Goal: Information Seeking & Learning: Learn about a topic

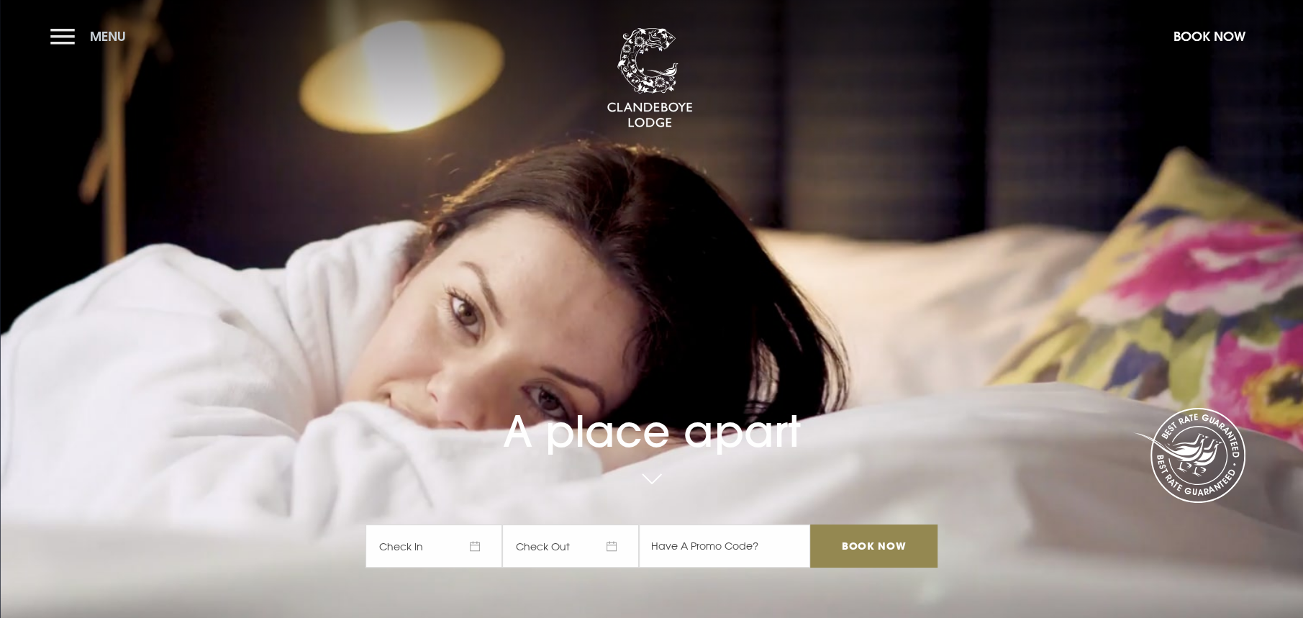
click at [79, 31] on button "Menu" at bounding box center [91, 36] width 83 height 31
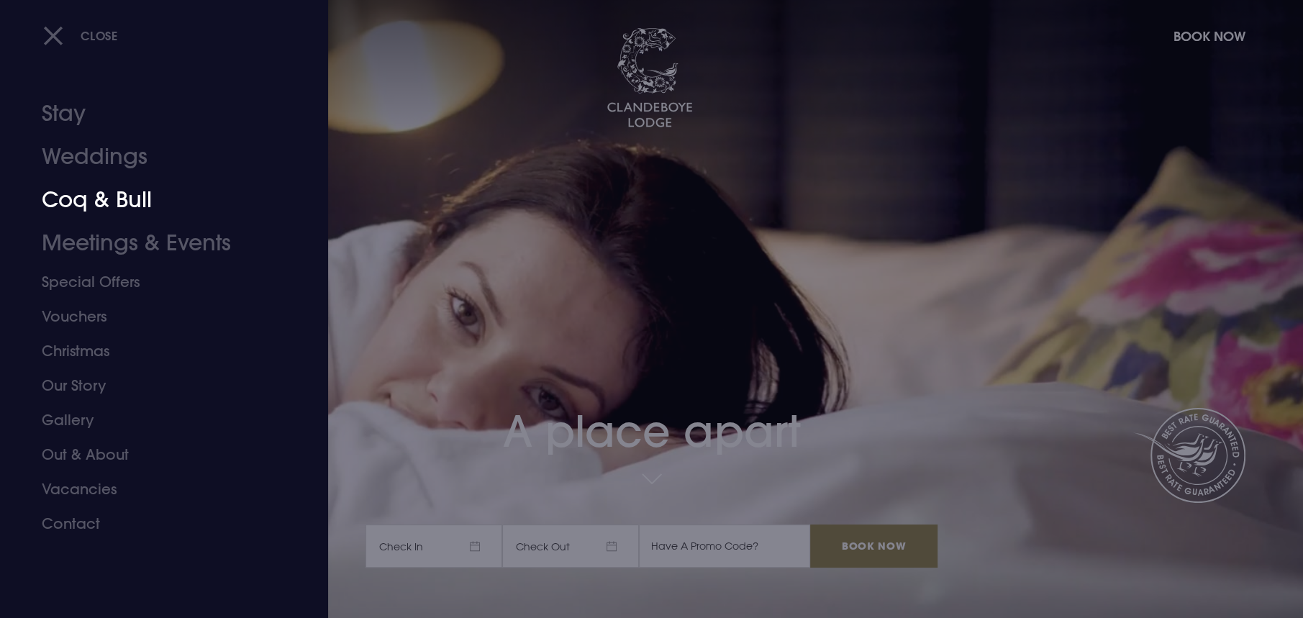
click at [113, 201] on link "Coq & Bull" at bounding box center [155, 199] width 227 height 43
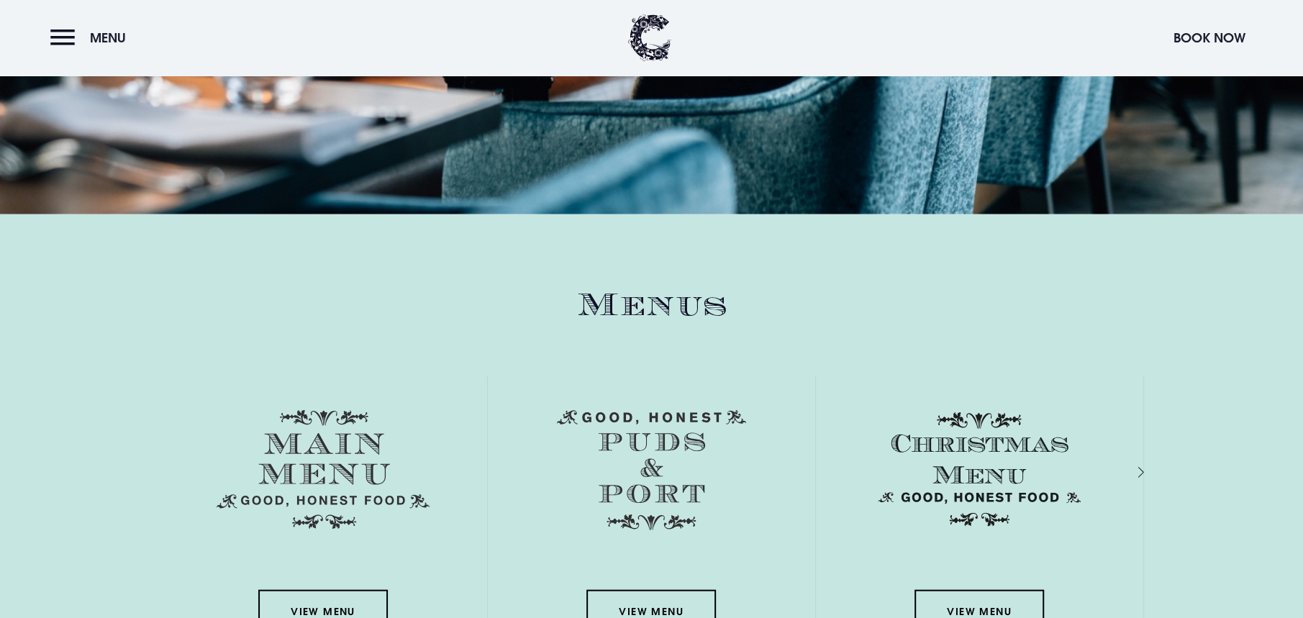
scroll to position [2517, 0]
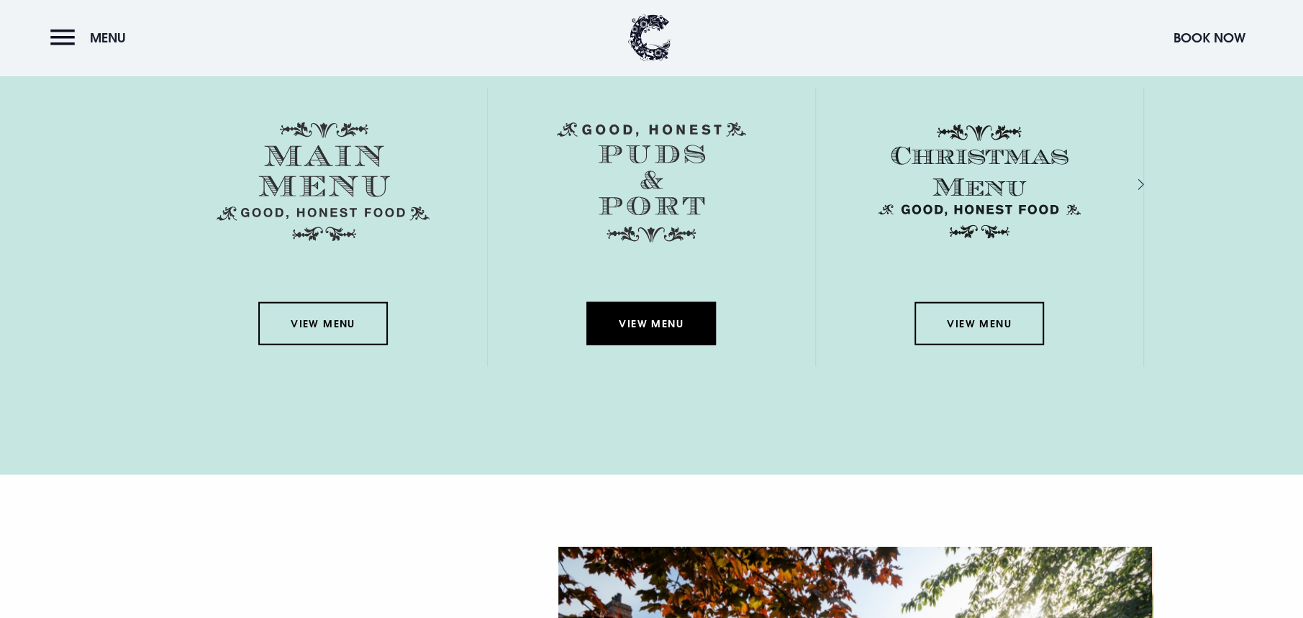
click at [601, 324] on link "View Menu" at bounding box center [650, 323] width 129 height 43
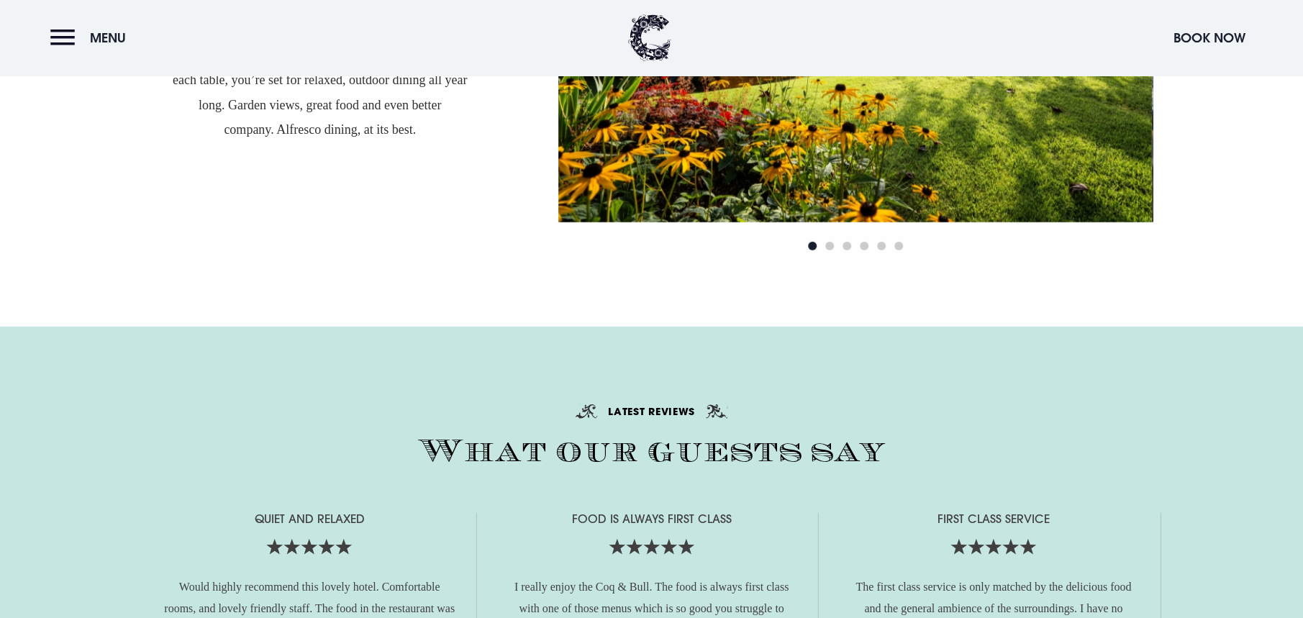
scroll to position [2734, 0]
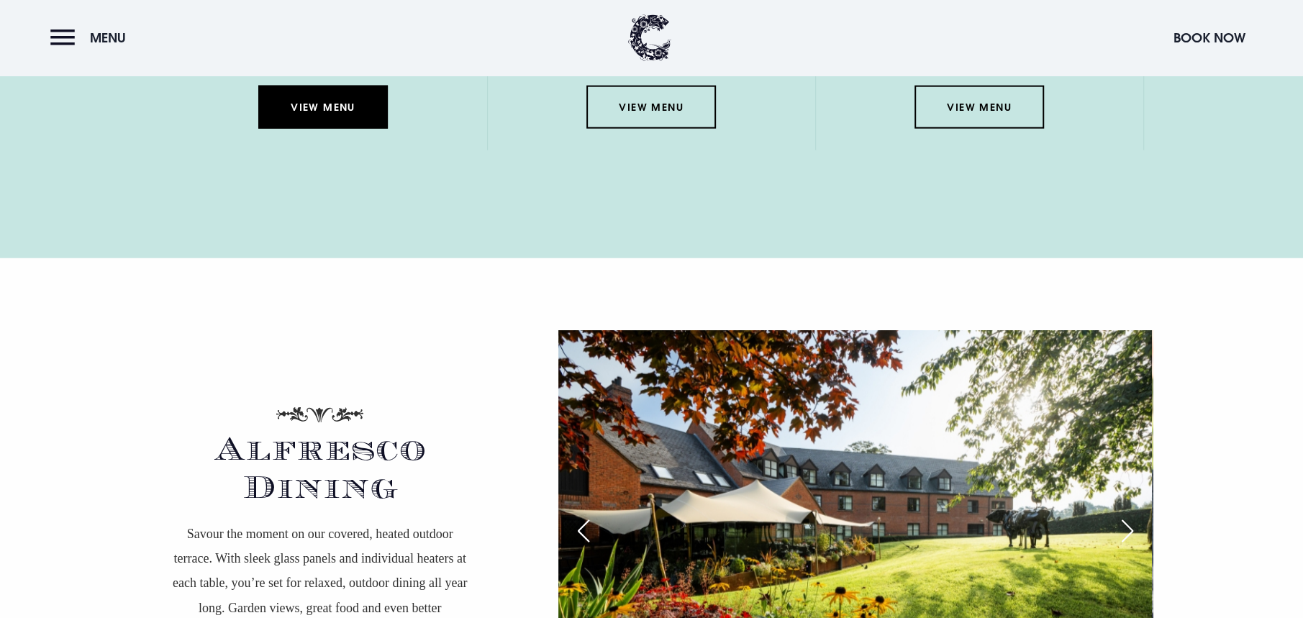
click at [317, 111] on link "View Menu" at bounding box center [322, 107] width 129 height 43
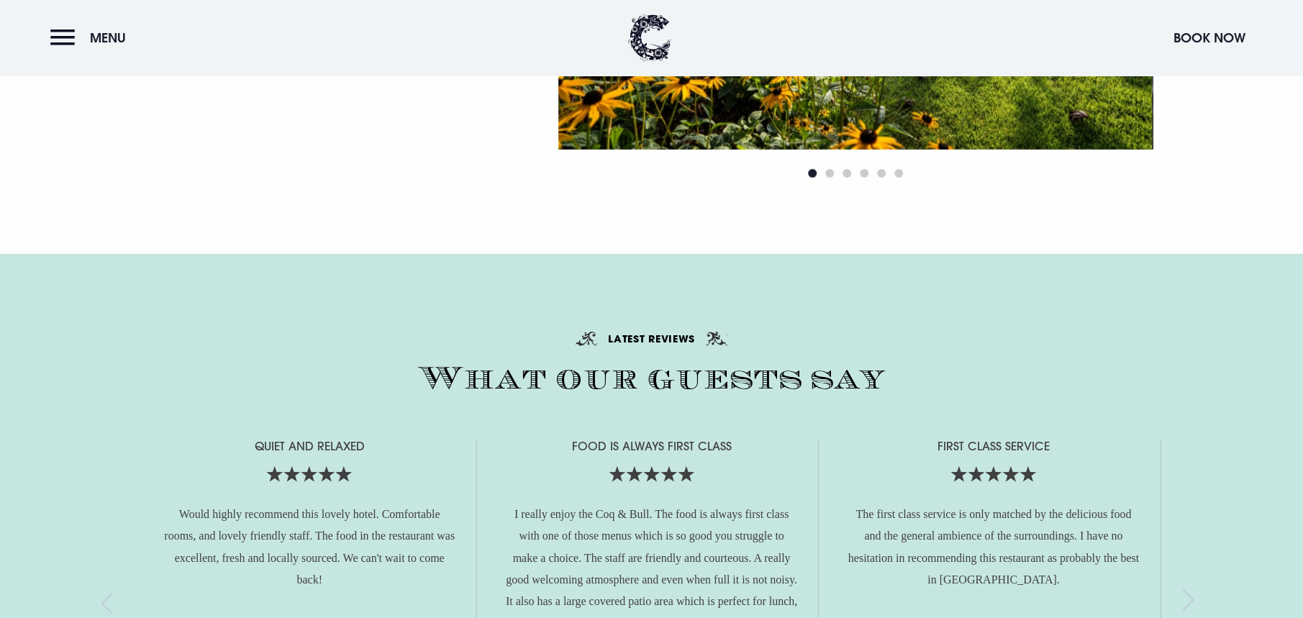
scroll to position [3022, 0]
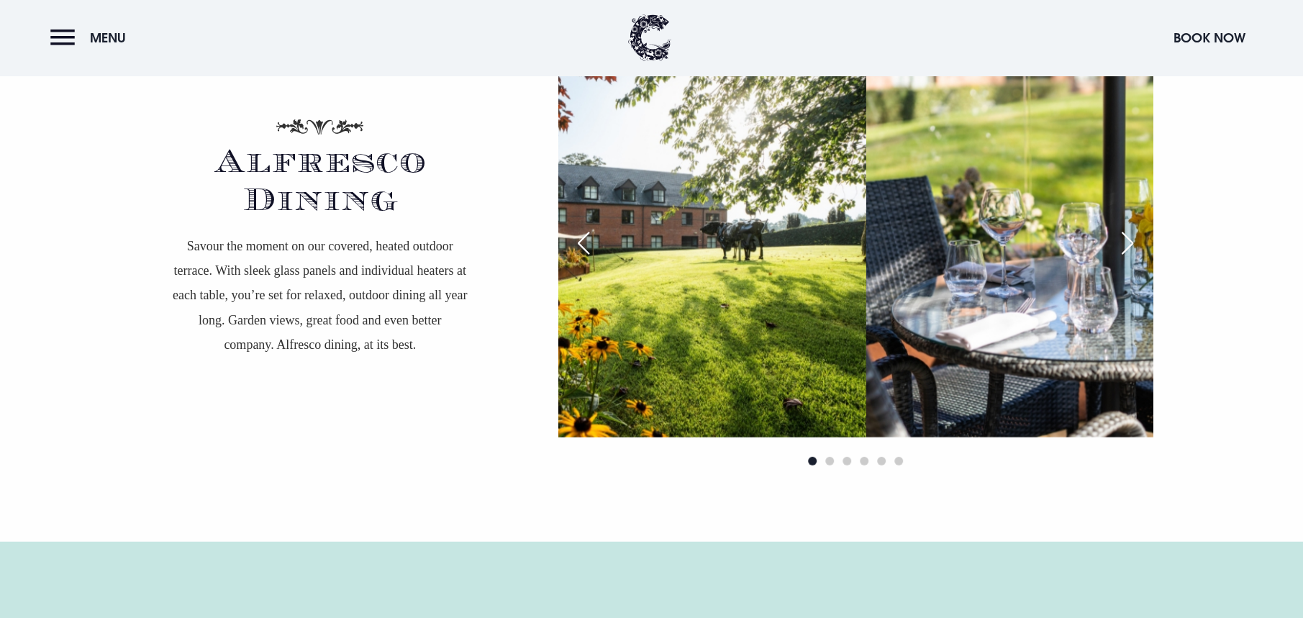
click at [586, 243] on div at bounding box center [855, 256] width 594 height 428
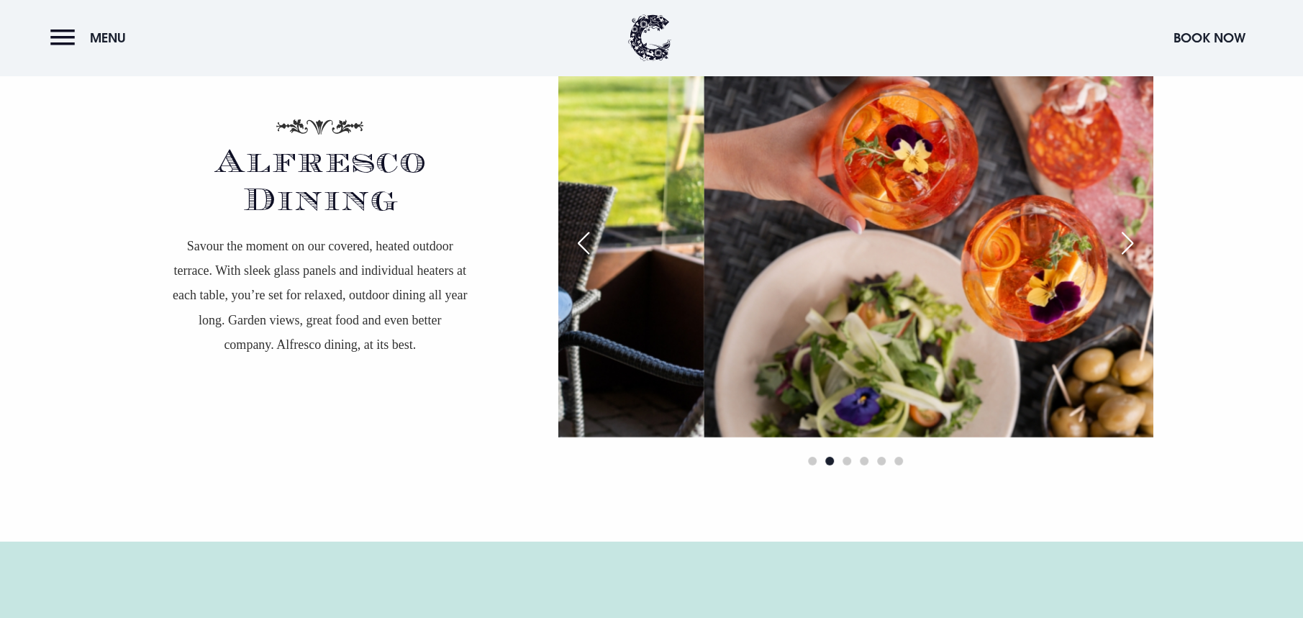
click at [479, 237] on div "Alfresco Dining Savour the moment on our covered, heated outdoor terrace. With …" at bounding box center [652, 256] width 1036 height 428
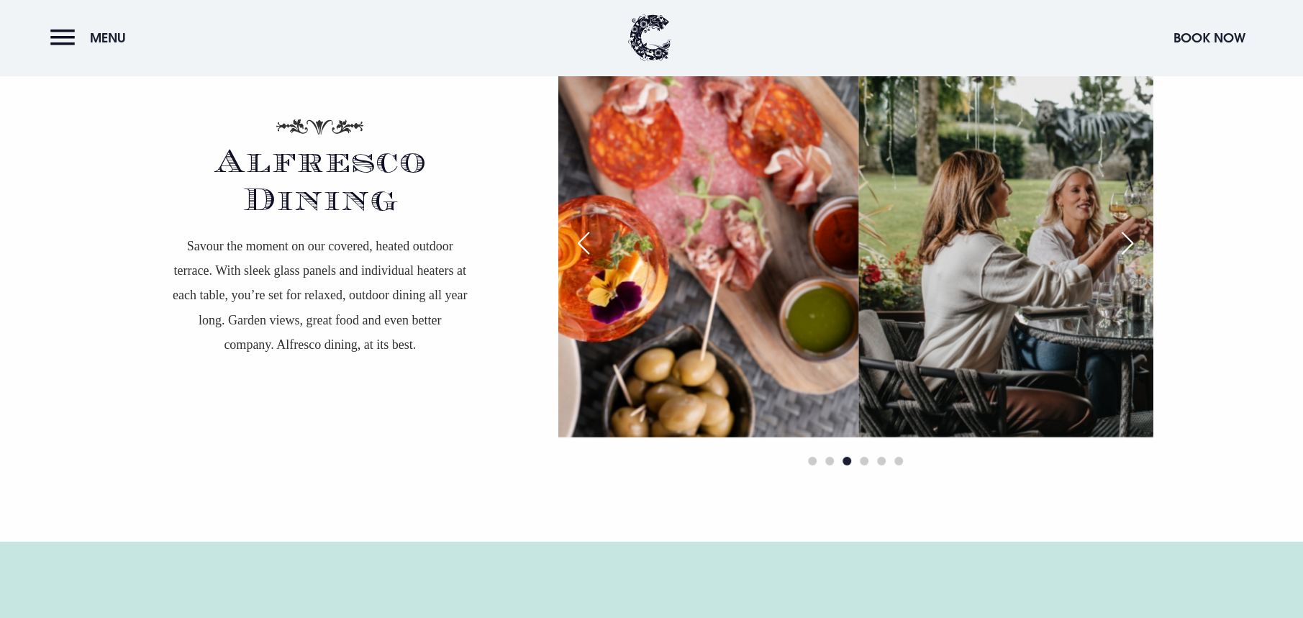
click at [477, 243] on div "Alfresco Dining Savour the moment on our covered, heated outdoor terrace. With …" at bounding box center [652, 256] width 1036 height 428
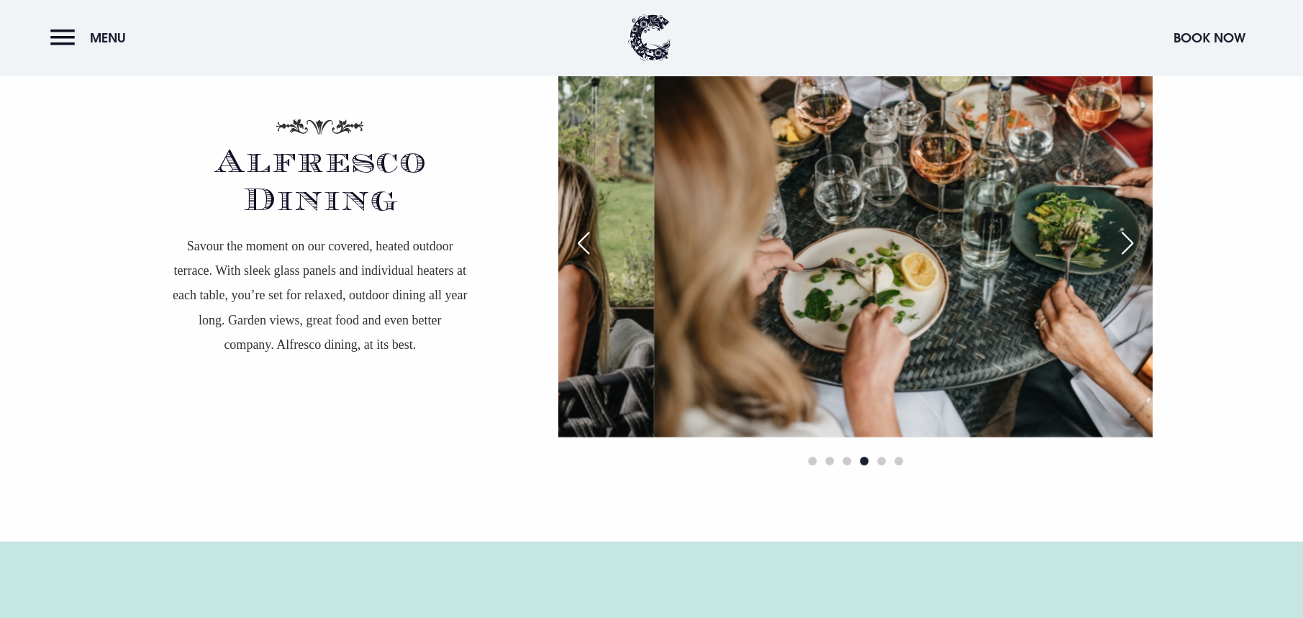
click at [504, 230] on div "Alfresco Dining Savour the moment on our covered, heated outdoor terrace. With …" at bounding box center [652, 256] width 1036 height 428
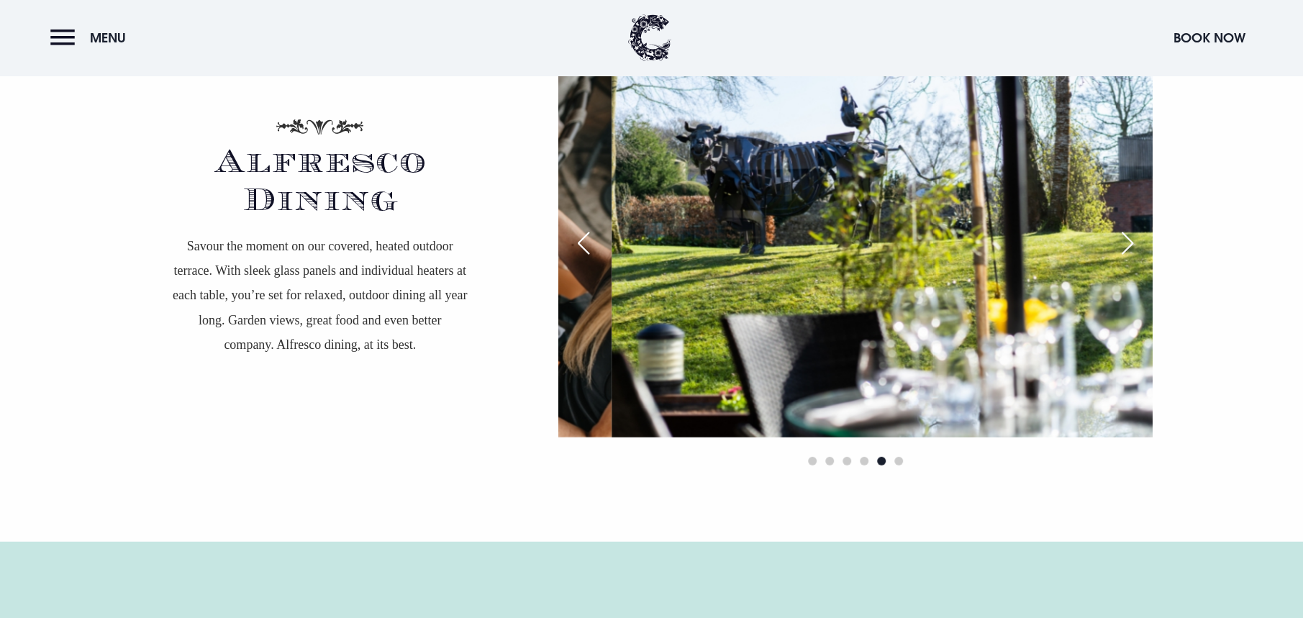
click at [425, 217] on div "Alfresco Dining Savour the moment on our covered, heated outdoor terrace. With …" at bounding box center [652, 256] width 1036 height 428
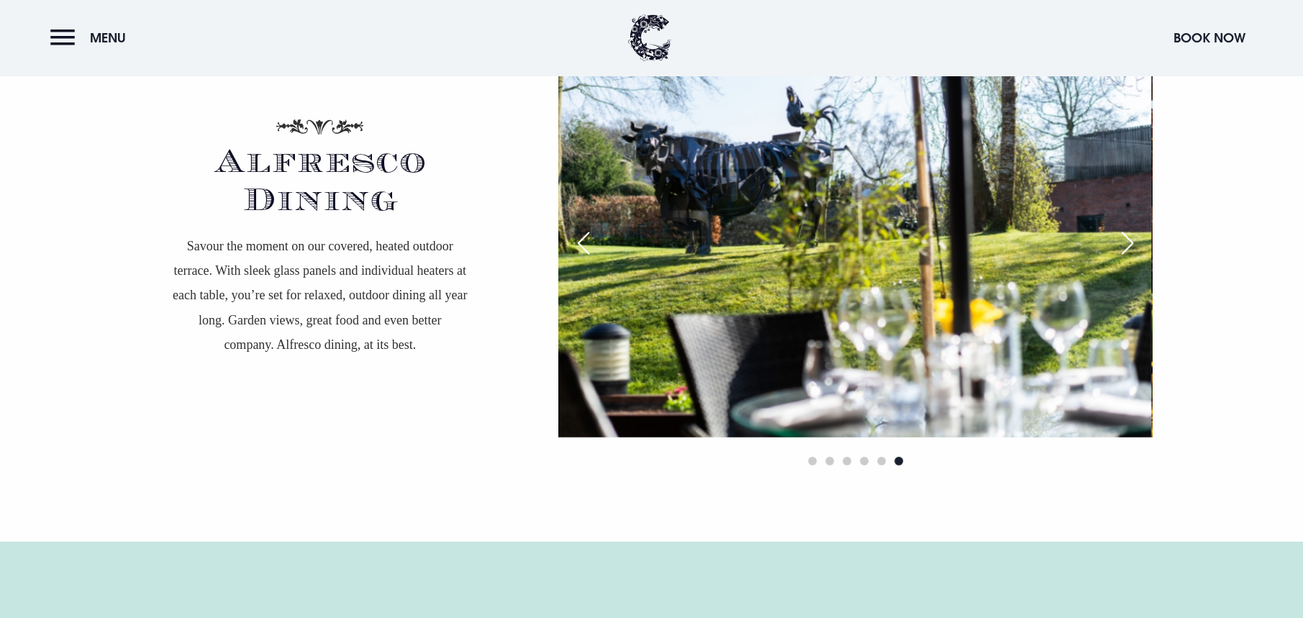
click at [408, 206] on div "Alfresco Dining Savour the moment on our covered, heated outdoor terrace. With …" at bounding box center [652, 256] width 1036 height 428
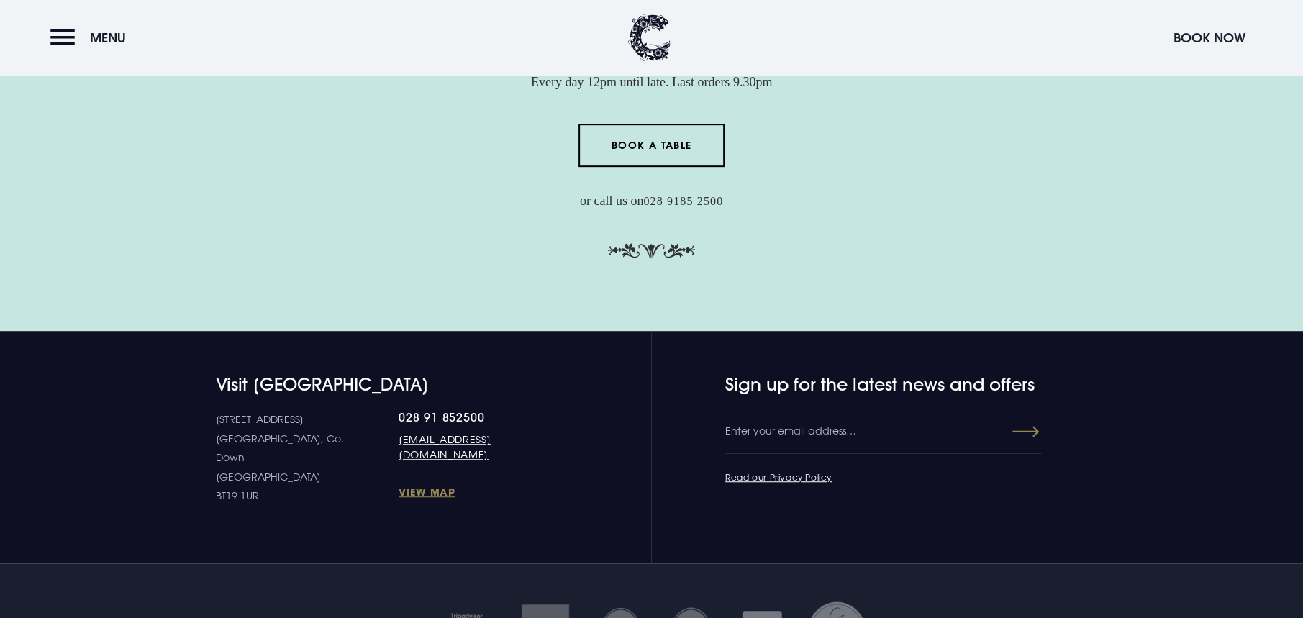
scroll to position [4712, 0]
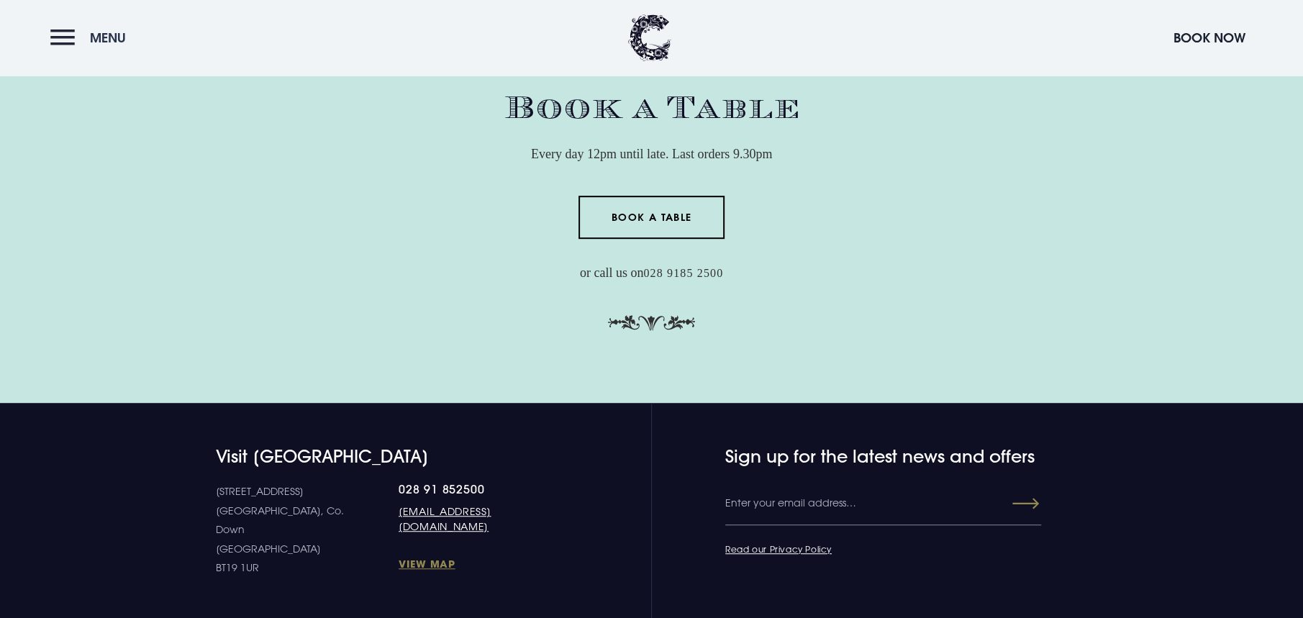
click at [54, 37] on button "Menu" at bounding box center [91, 37] width 83 height 31
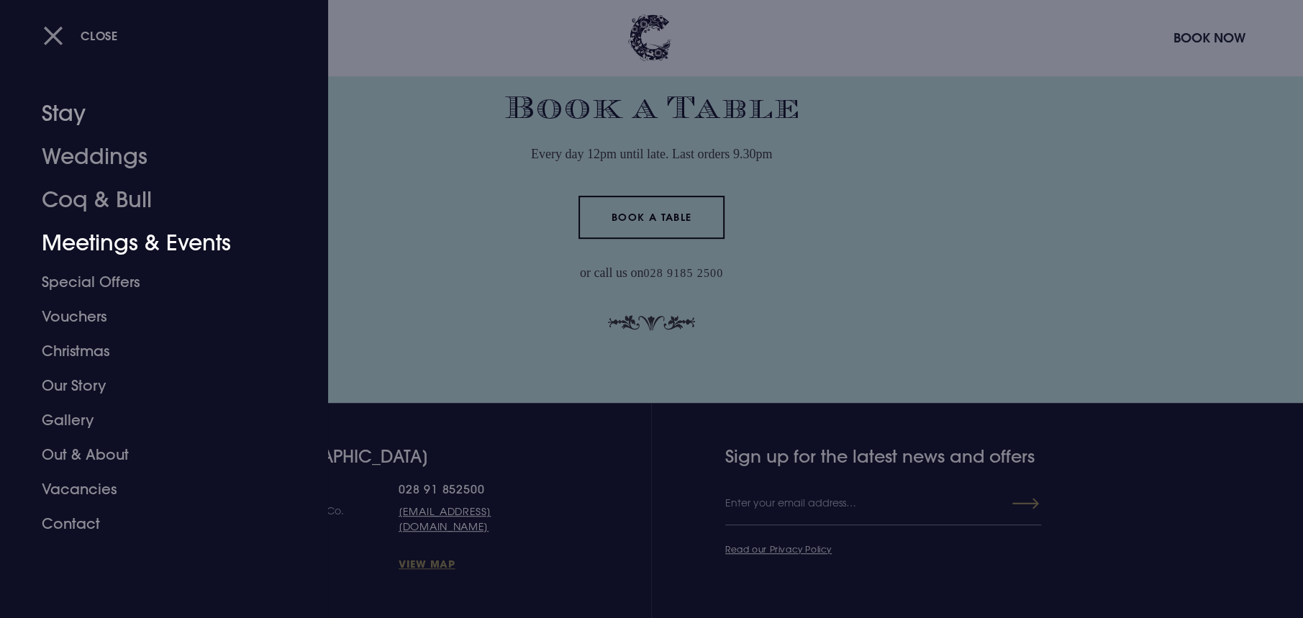
click at [83, 29] on span "Close" at bounding box center [99, 35] width 37 height 15
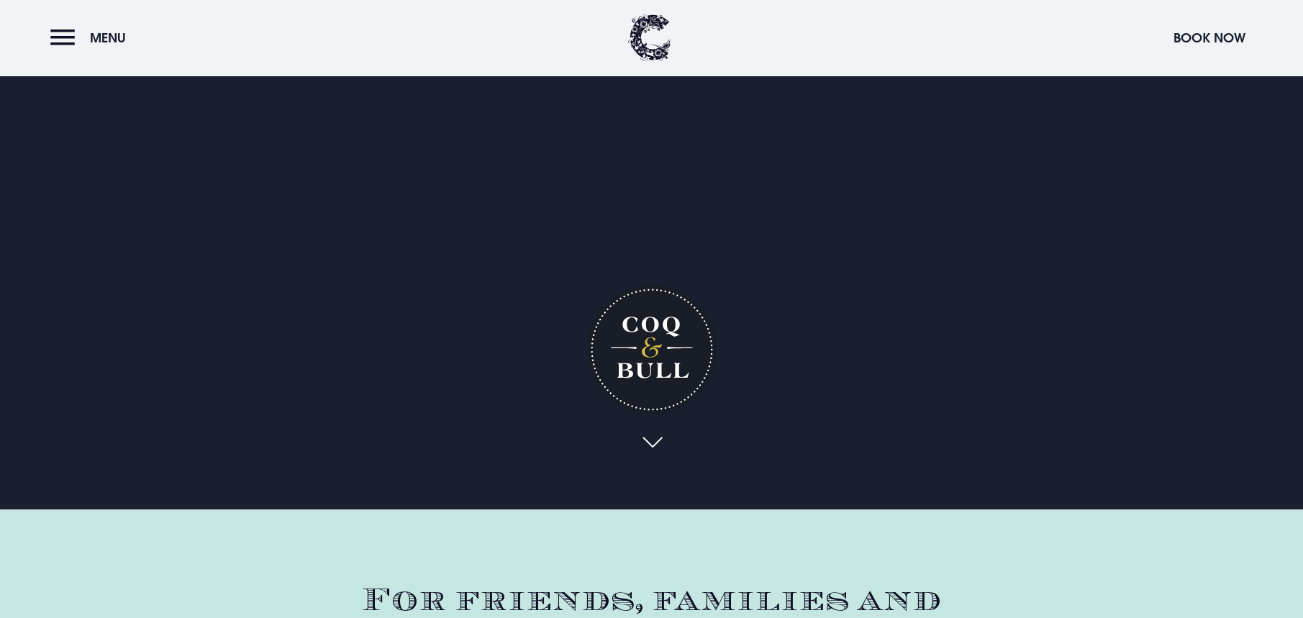
scroll to position [0, 0]
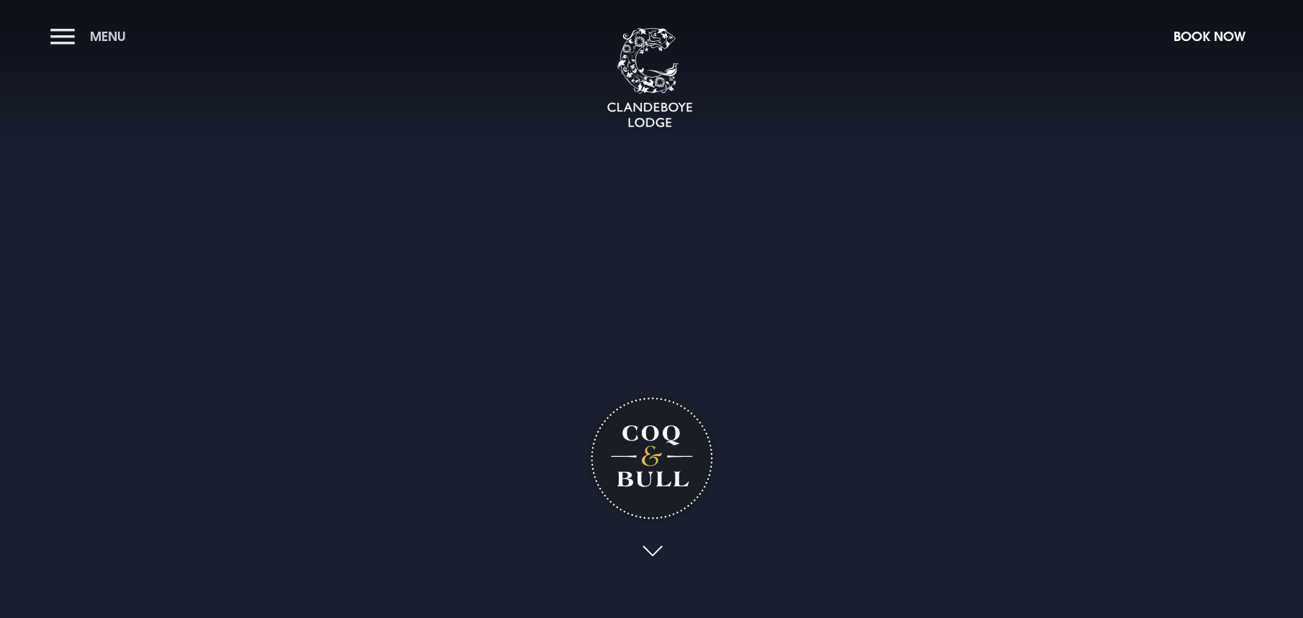
click at [72, 25] on button "Menu" at bounding box center [91, 36] width 83 height 31
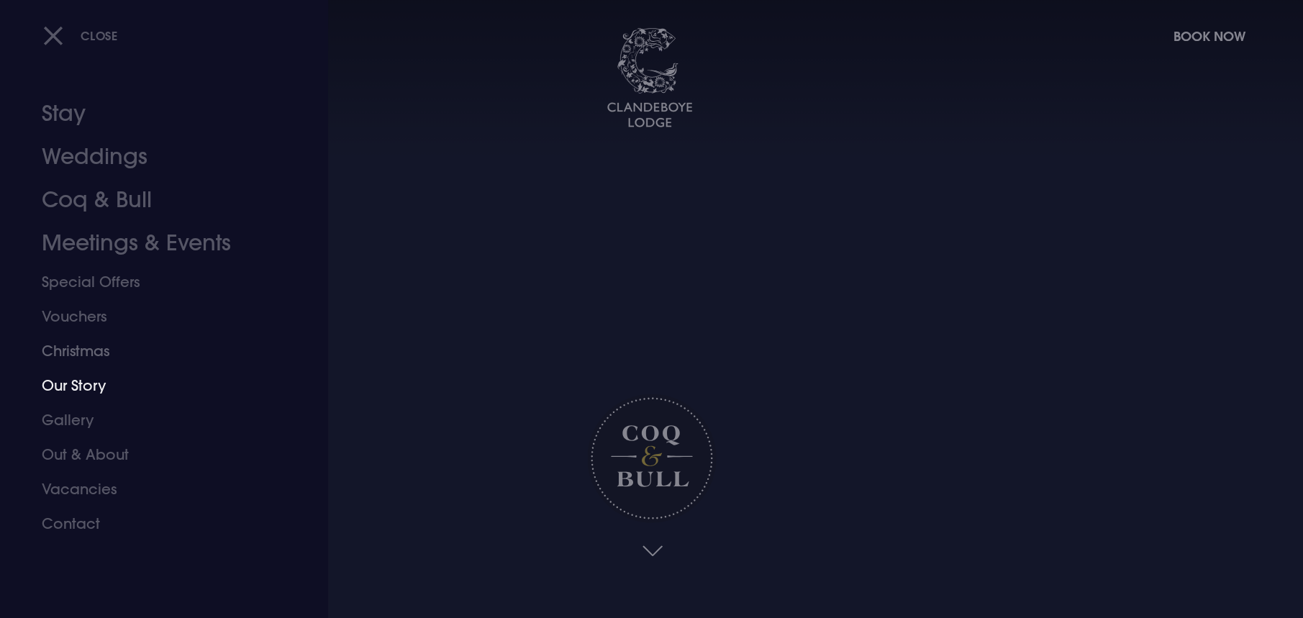
click at [90, 371] on link "Our Story" at bounding box center [155, 385] width 227 height 35
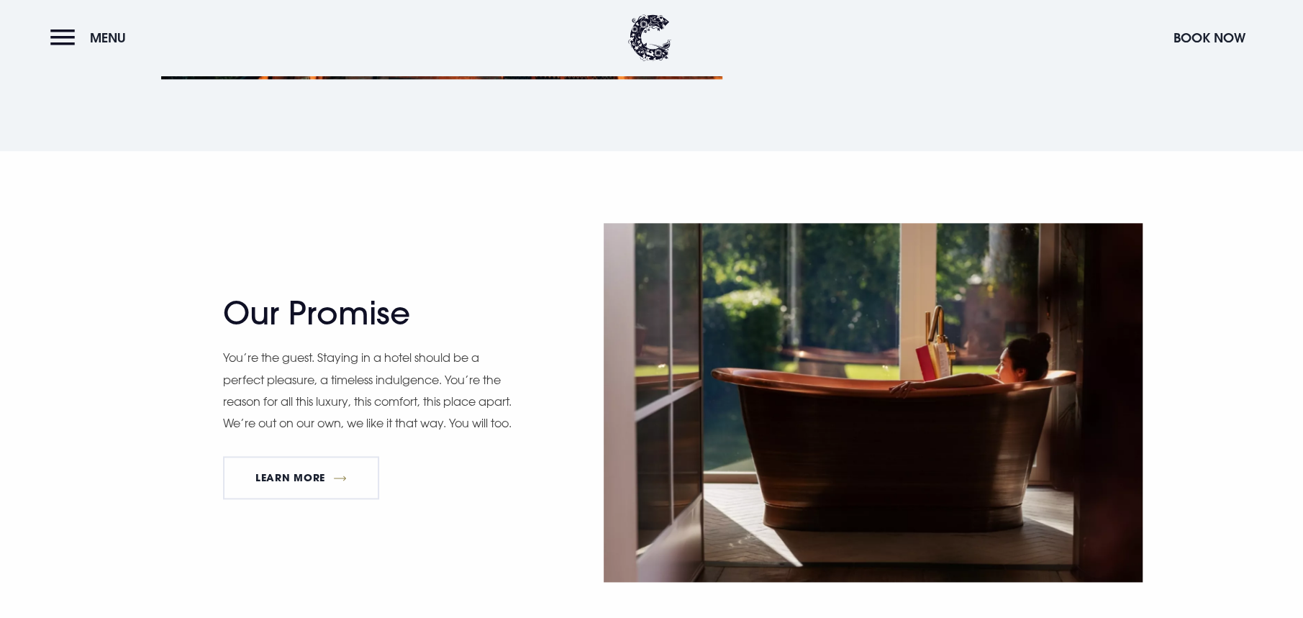
scroll to position [1295, 0]
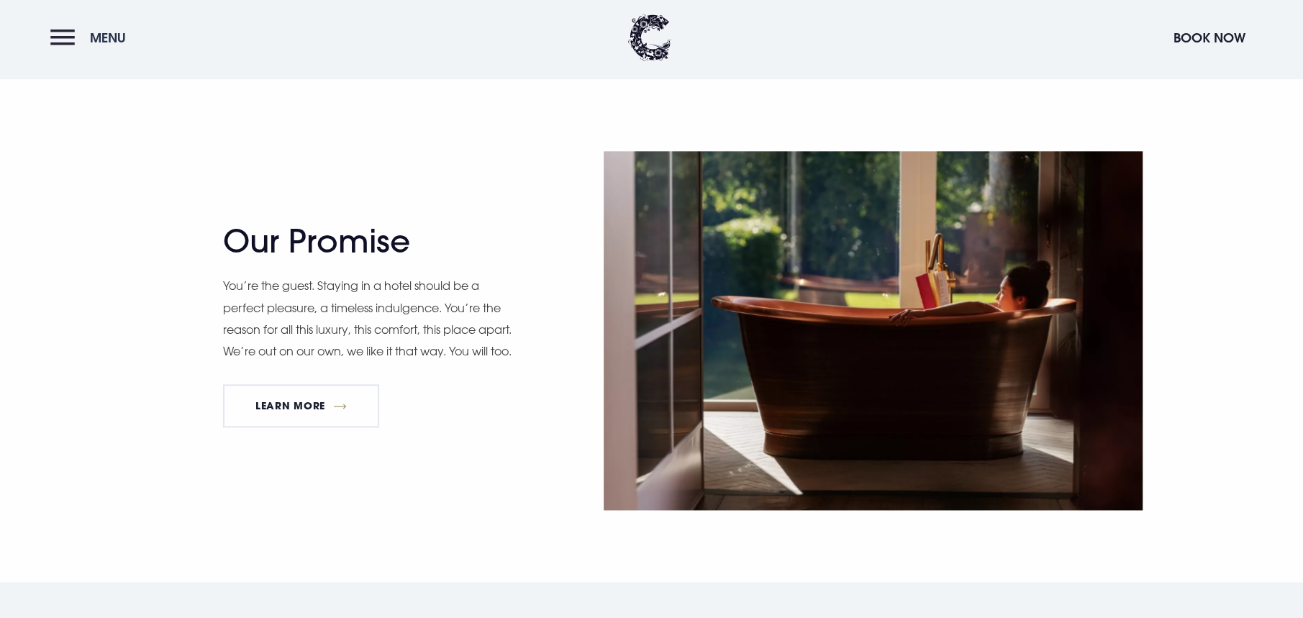
click at [61, 37] on button "Menu" at bounding box center [91, 37] width 83 height 31
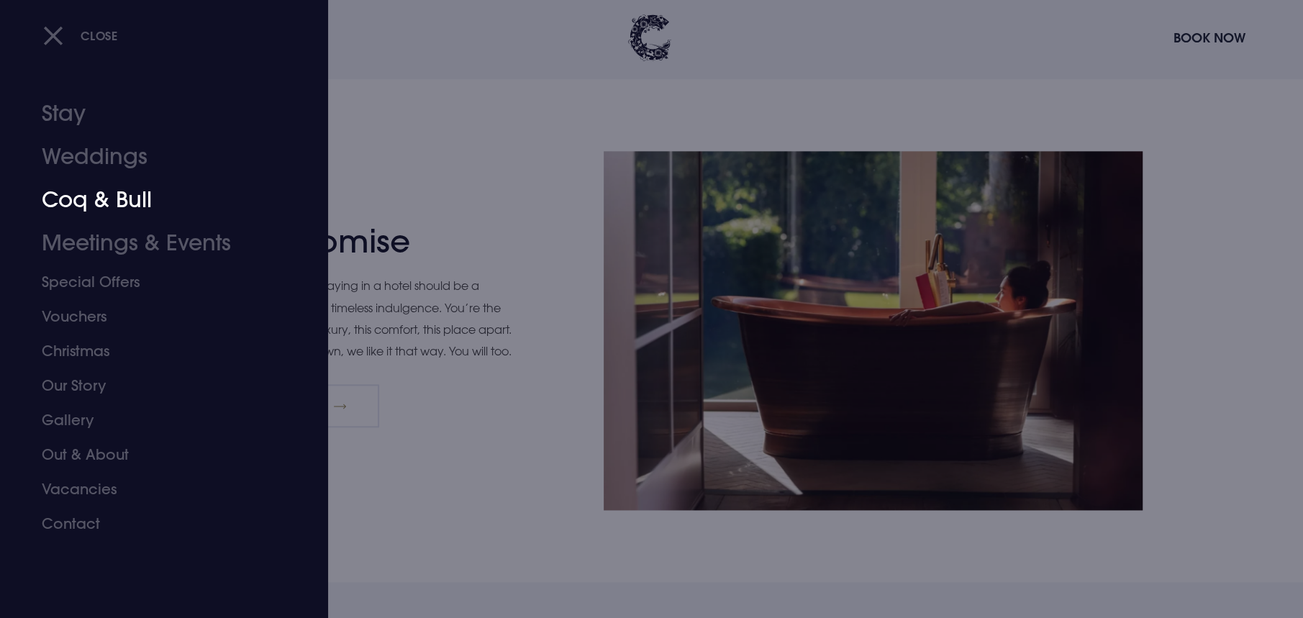
click at [124, 210] on link "Coq & Bull" at bounding box center [155, 199] width 227 height 43
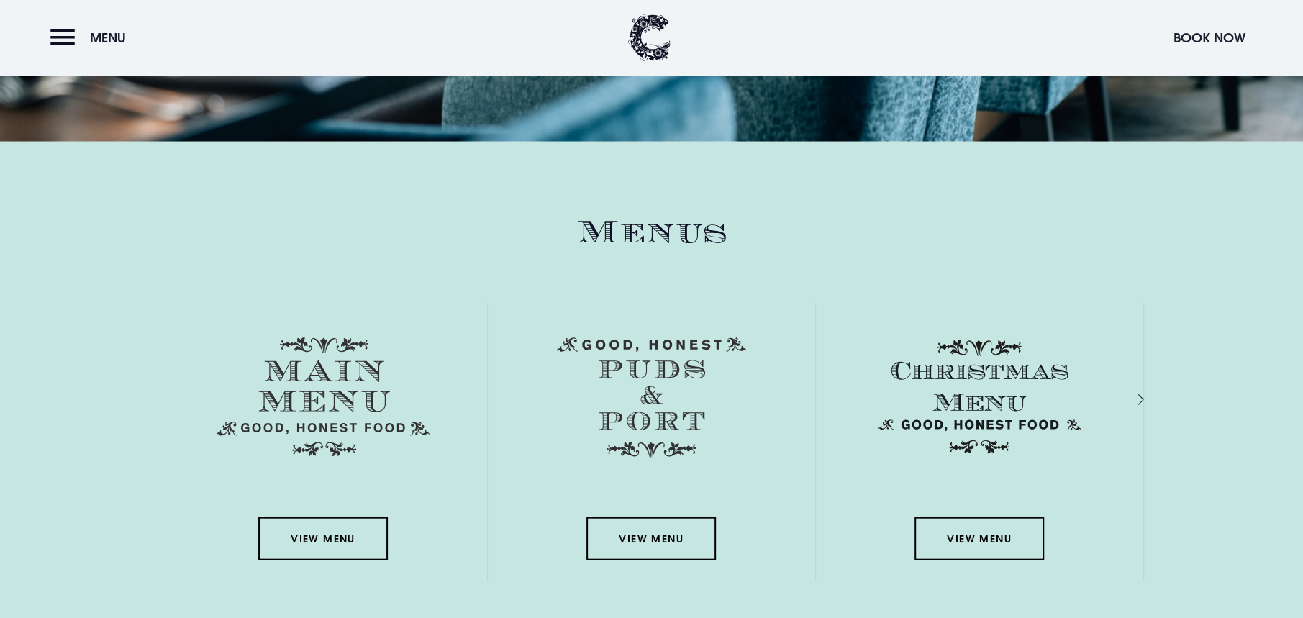
scroll to position [2374, 0]
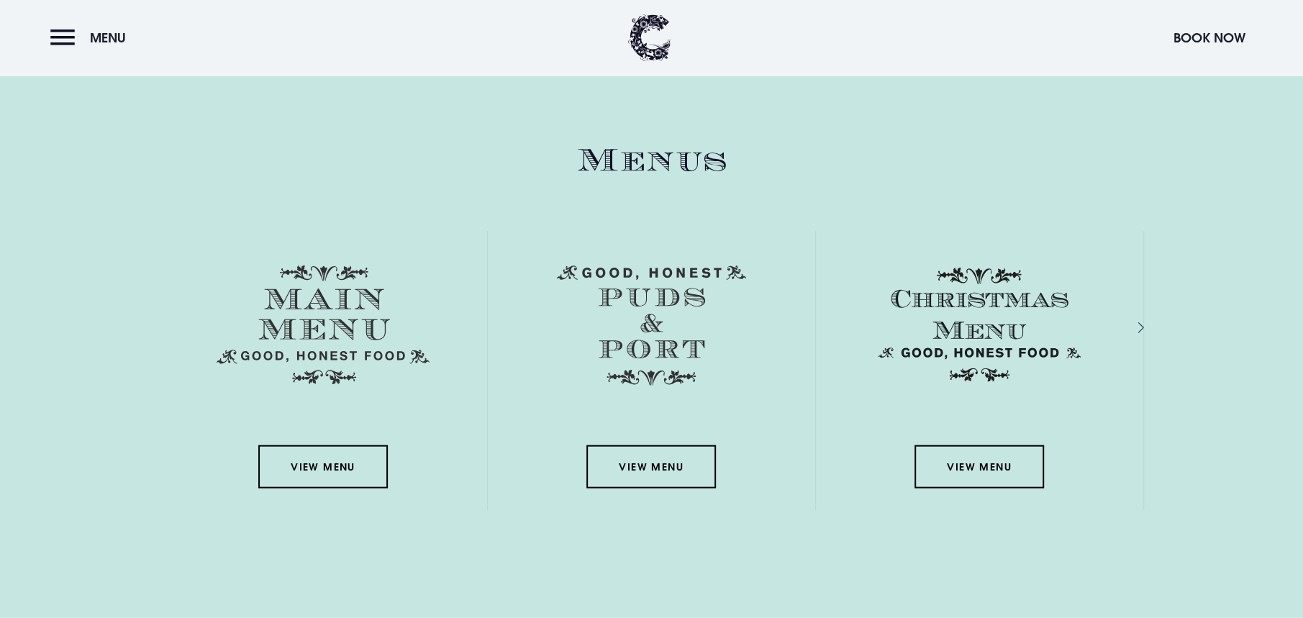
click at [1132, 328] on div "Next slide" at bounding box center [1126, 328] width 14 height 21
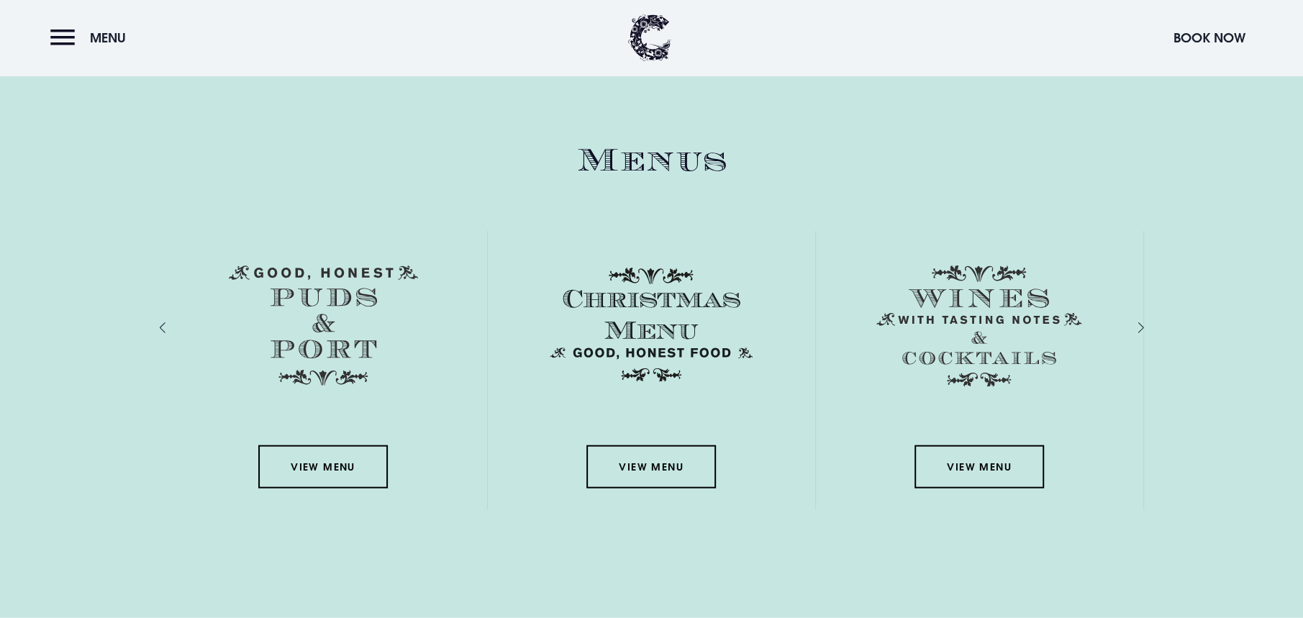
click at [1132, 328] on div "Next slide" at bounding box center [1126, 328] width 14 height 21
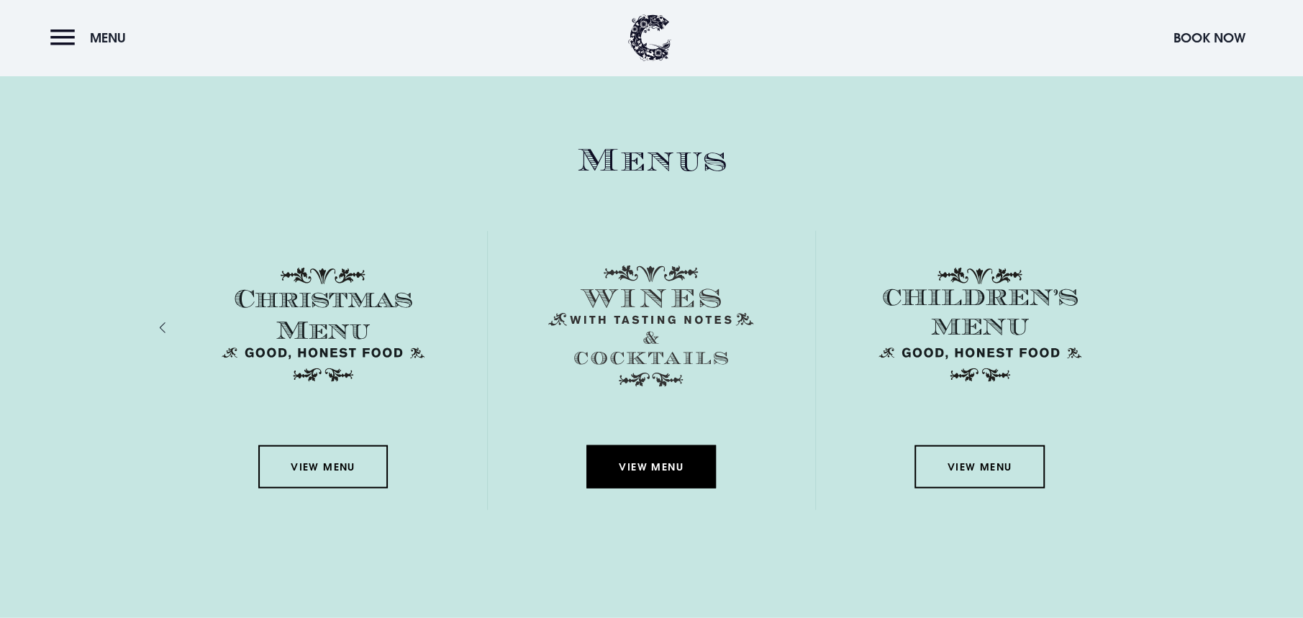
click at [656, 463] on link "View Menu" at bounding box center [650, 466] width 129 height 43
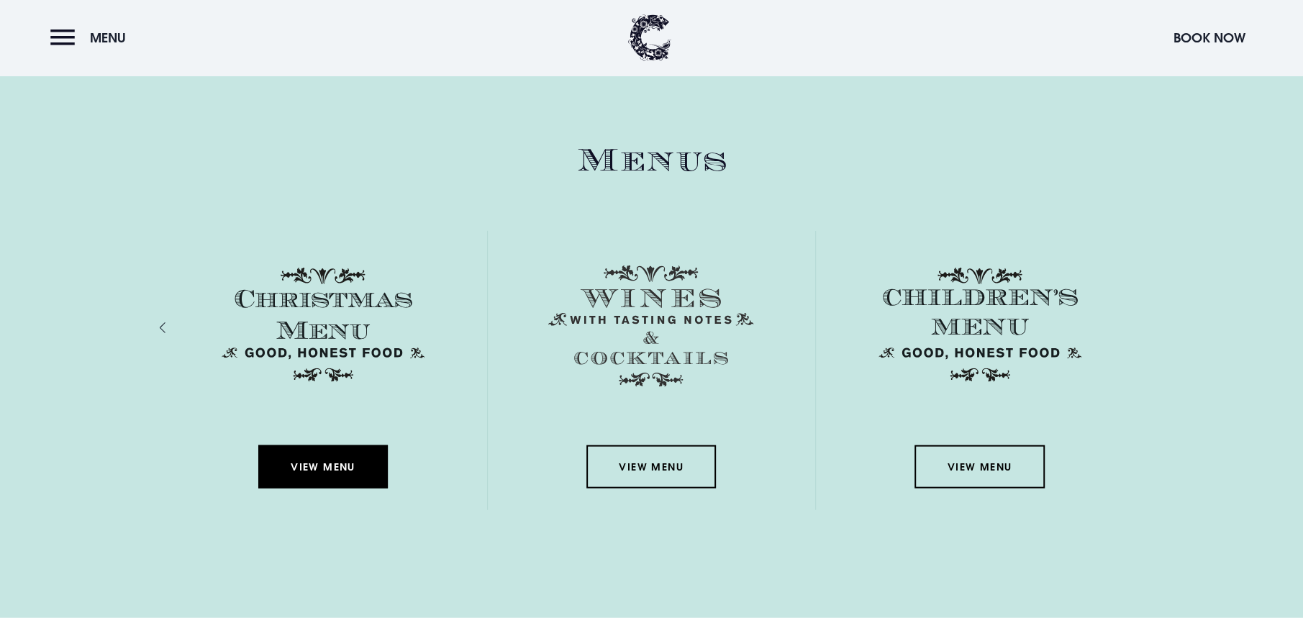
click at [350, 460] on link "View Menu" at bounding box center [322, 466] width 129 height 43
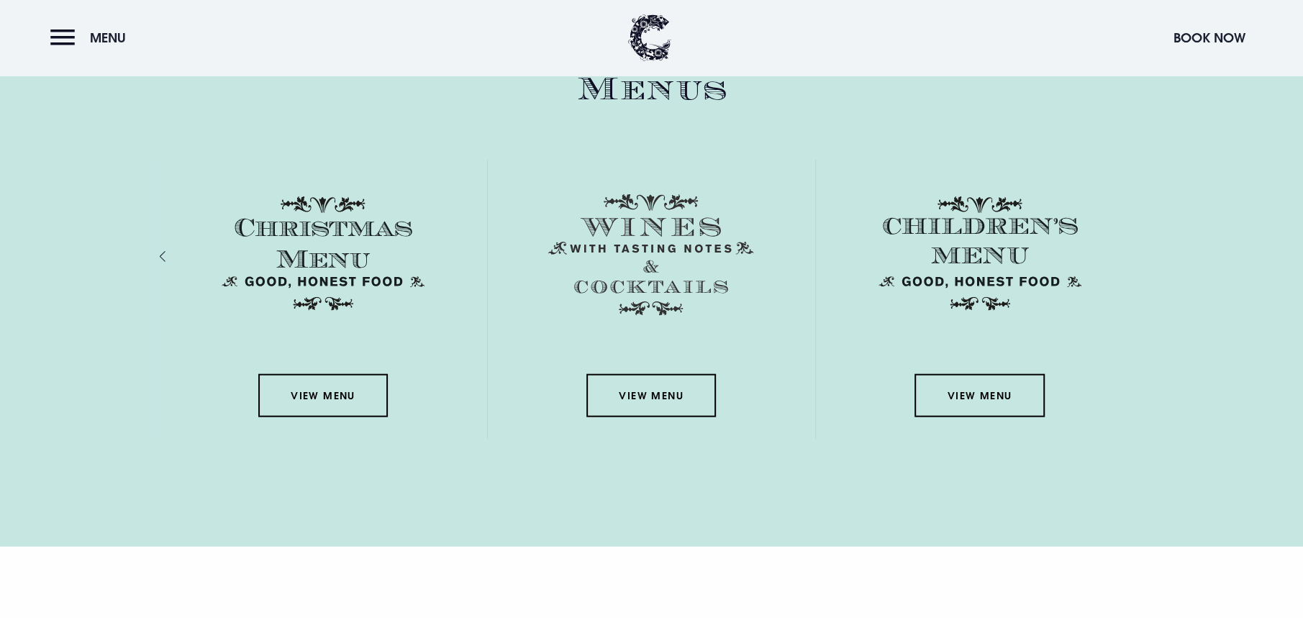
click at [173, 253] on div "Previous slide" at bounding box center [178, 257] width 14 height 21
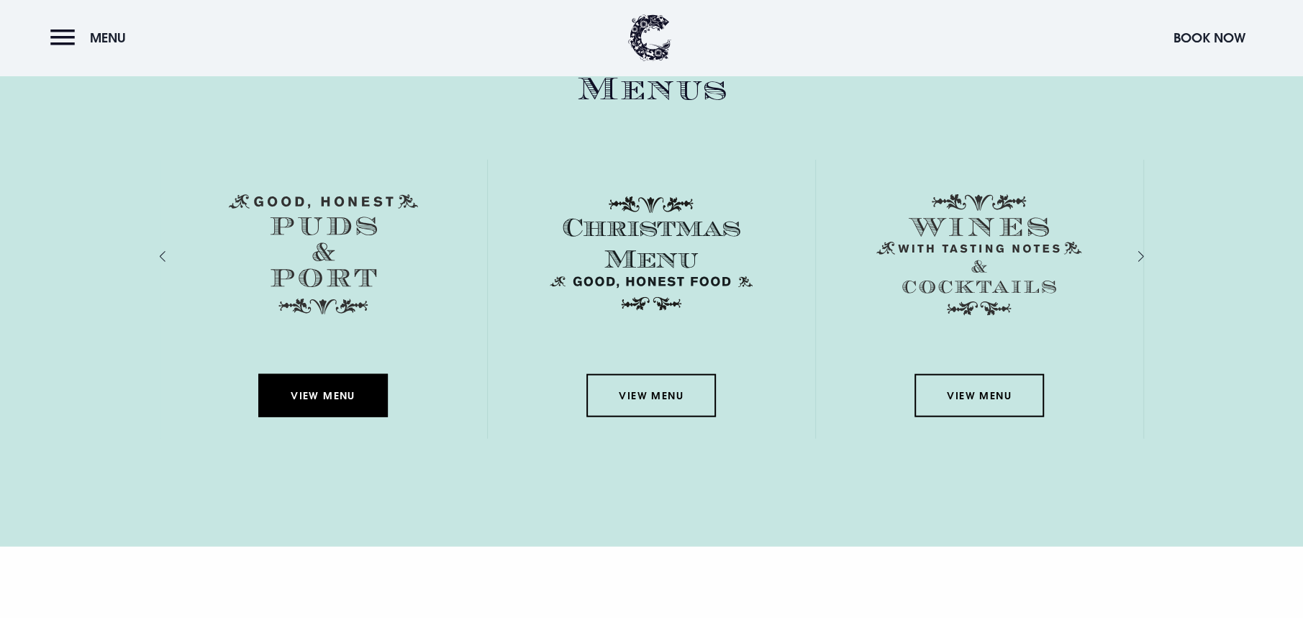
click at [373, 374] on link "View Menu" at bounding box center [322, 395] width 129 height 43
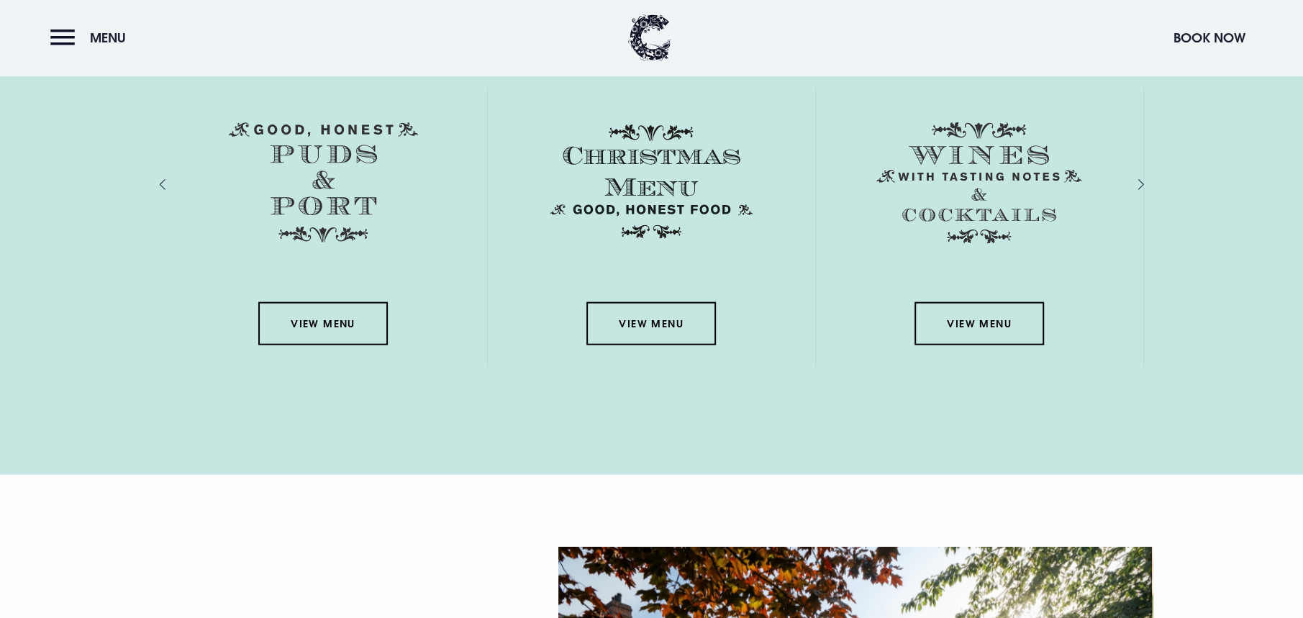
click at [165, 193] on div "View Menu" at bounding box center [323, 227] width 327 height 279
click at [165, 188] on div "View Menu" at bounding box center [323, 227] width 327 height 279
click at [165, 185] on div "View Menu" at bounding box center [323, 227] width 327 height 279
click at [171, 183] on div "Previous slide" at bounding box center [178, 185] width 14 height 21
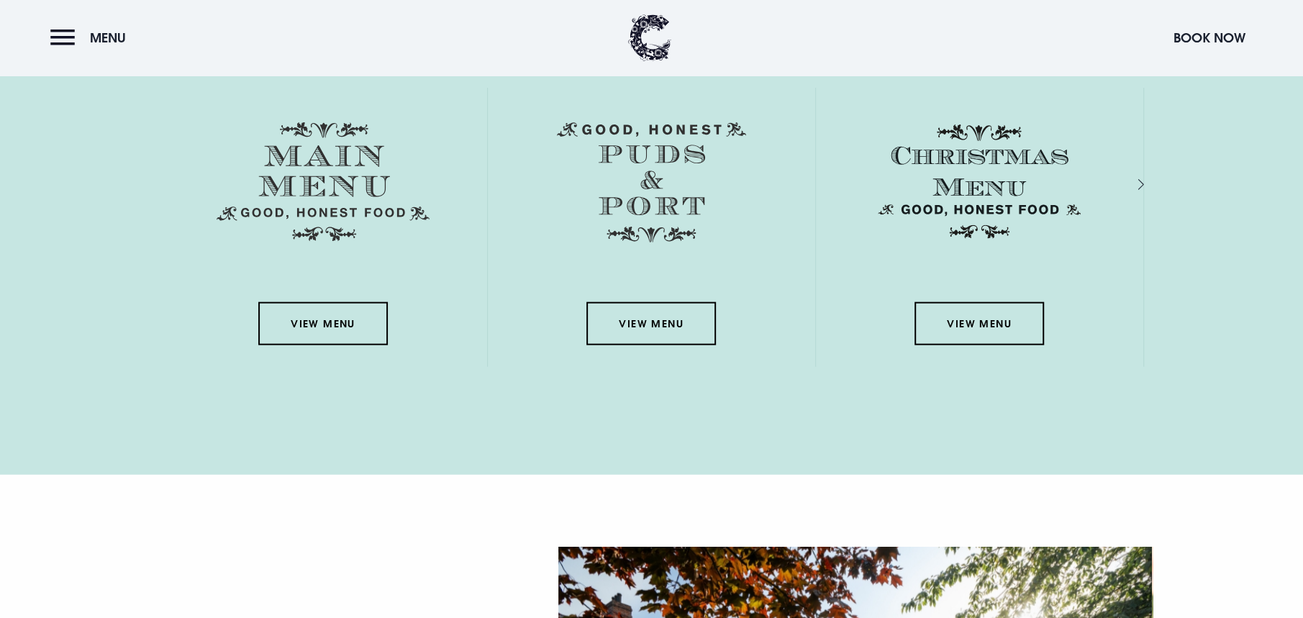
click at [162, 183] on div "View Menu" at bounding box center [323, 227] width 327 height 279
click at [1142, 189] on div "View Menu" at bounding box center [979, 227] width 327 height 279
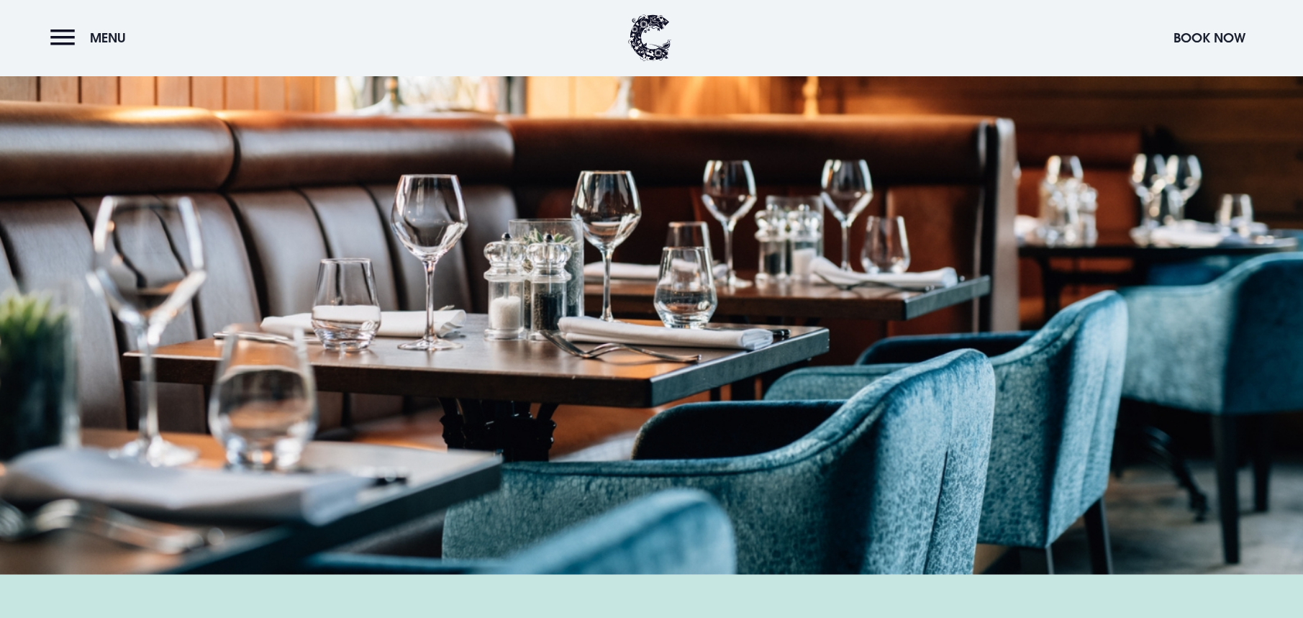
scroll to position [1367, 0]
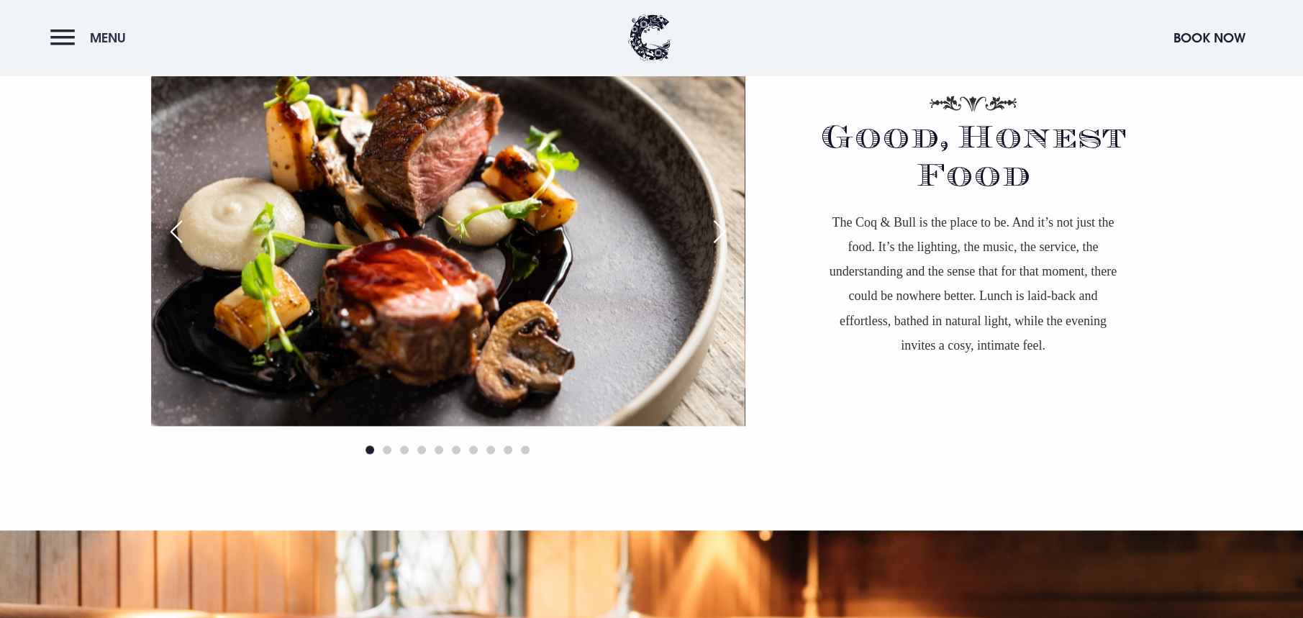
click at [71, 44] on button "Menu" at bounding box center [91, 37] width 83 height 31
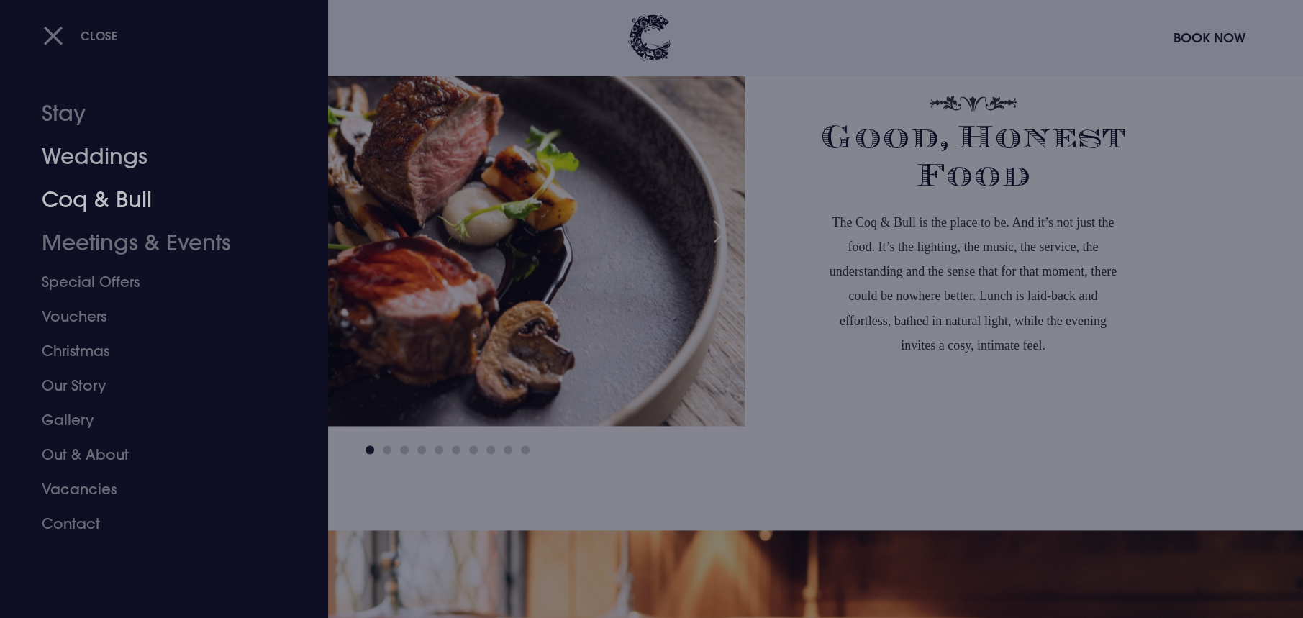
click at [116, 153] on link "Weddings" at bounding box center [155, 156] width 227 height 43
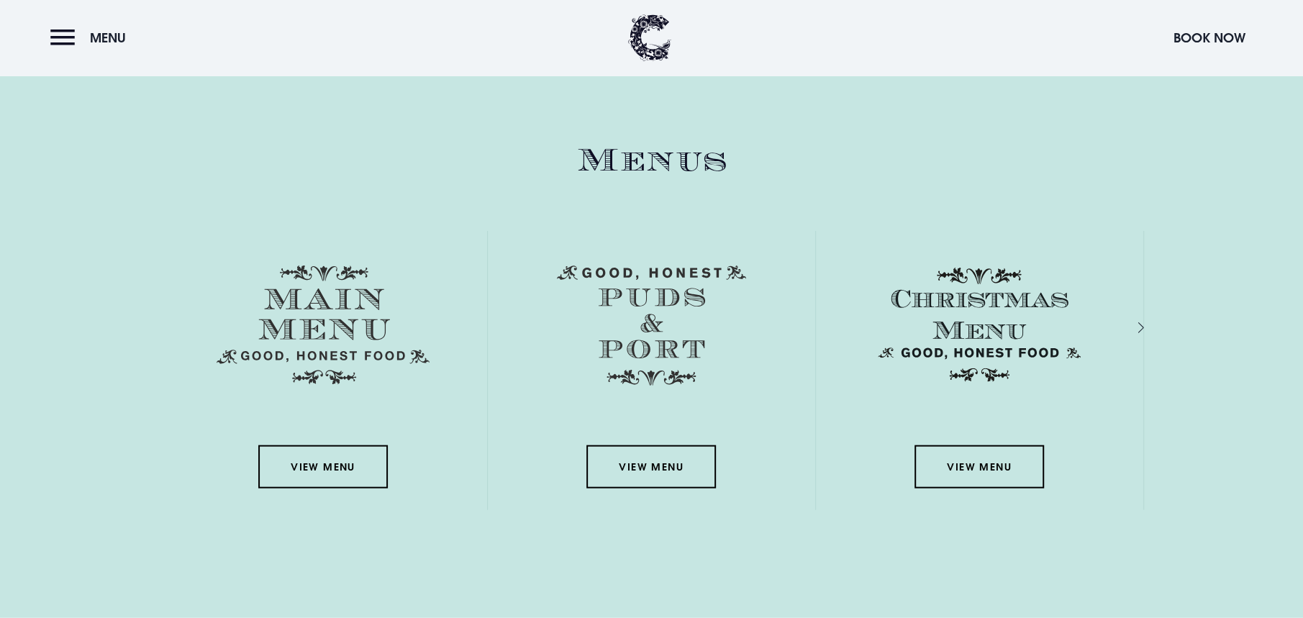
click at [629, 114] on section "Menus View Menu View Menu View Menu View Menu View Menu" at bounding box center [651, 344] width 1303 height 548
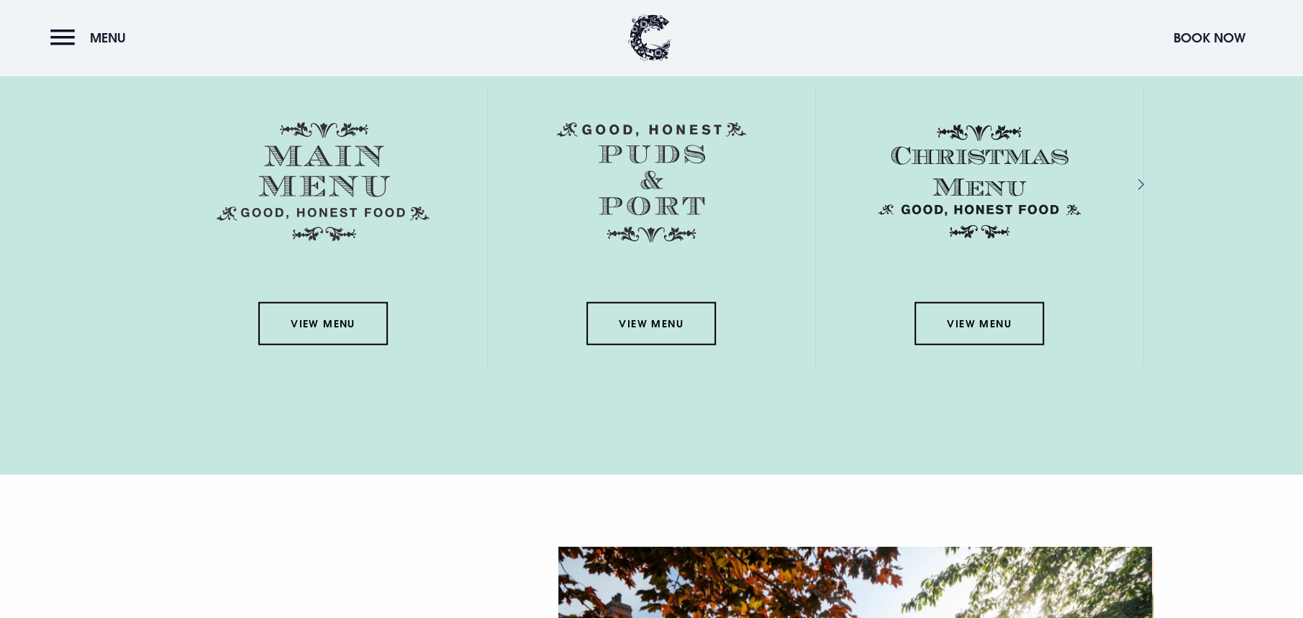
scroll to position [2445, 0]
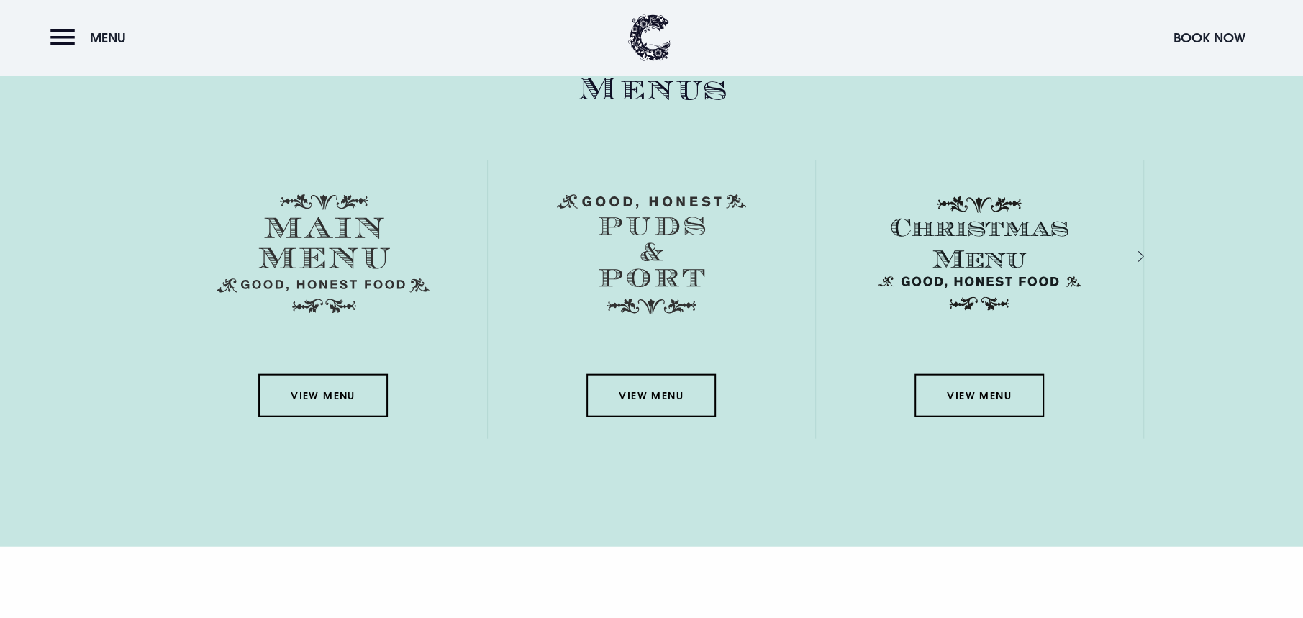
click at [1132, 254] on div "Next slide" at bounding box center [1126, 257] width 14 height 21
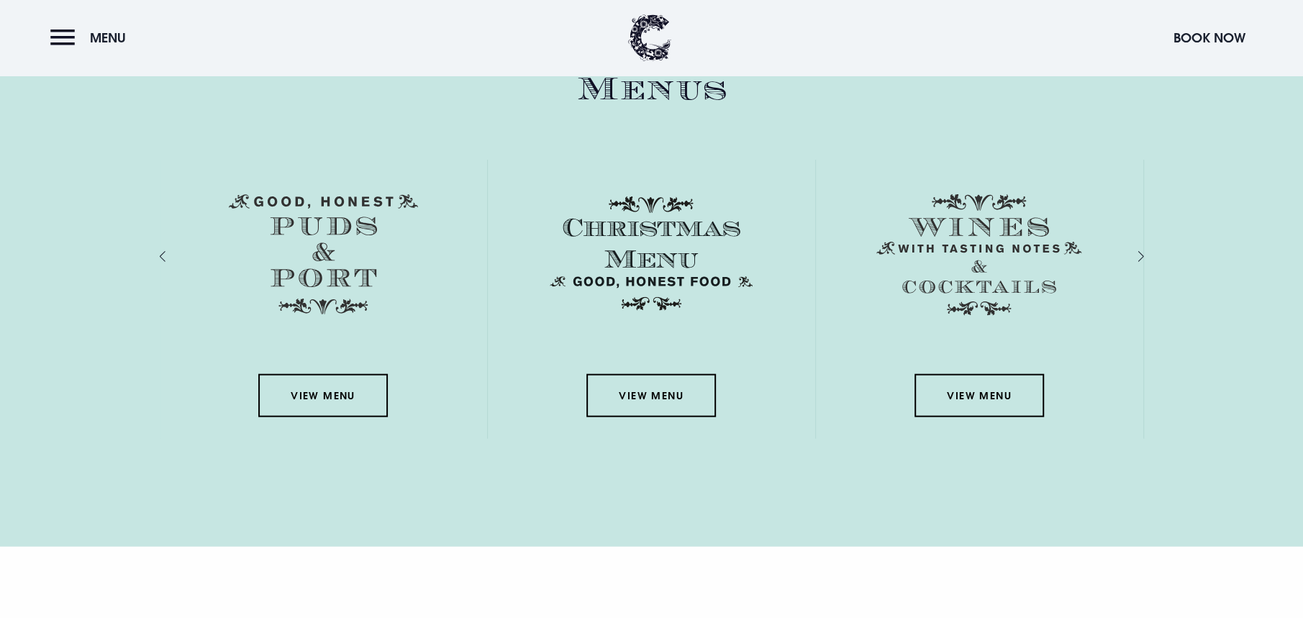
click at [1132, 254] on div "Next slide" at bounding box center [1126, 257] width 14 height 21
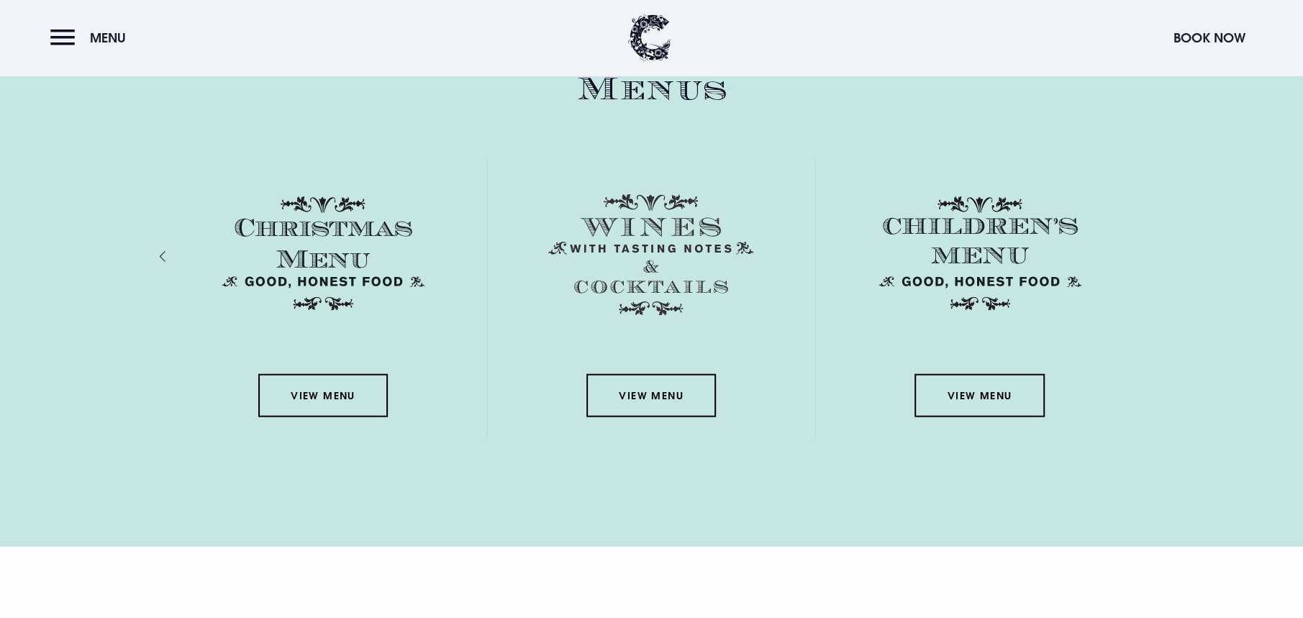
click at [1142, 254] on div "View Menu" at bounding box center [980, 299] width 328 height 279
click at [1022, 385] on link "View Menu" at bounding box center [978, 395] width 129 height 43
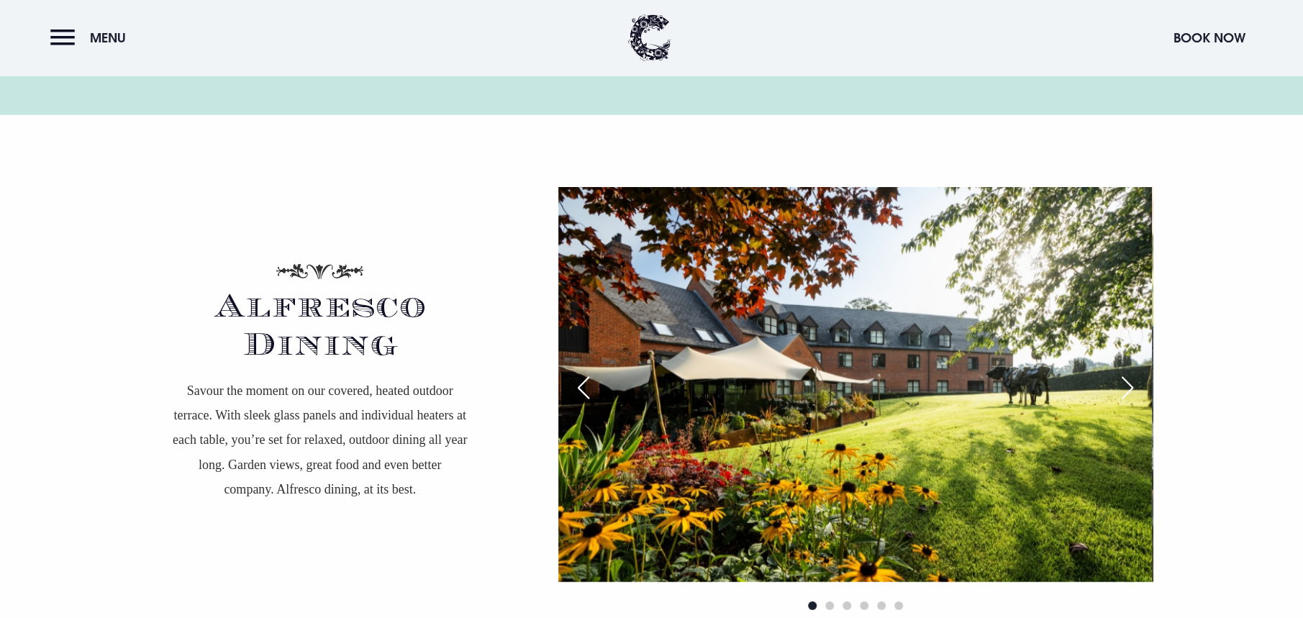
scroll to position [3309, 0]
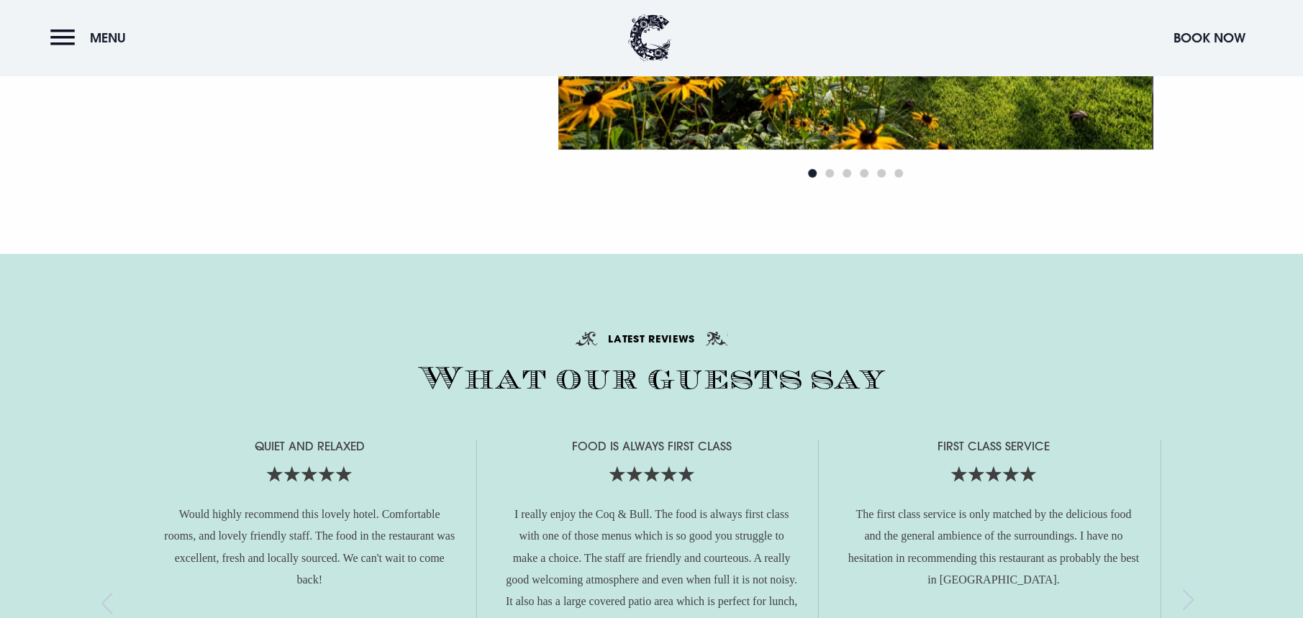
drag, startPoint x: 484, startPoint y: 127, endPoint x: 491, endPoint y: 131, distance: 7.4
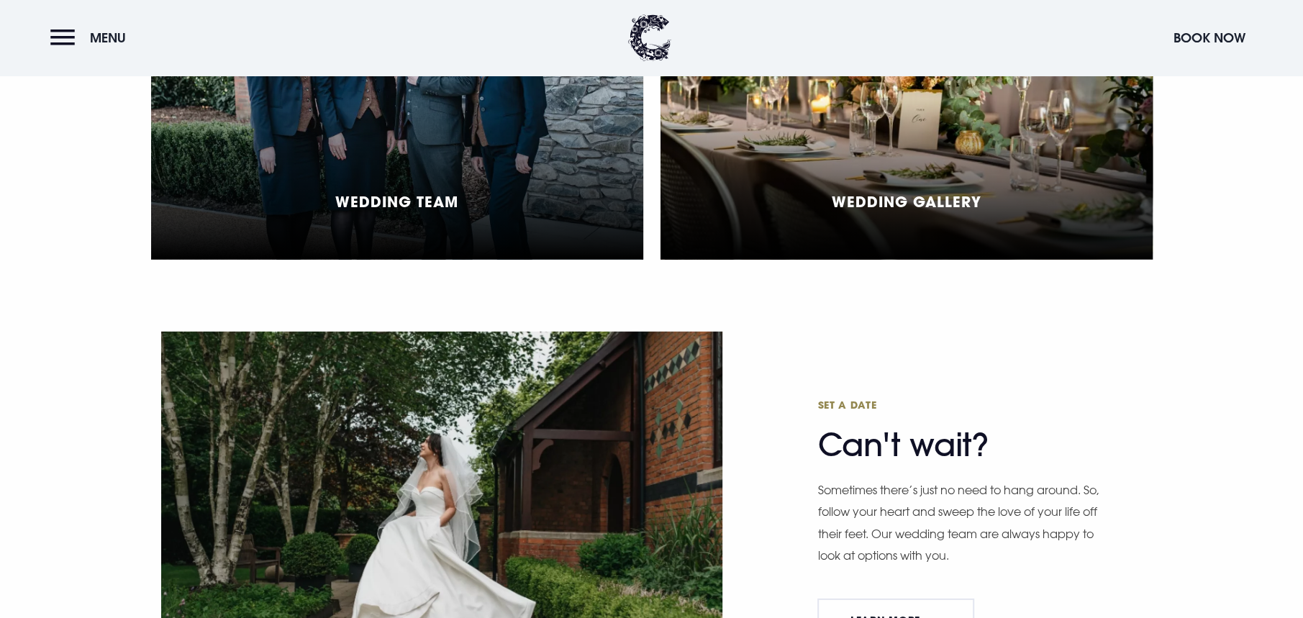
scroll to position [3022, 0]
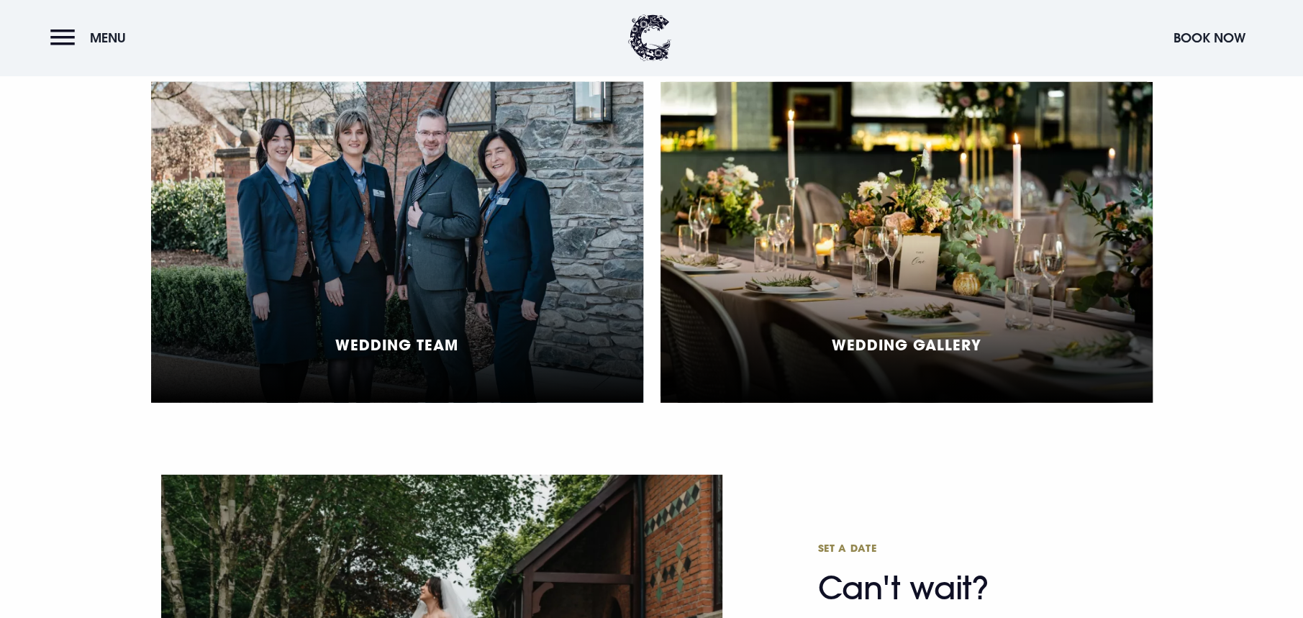
click at [586, 202] on div "Wedding Team" at bounding box center [397, 242] width 492 height 321
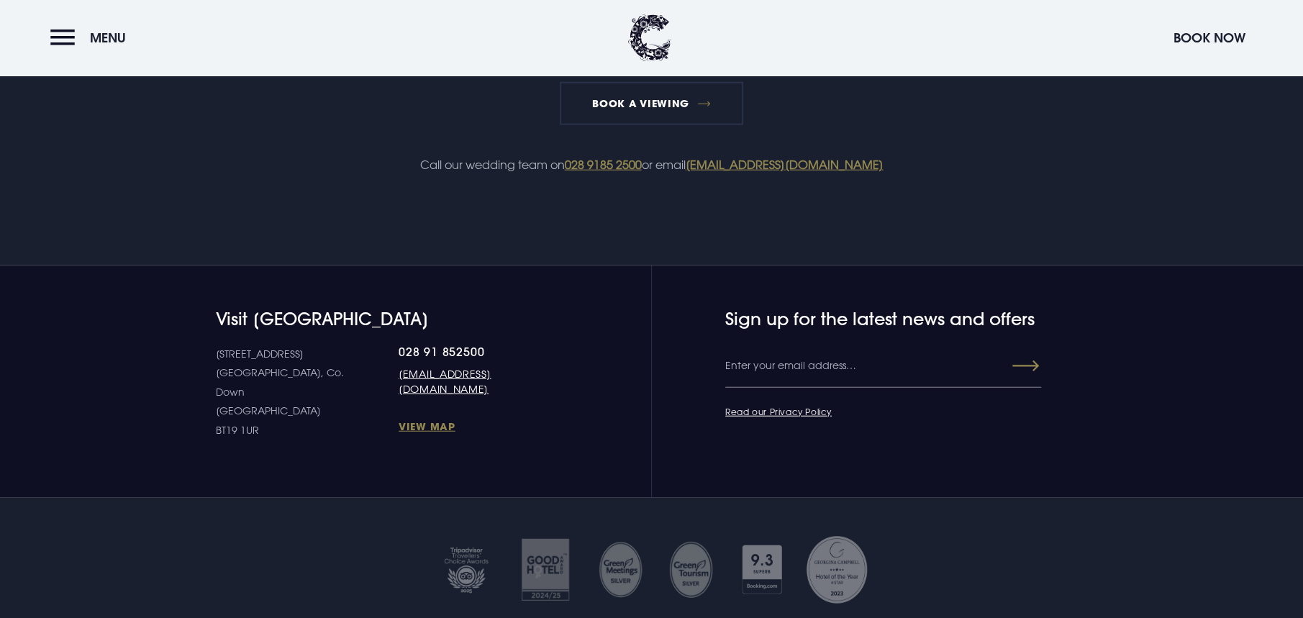
scroll to position [2805, 0]
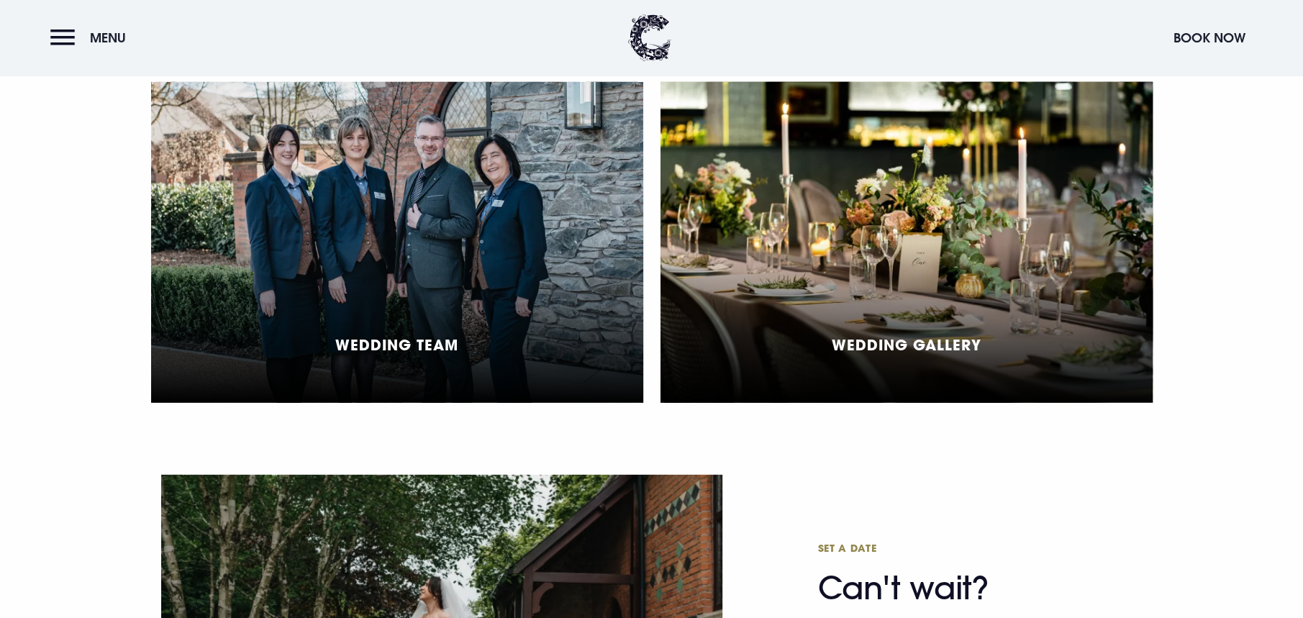
click at [973, 354] on div "Wedding Gallery" at bounding box center [907, 352] width 150 height 32
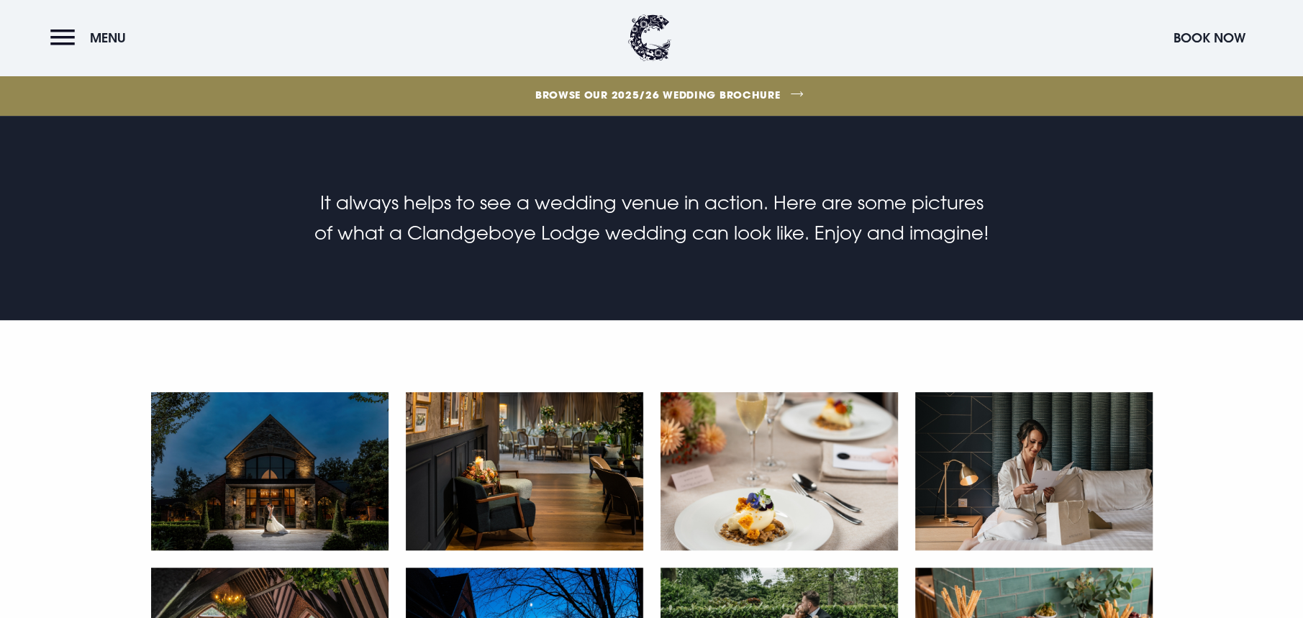
scroll to position [647, 0]
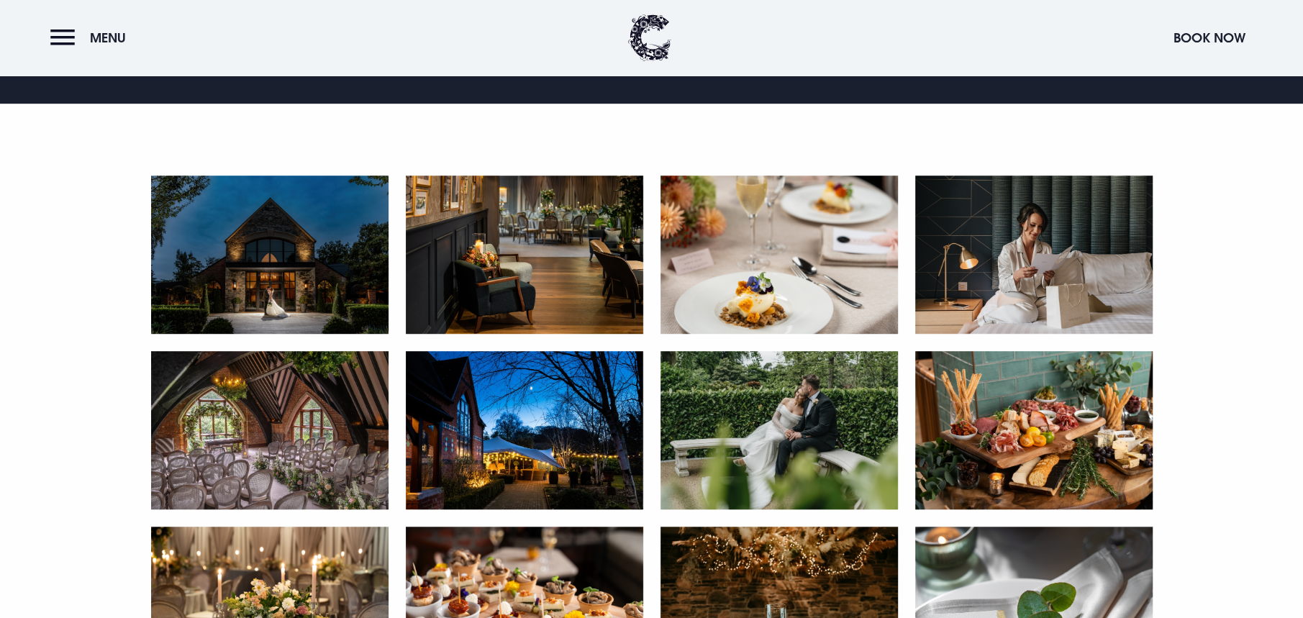
click at [812, 235] on img at bounding box center [778, 255] width 237 height 158
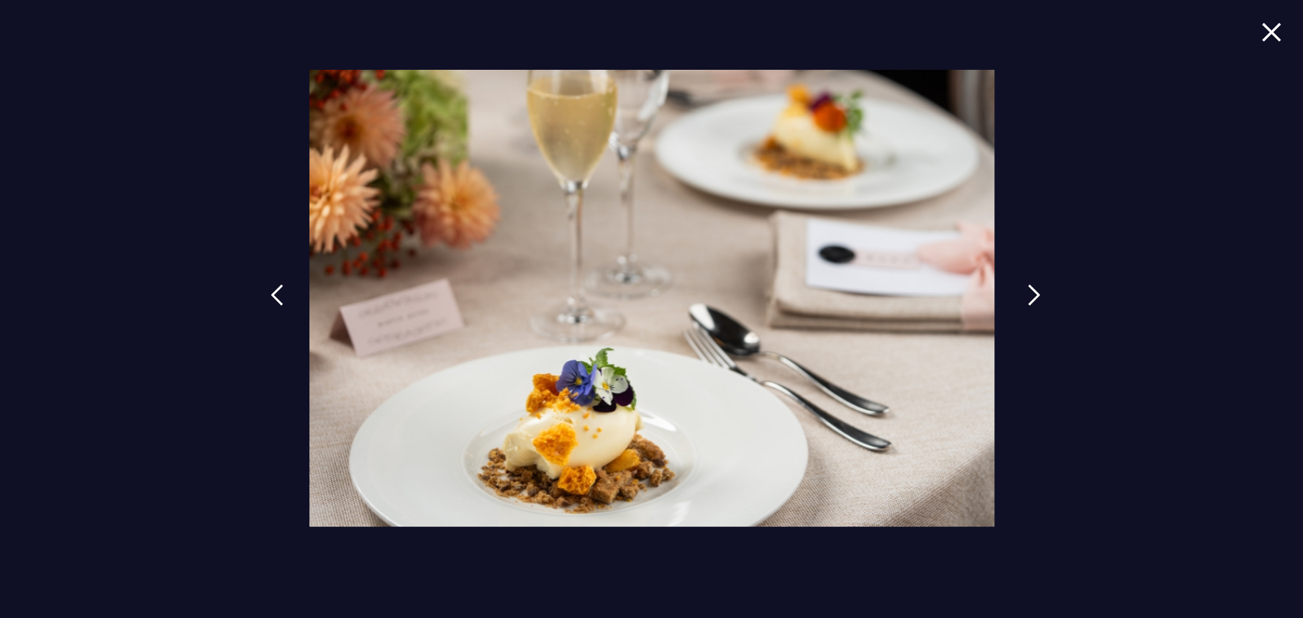
click at [1032, 295] on img at bounding box center [1033, 295] width 13 height 22
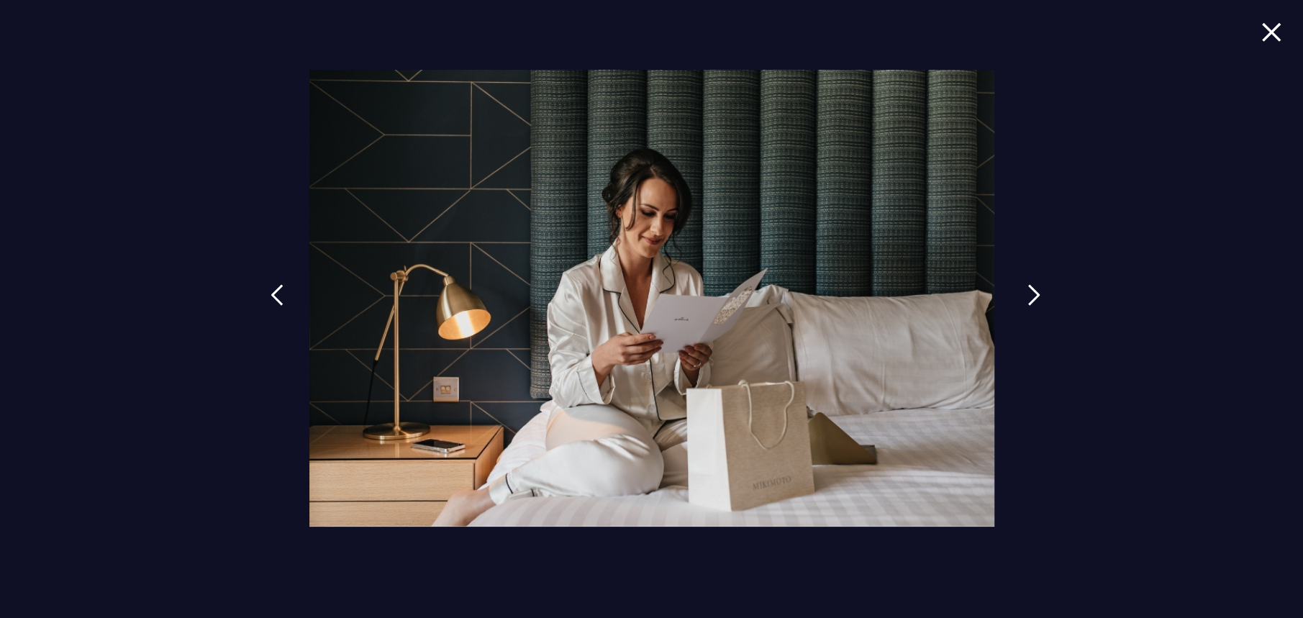
click at [1032, 295] on img at bounding box center [1033, 295] width 13 height 22
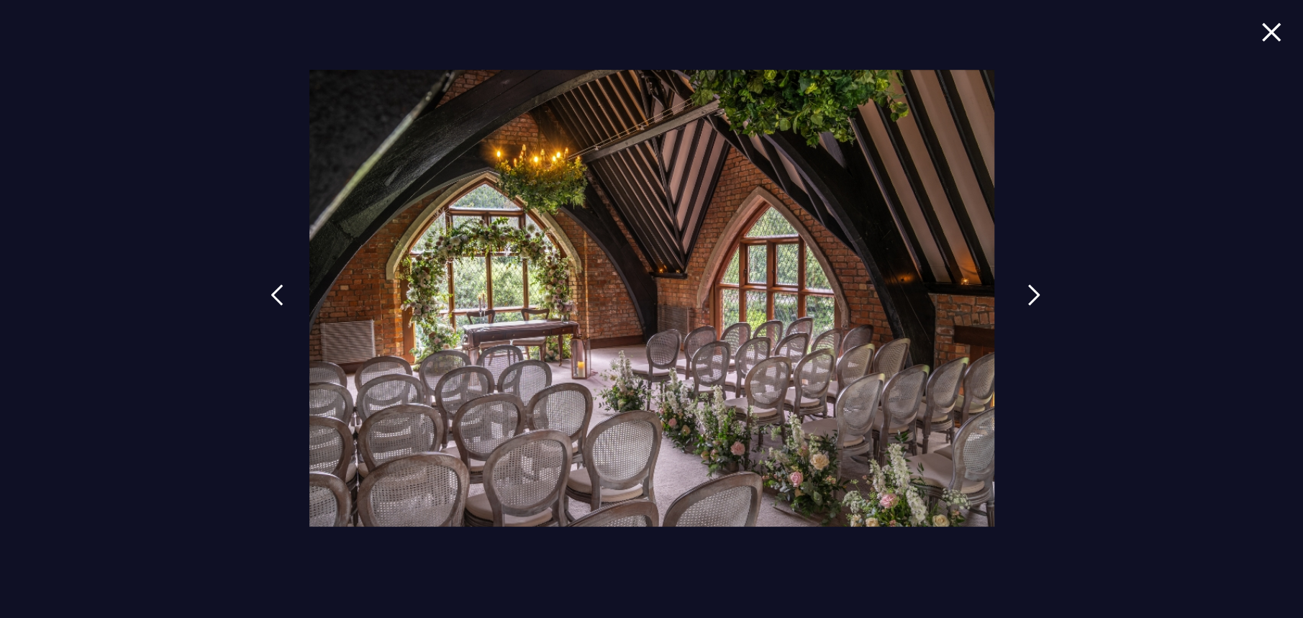
click at [1032, 295] on img at bounding box center [1033, 295] width 13 height 22
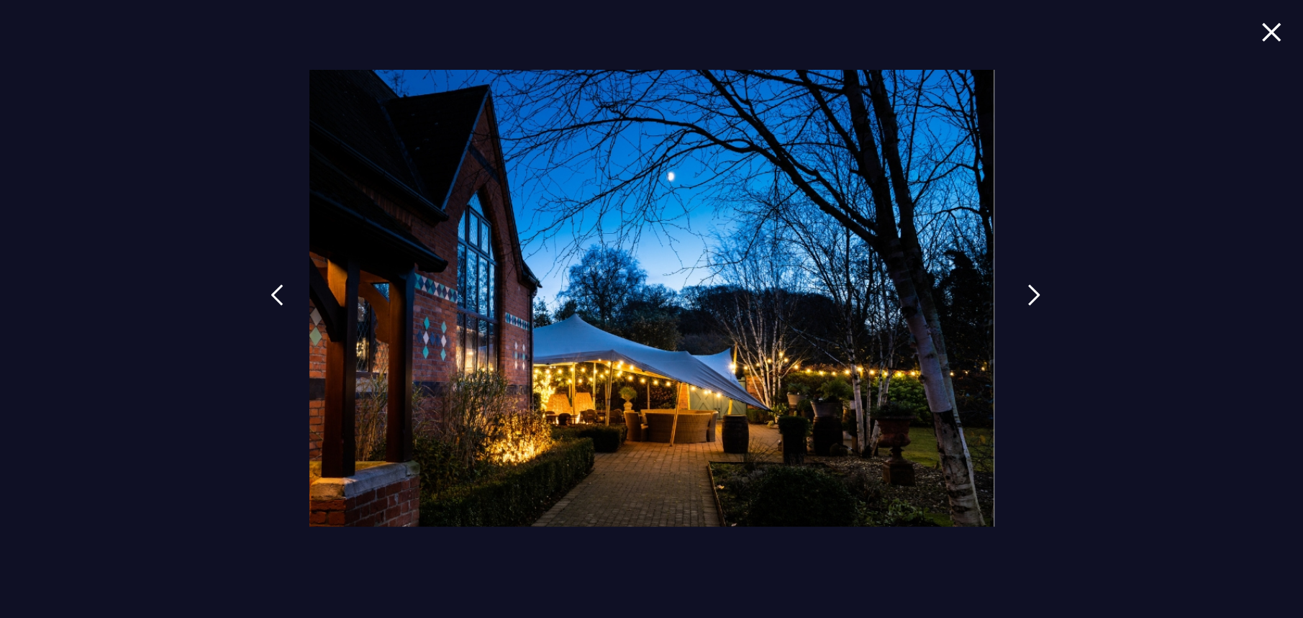
click at [1032, 295] on img at bounding box center [1033, 295] width 13 height 22
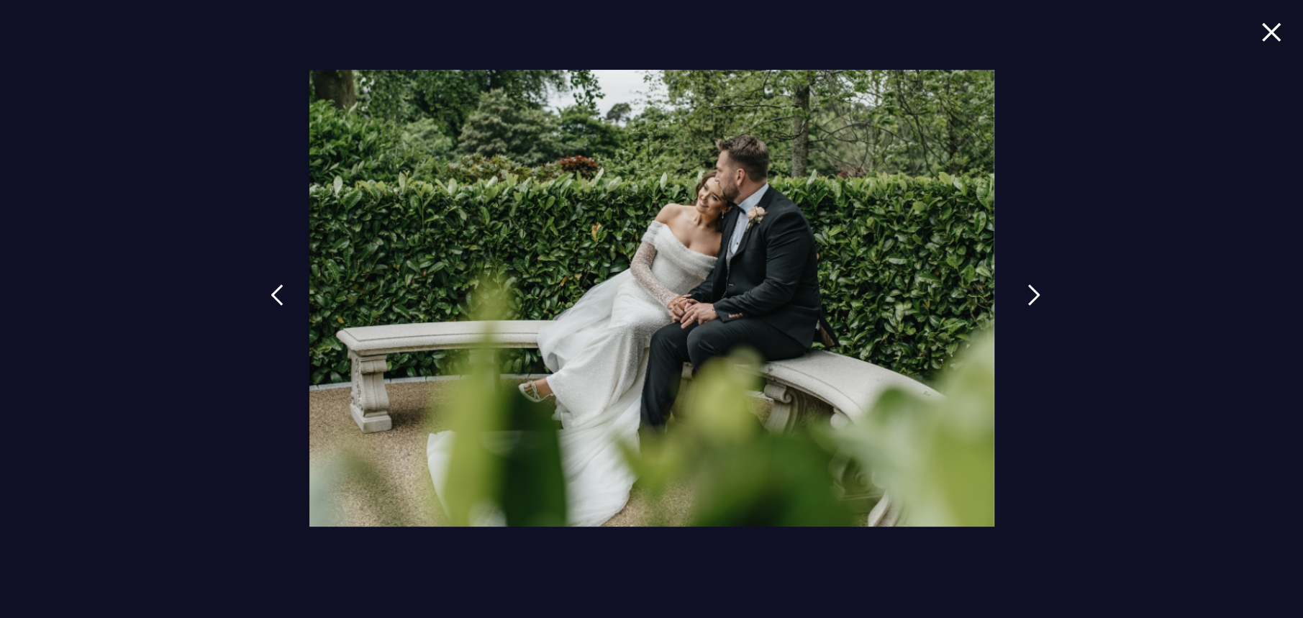
click at [1032, 295] on img at bounding box center [1033, 295] width 13 height 22
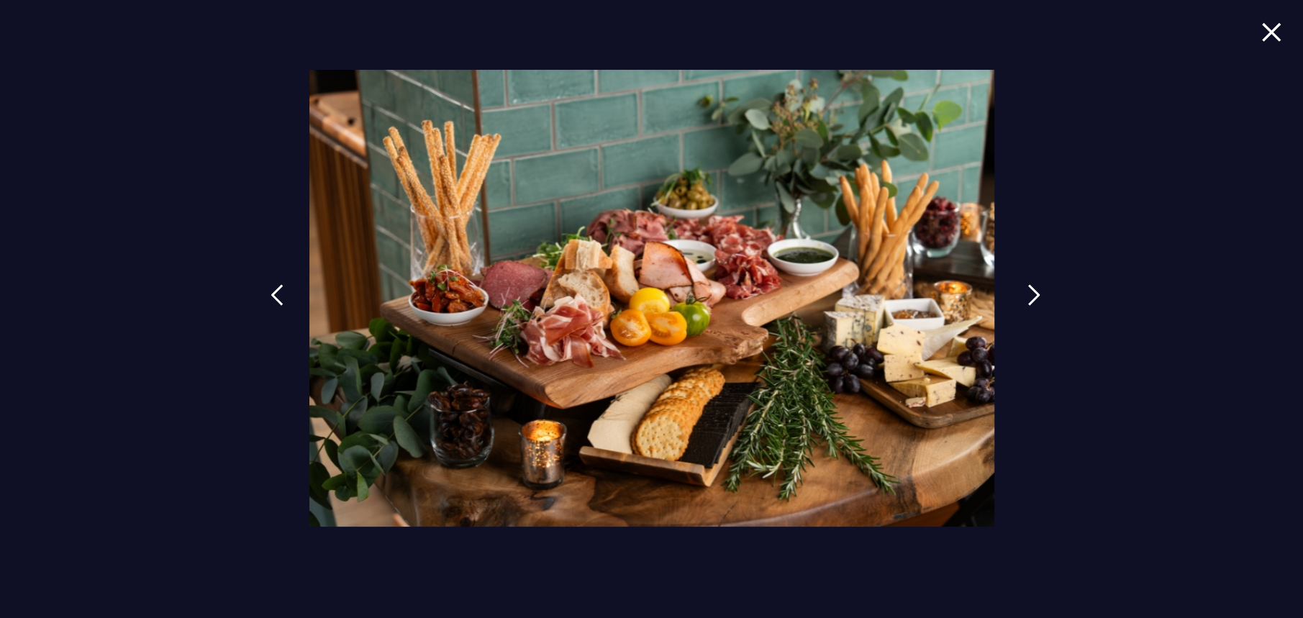
click at [1032, 295] on img at bounding box center [1033, 295] width 13 height 22
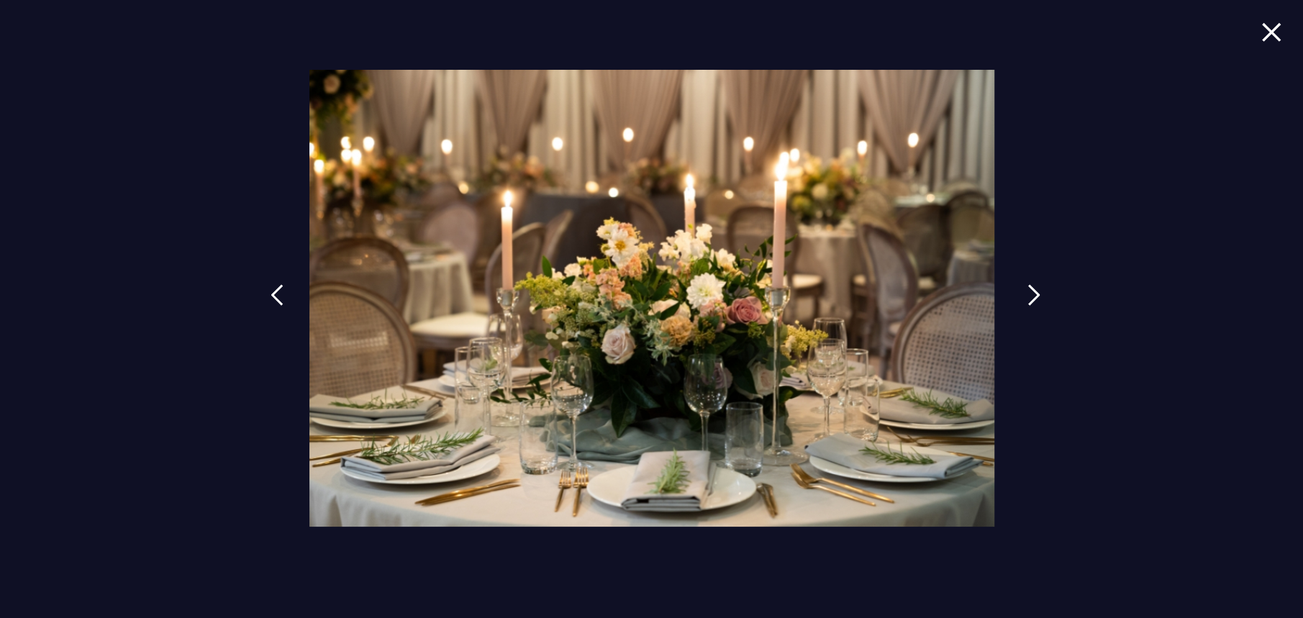
click at [1032, 295] on img at bounding box center [1033, 295] width 13 height 22
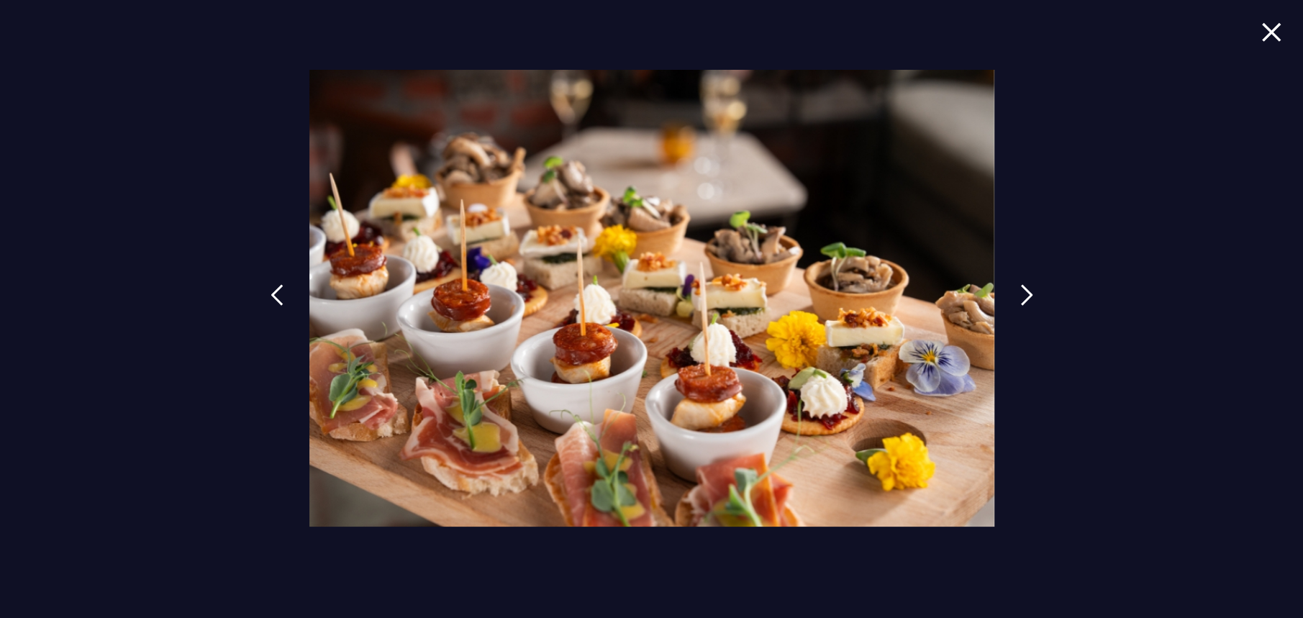
click at [290, 297] on link at bounding box center [277, 306] width 36 height 66
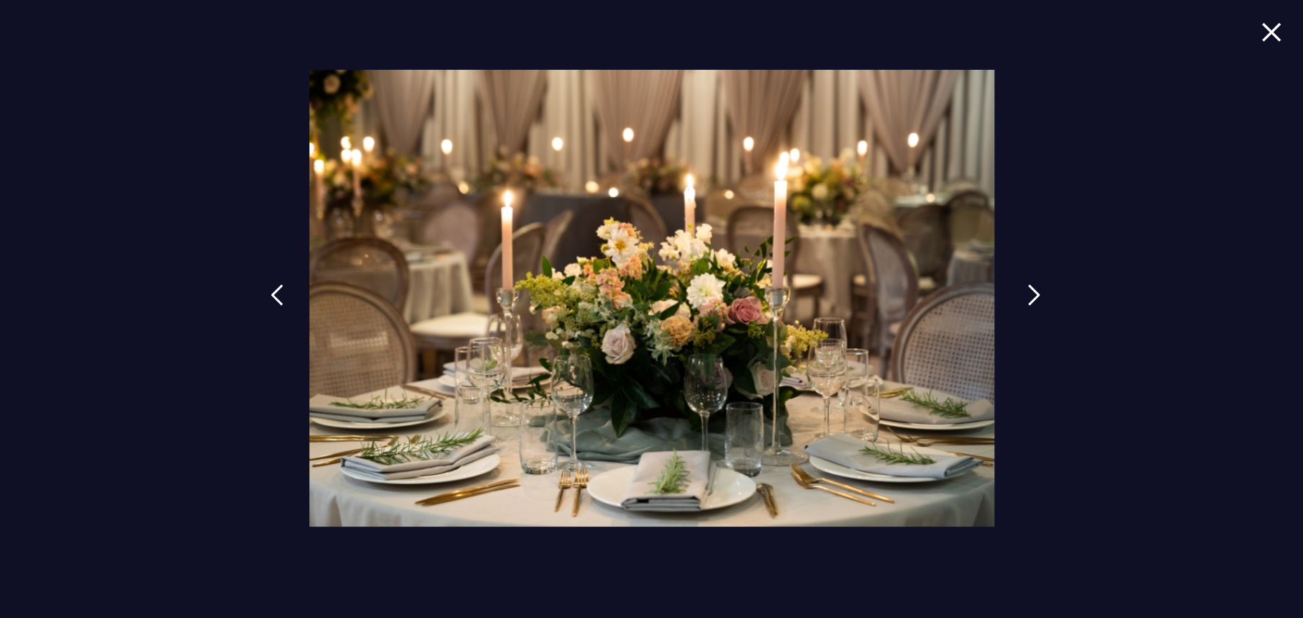
click at [1020, 291] on link at bounding box center [1034, 306] width 36 height 66
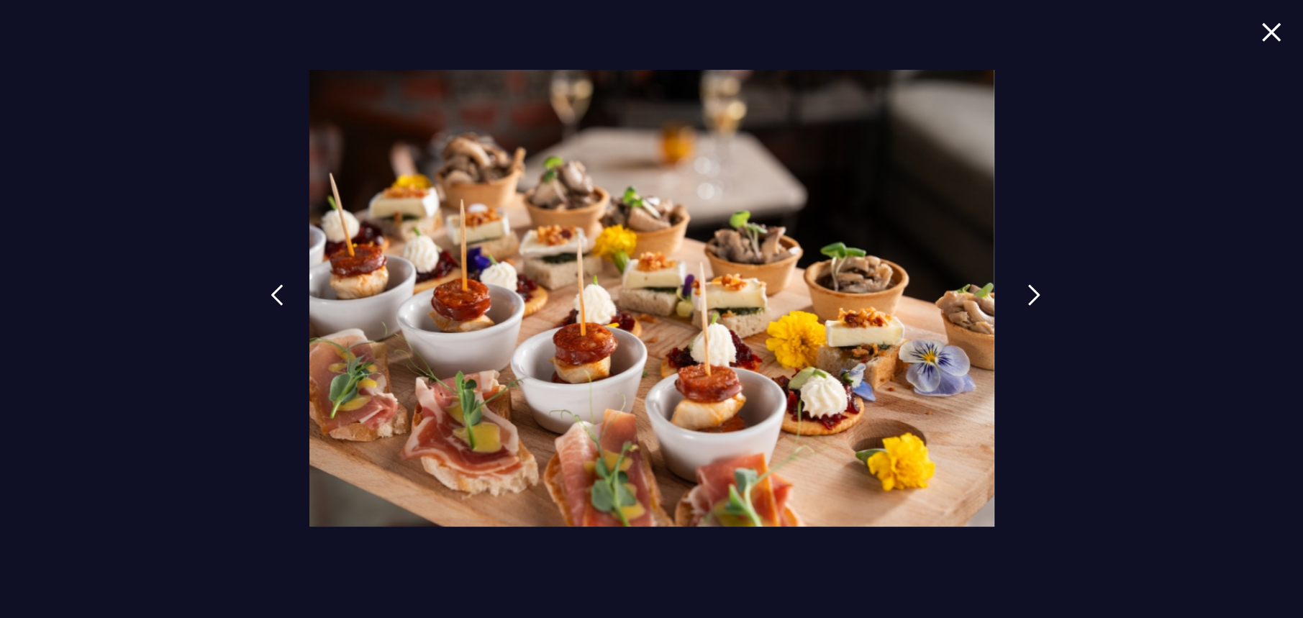
click at [1020, 291] on link at bounding box center [1034, 306] width 36 height 66
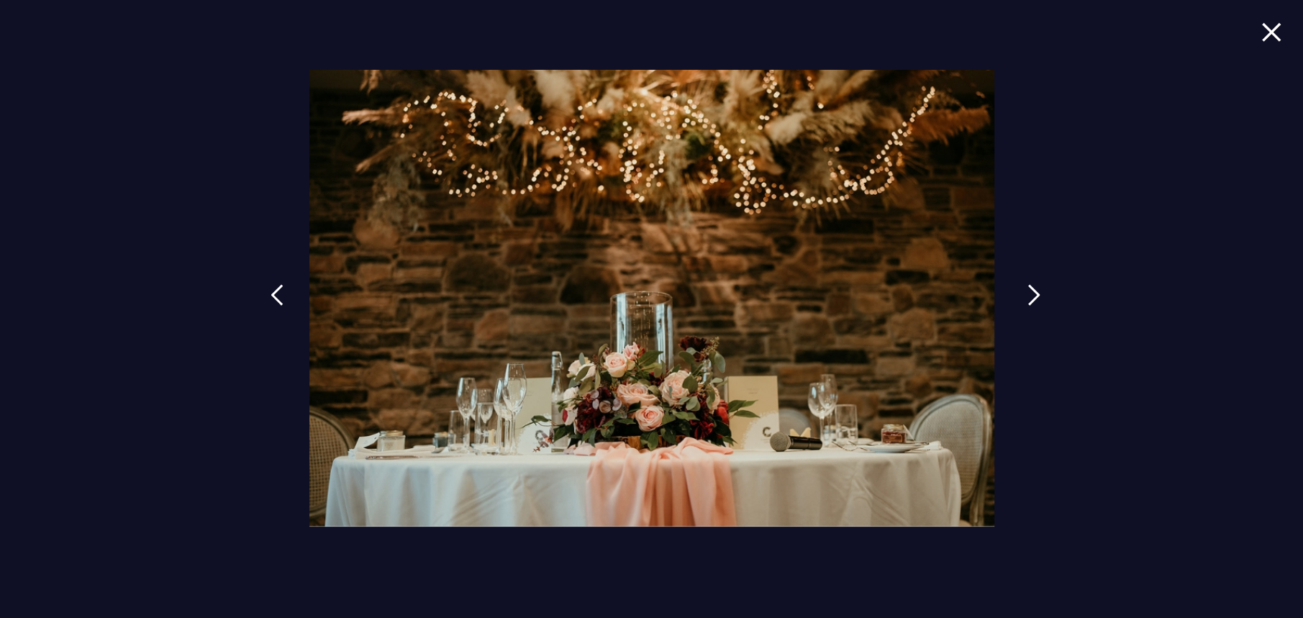
click at [1020, 291] on link at bounding box center [1034, 306] width 36 height 66
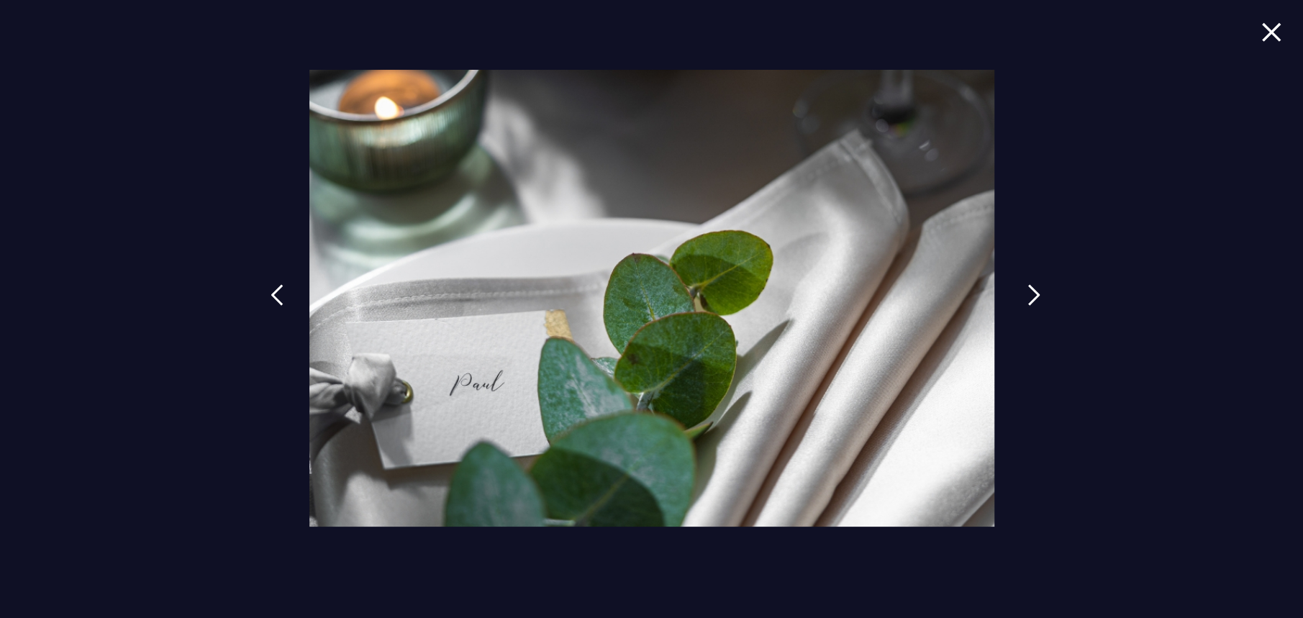
click at [1020, 291] on link at bounding box center [1034, 306] width 36 height 66
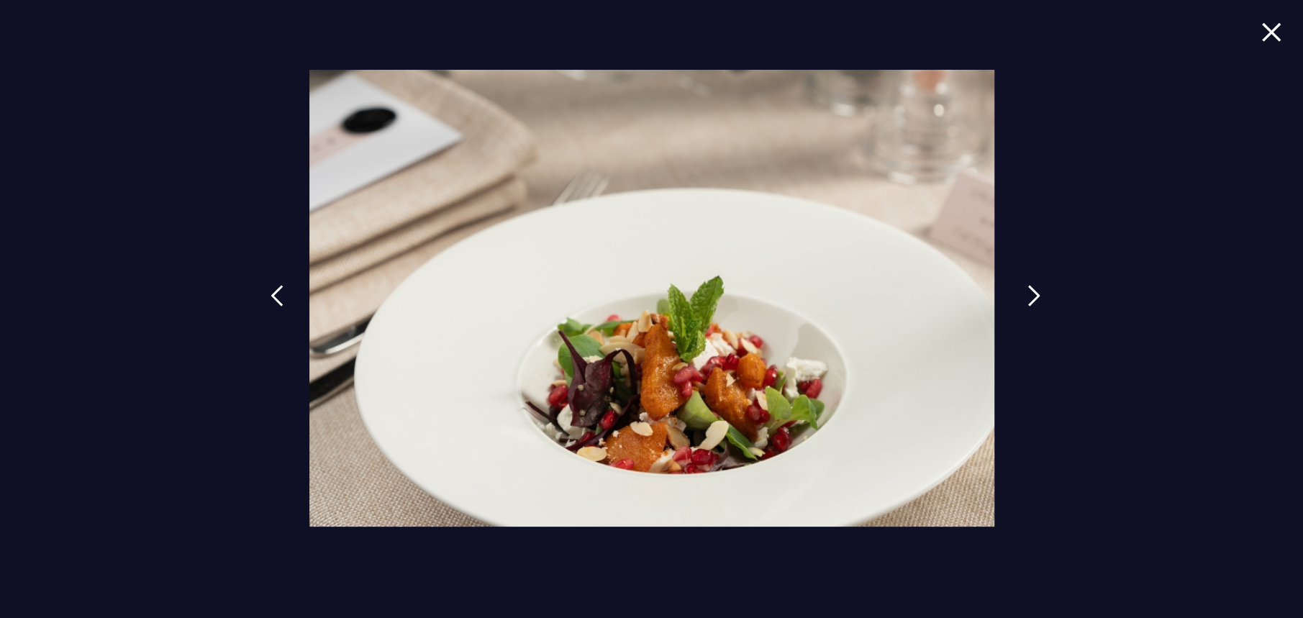
click at [1020, 291] on link at bounding box center [1034, 306] width 36 height 66
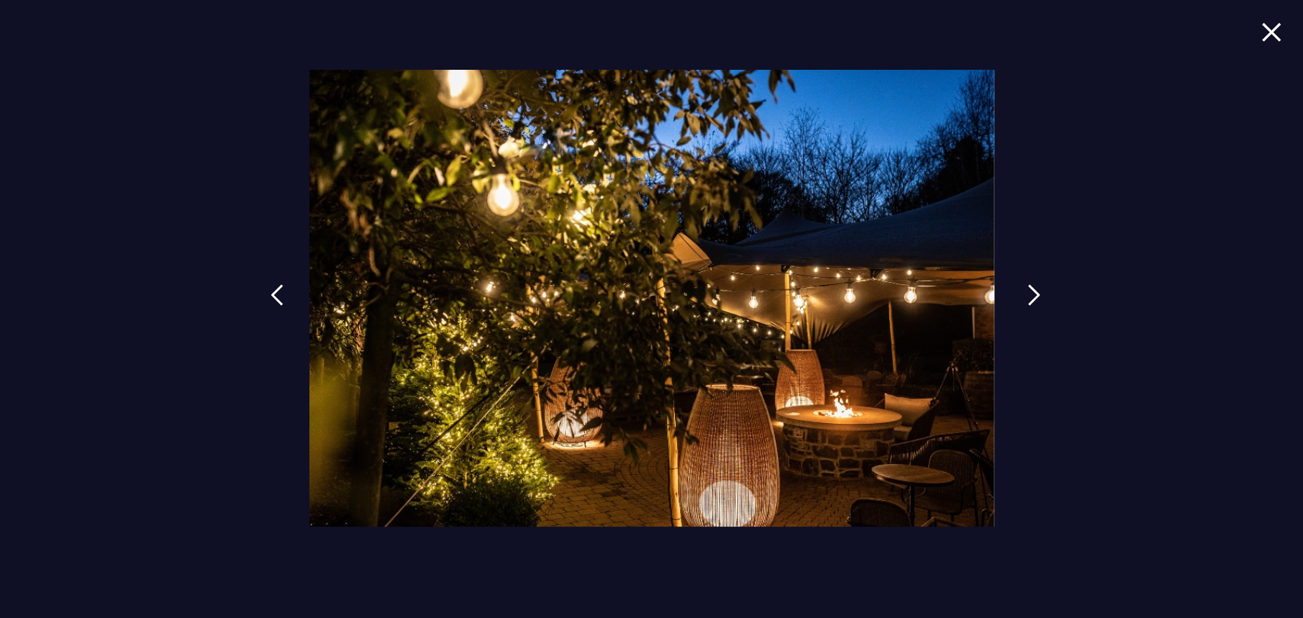
click at [1020, 291] on link at bounding box center [1034, 306] width 36 height 66
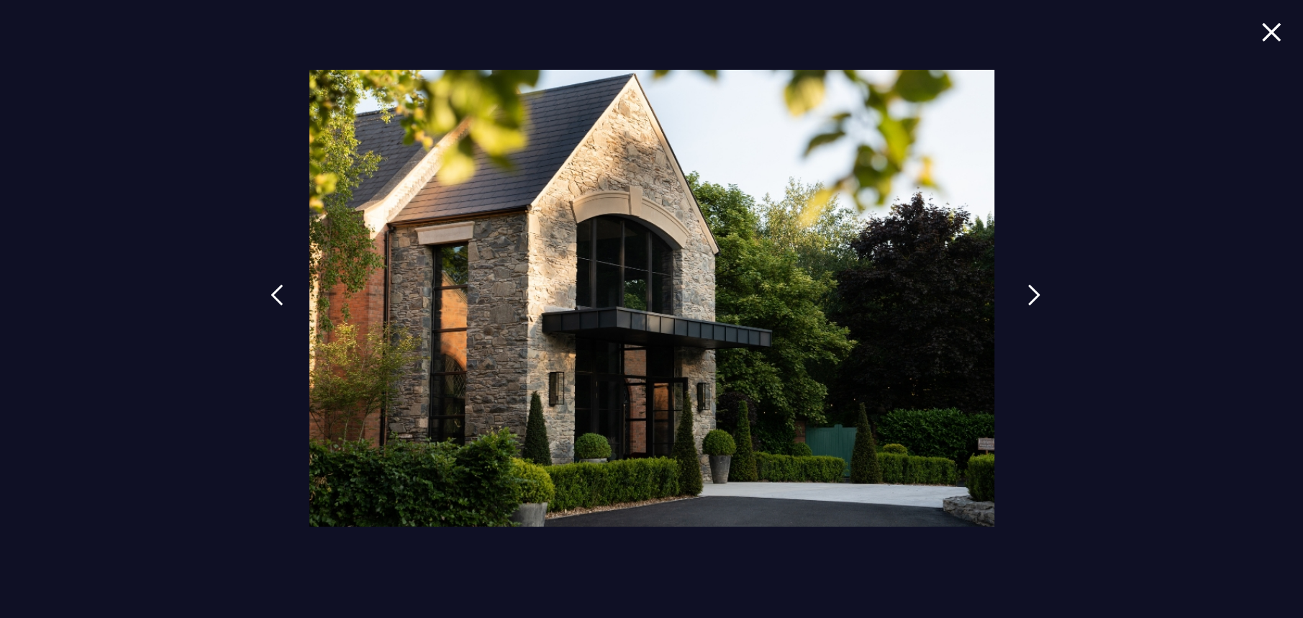
click at [1020, 291] on link at bounding box center [1034, 306] width 36 height 66
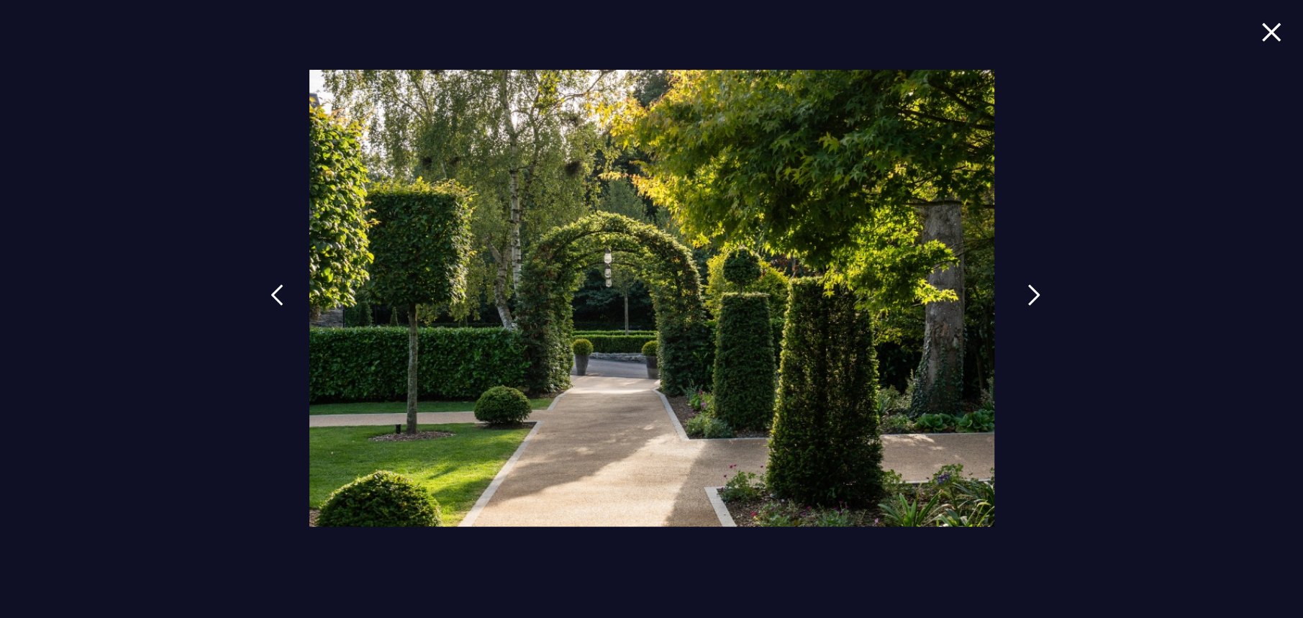
click at [1020, 291] on link at bounding box center [1034, 306] width 36 height 66
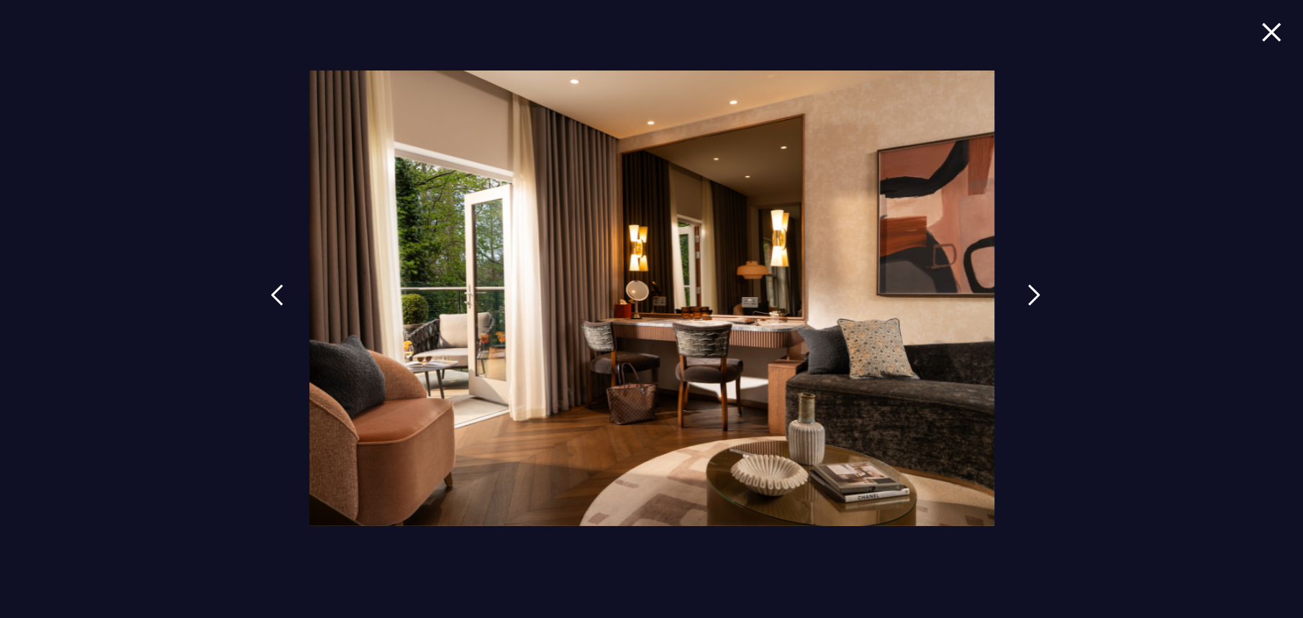
click at [1020, 291] on link at bounding box center [1034, 306] width 36 height 66
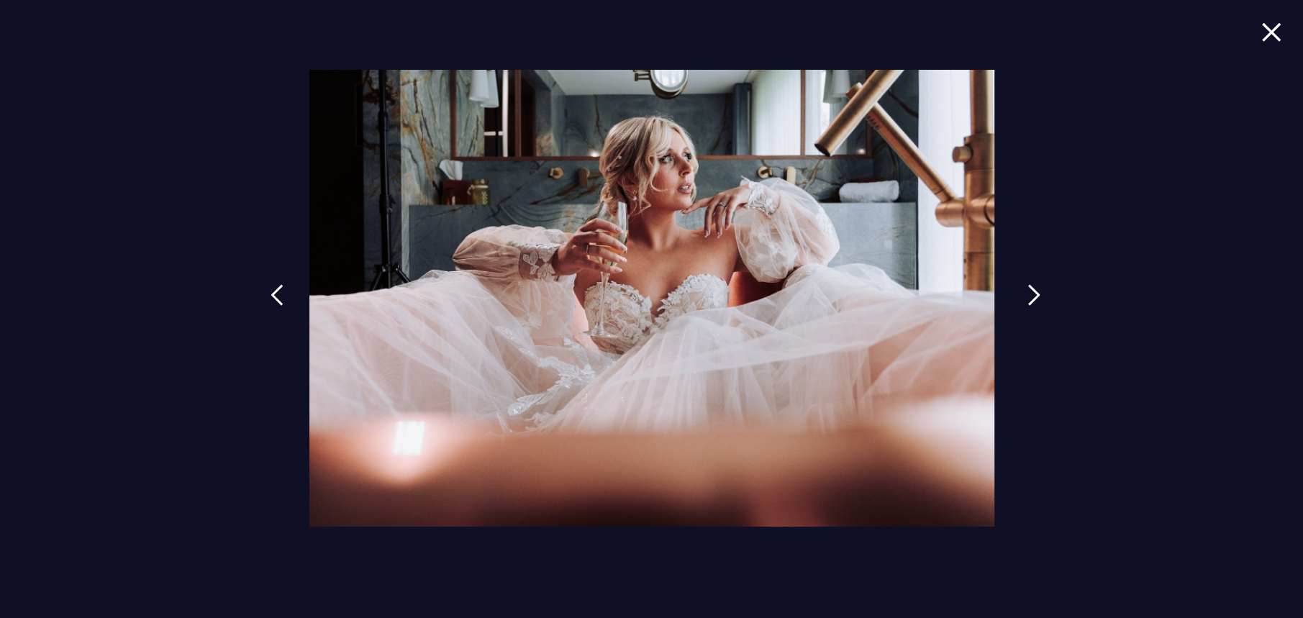
click at [1020, 291] on link at bounding box center [1034, 306] width 36 height 66
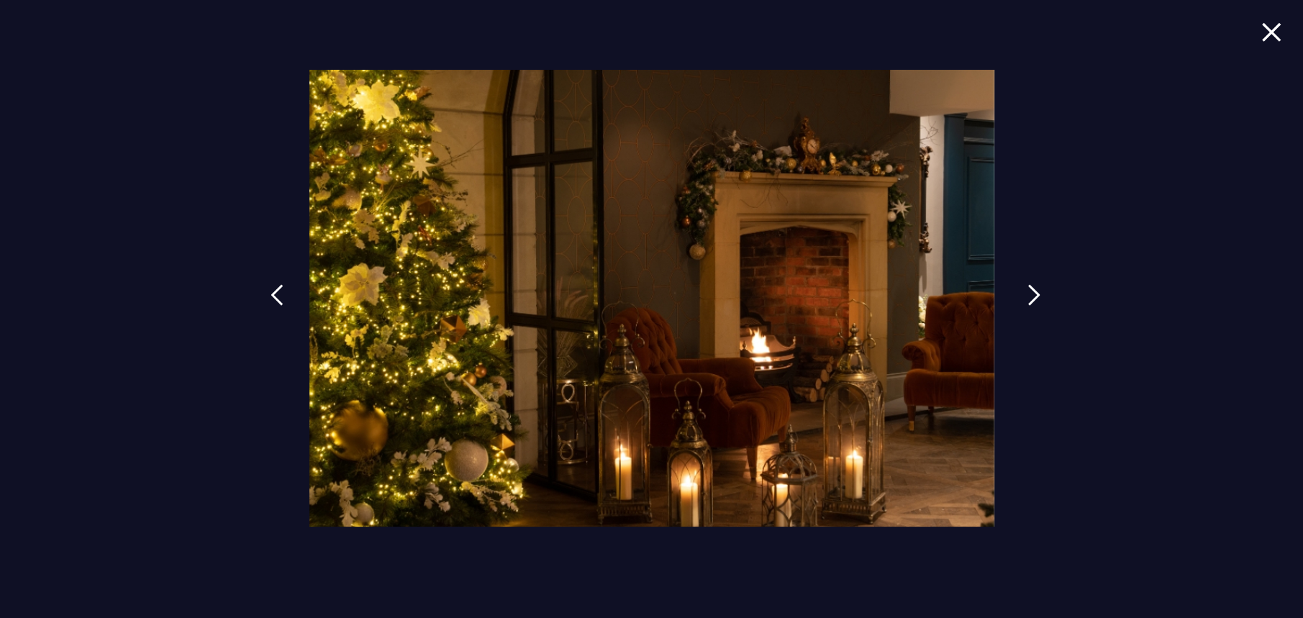
click at [1020, 291] on link at bounding box center [1034, 306] width 36 height 66
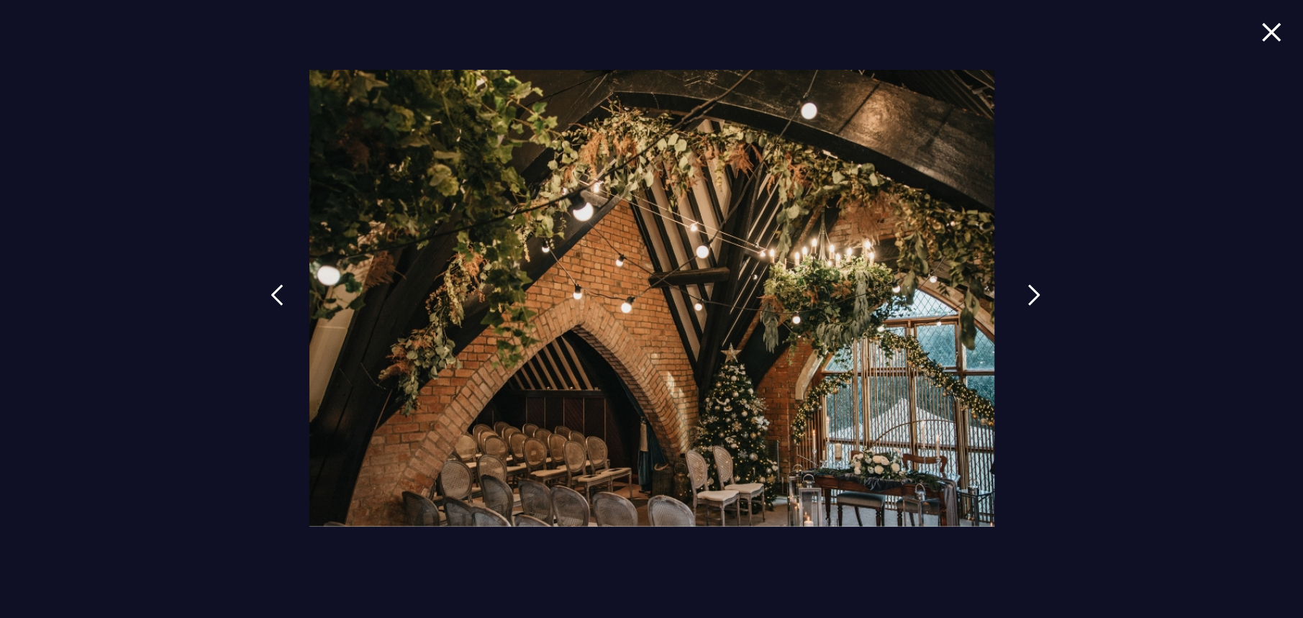
click at [1020, 291] on link at bounding box center [1034, 306] width 36 height 66
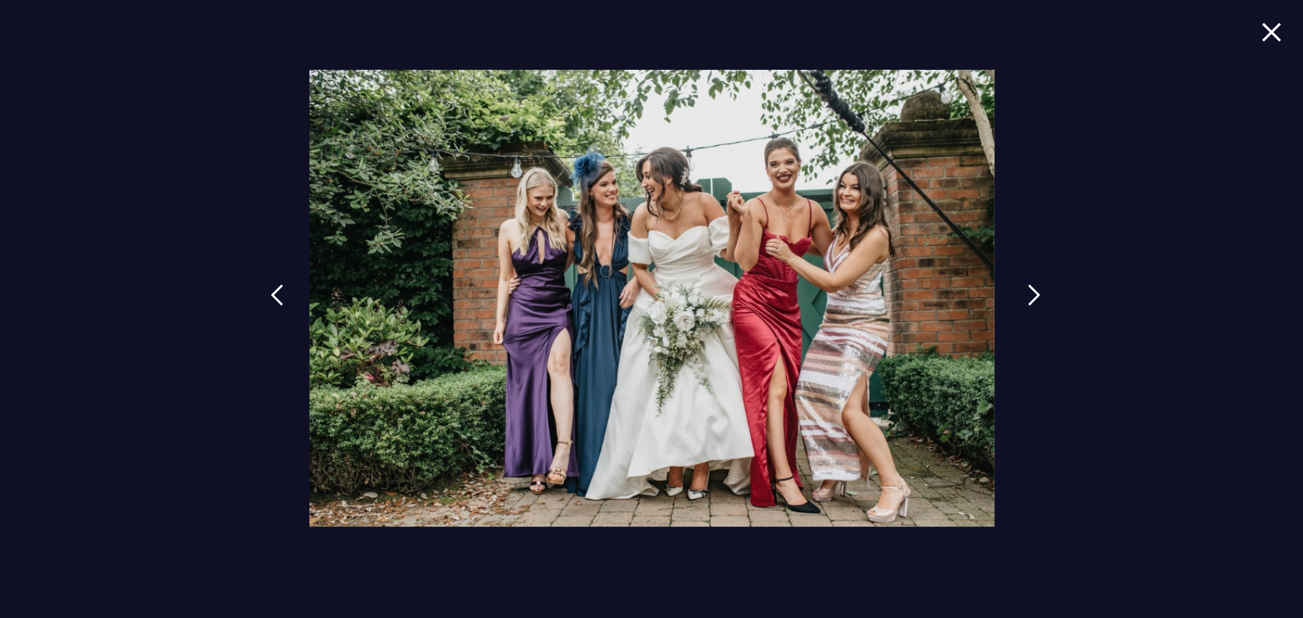
click at [1020, 291] on link at bounding box center [1034, 306] width 36 height 66
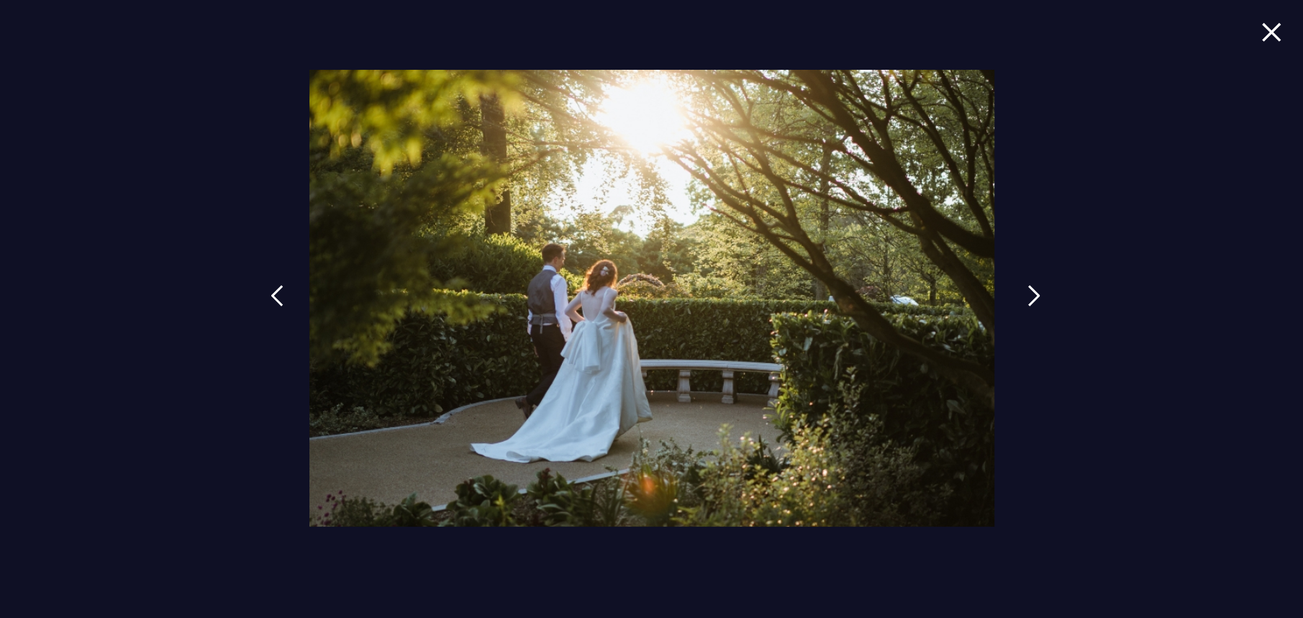
click at [1020, 291] on link at bounding box center [1034, 306] width 36 height 66
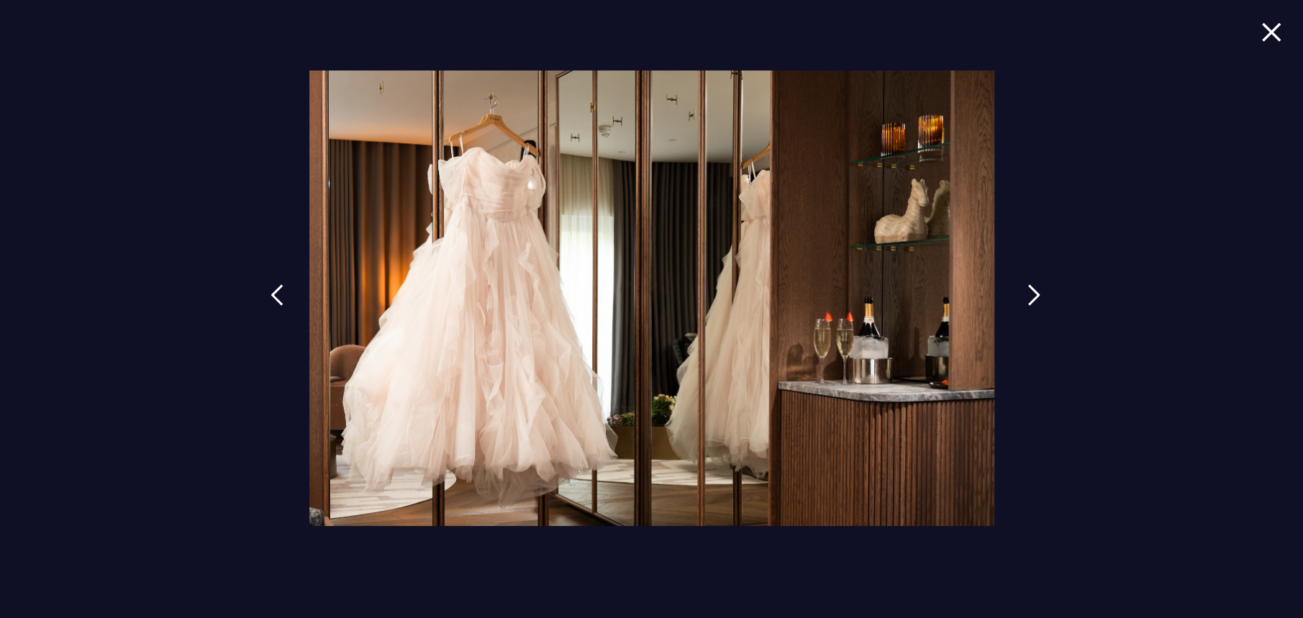
click at [1020, 291] on link at bounding box center [1034, 306] width 36 height 66
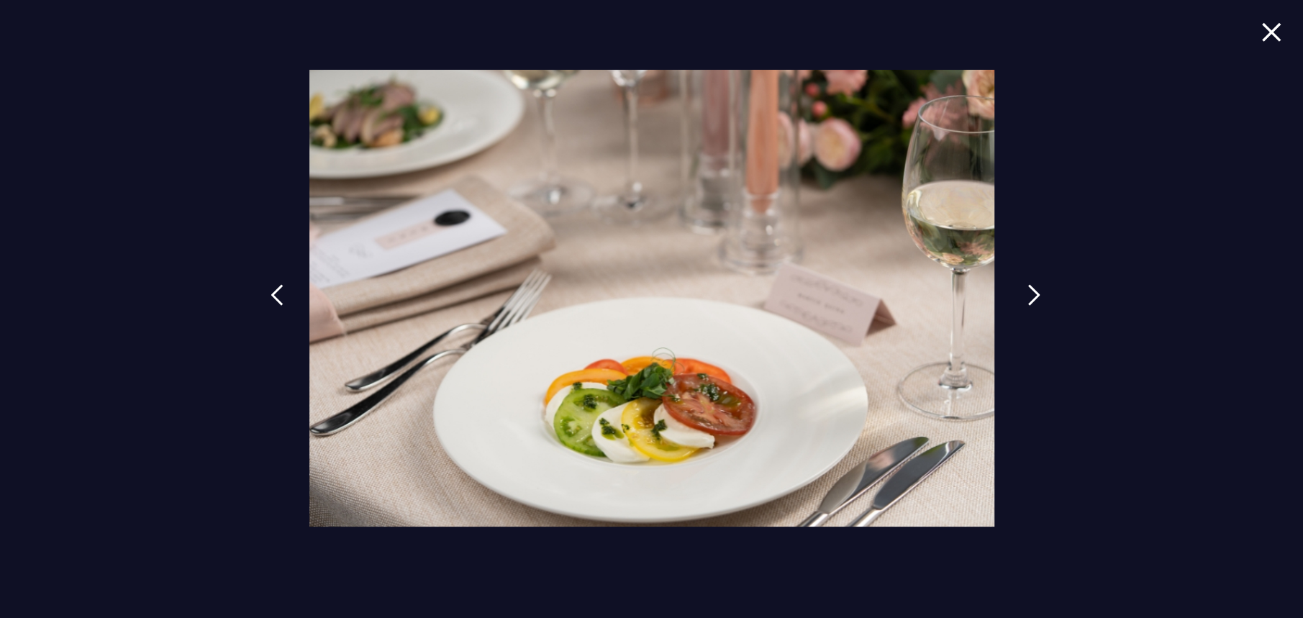
click at [1020, 291] on link at bounding box center [1034, 306] width 36 height 66
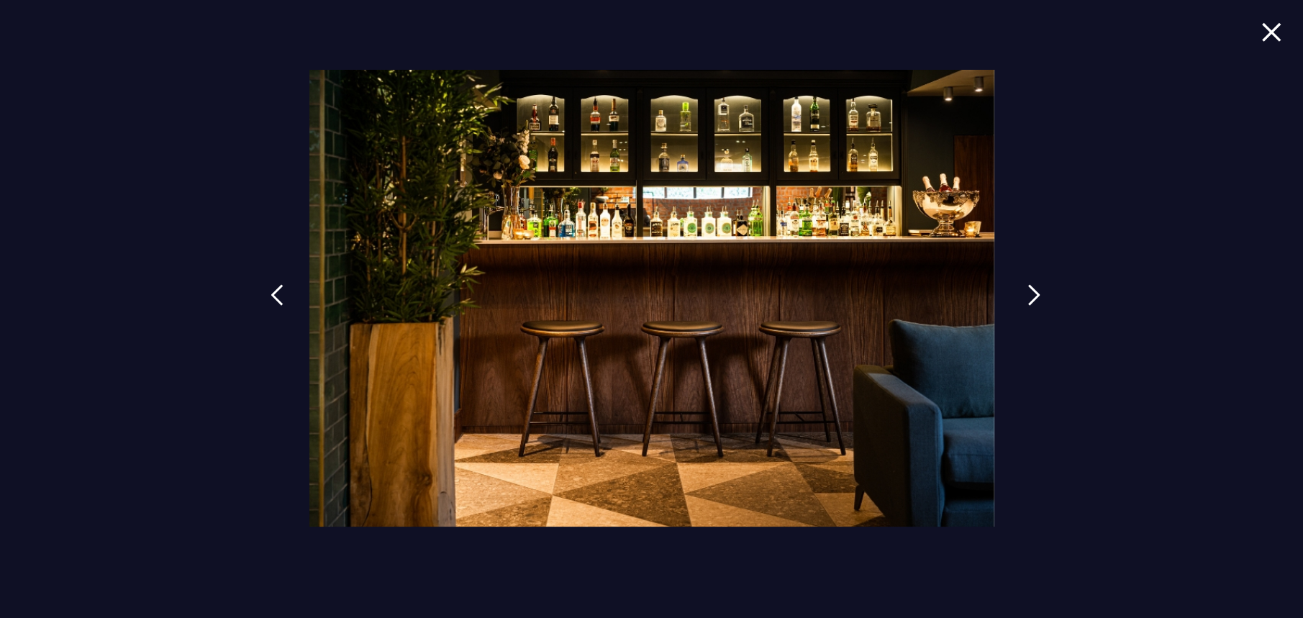
click at [1020, 291] on link at bounding box center [1034, 306] width 36 height 66
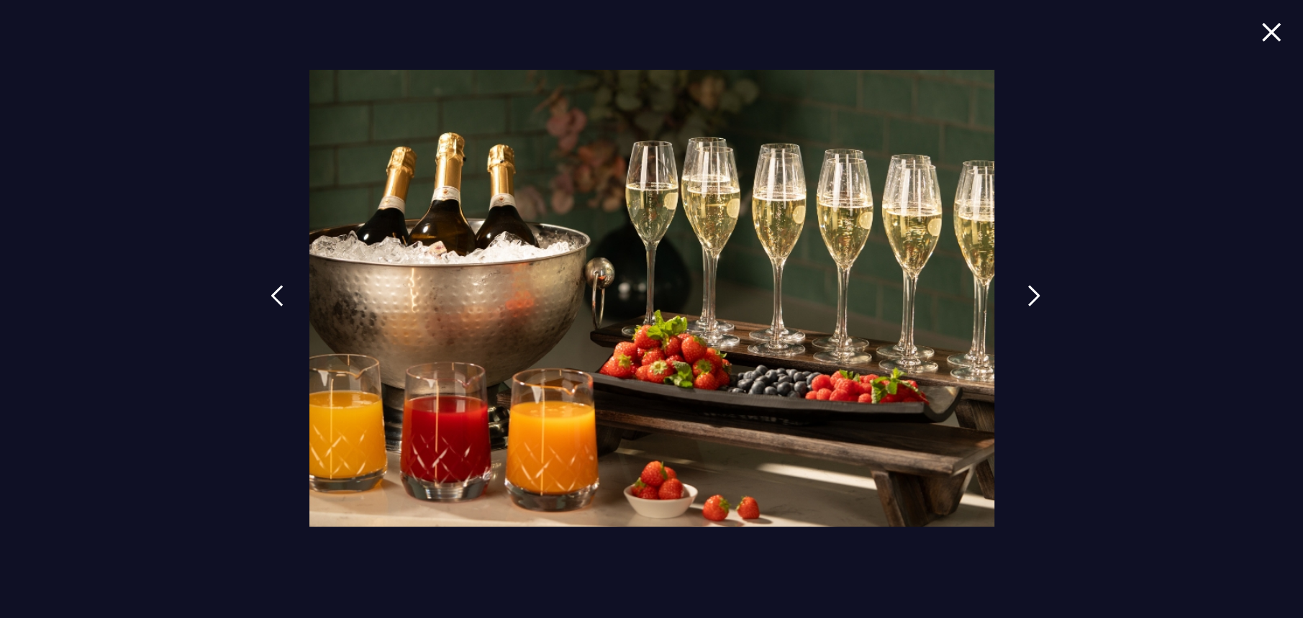
click at [1020, 291] on link at bounding box center [1034, 306] width 36 height 66
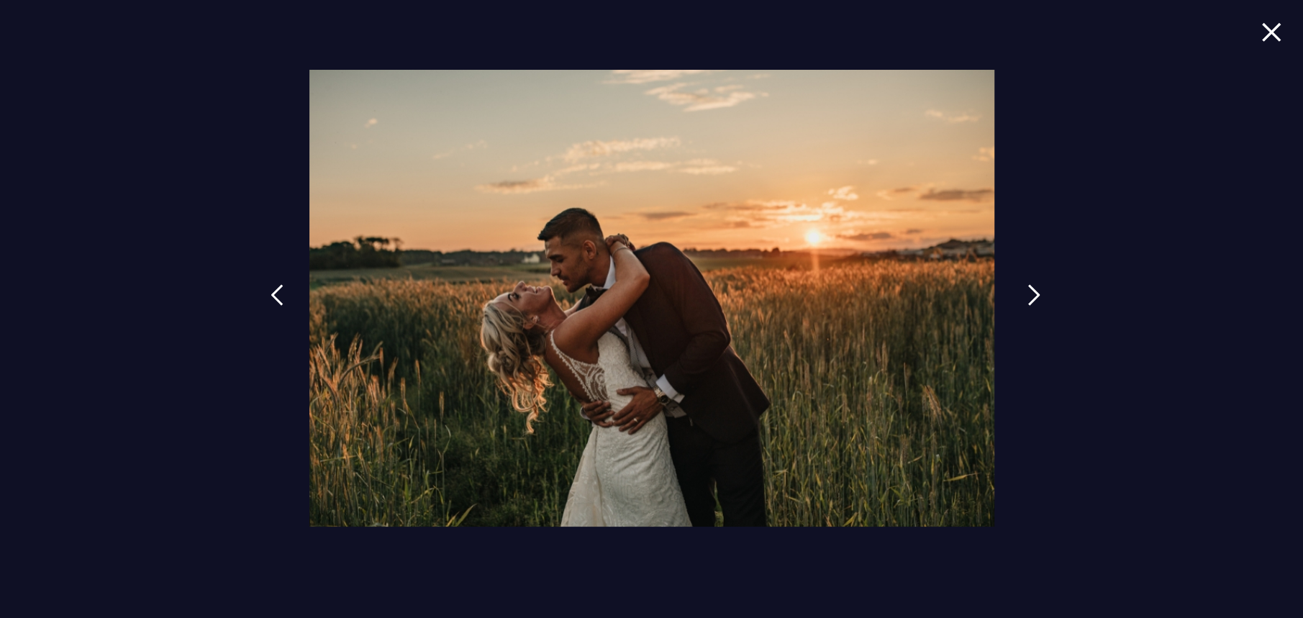
click at [1020, 291] on link at bounding box center [1034, 306] width 36 height 66
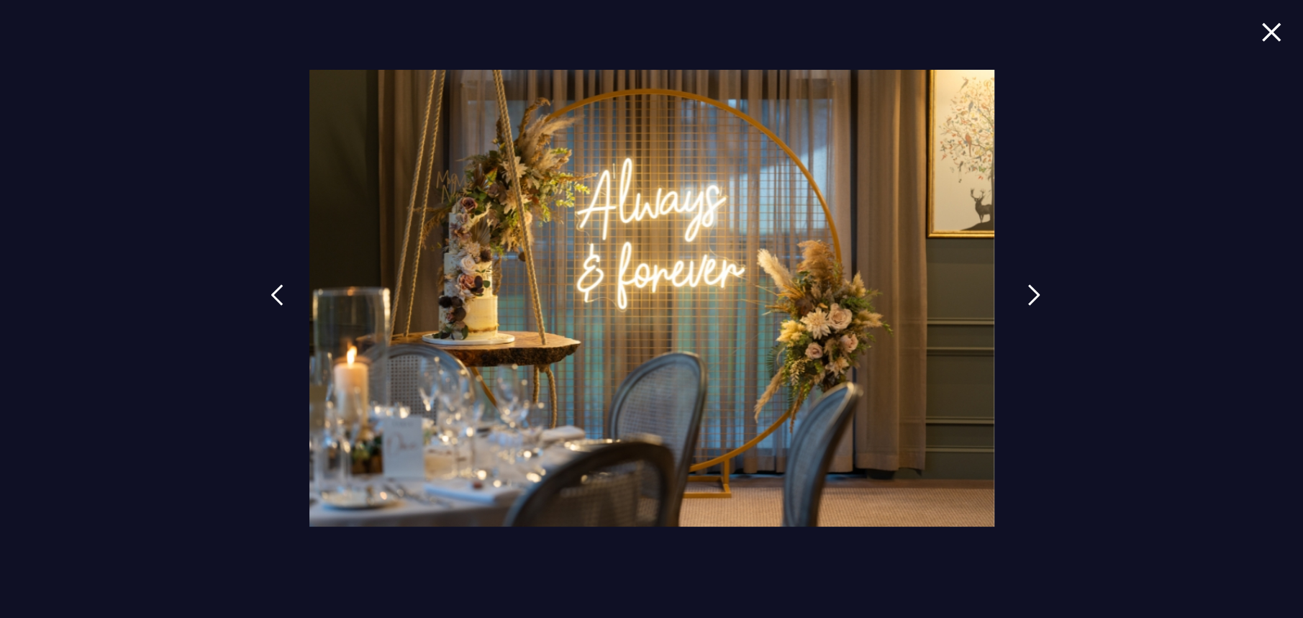
click at [1020, 291] on link at bounding box center [1034, 306] width 36 height 66
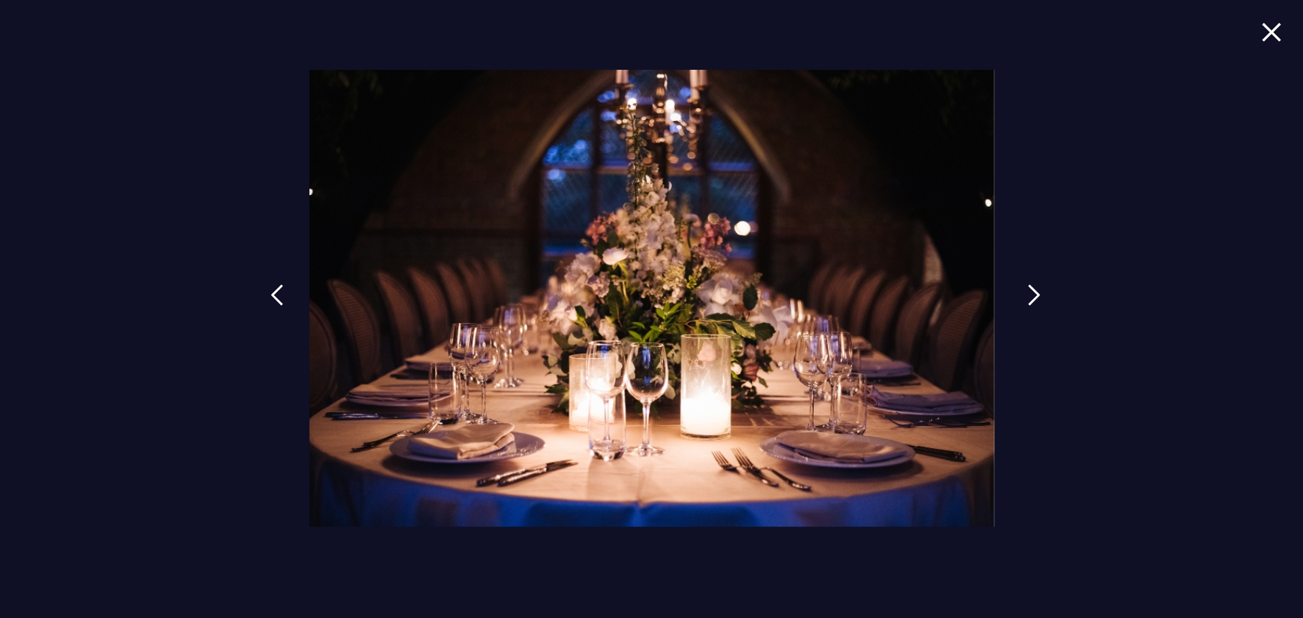
click at [1020, 291] on link at bounding box center [1034, 306] width 36 height 66
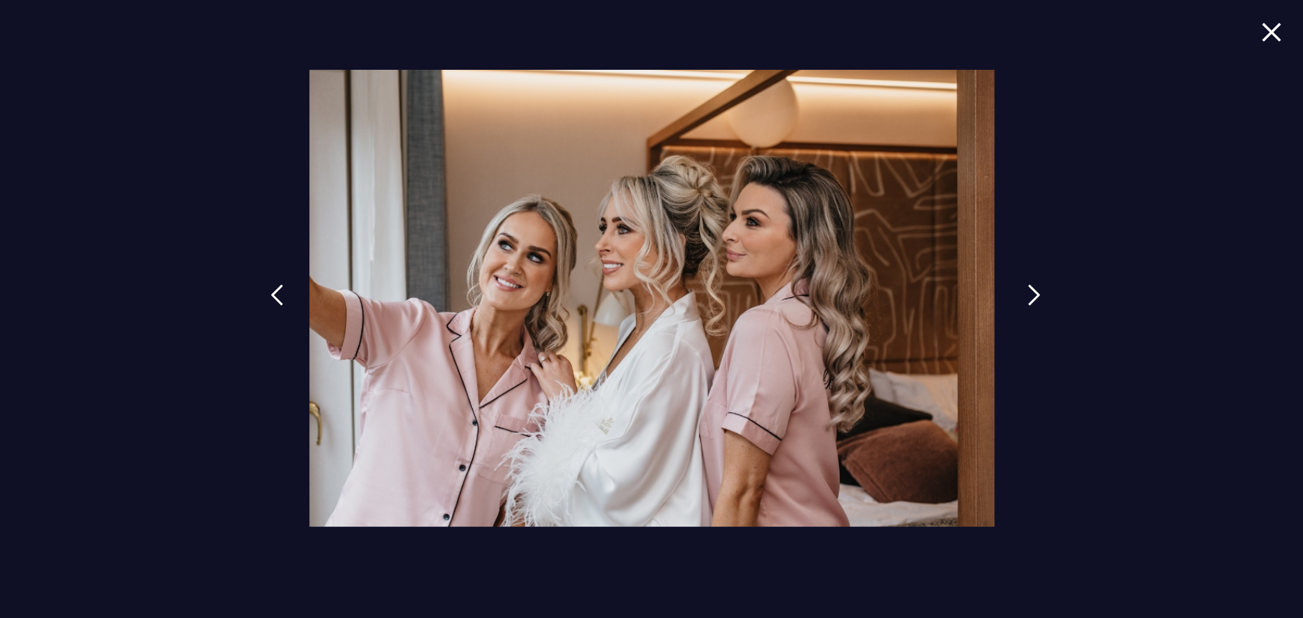
click at [1020, 291] on link at bounding box center [1034, 306] width 36 height 66
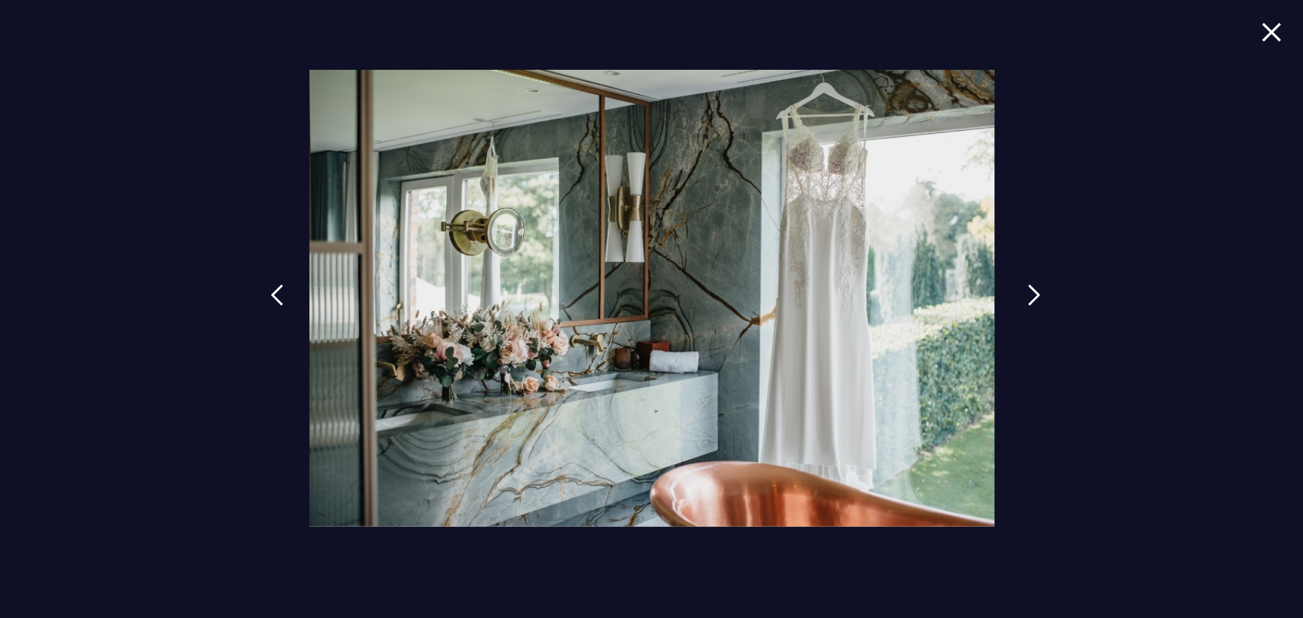
click at [1020, 291] on link at bounding box center [1034, 306] width 36 height 66
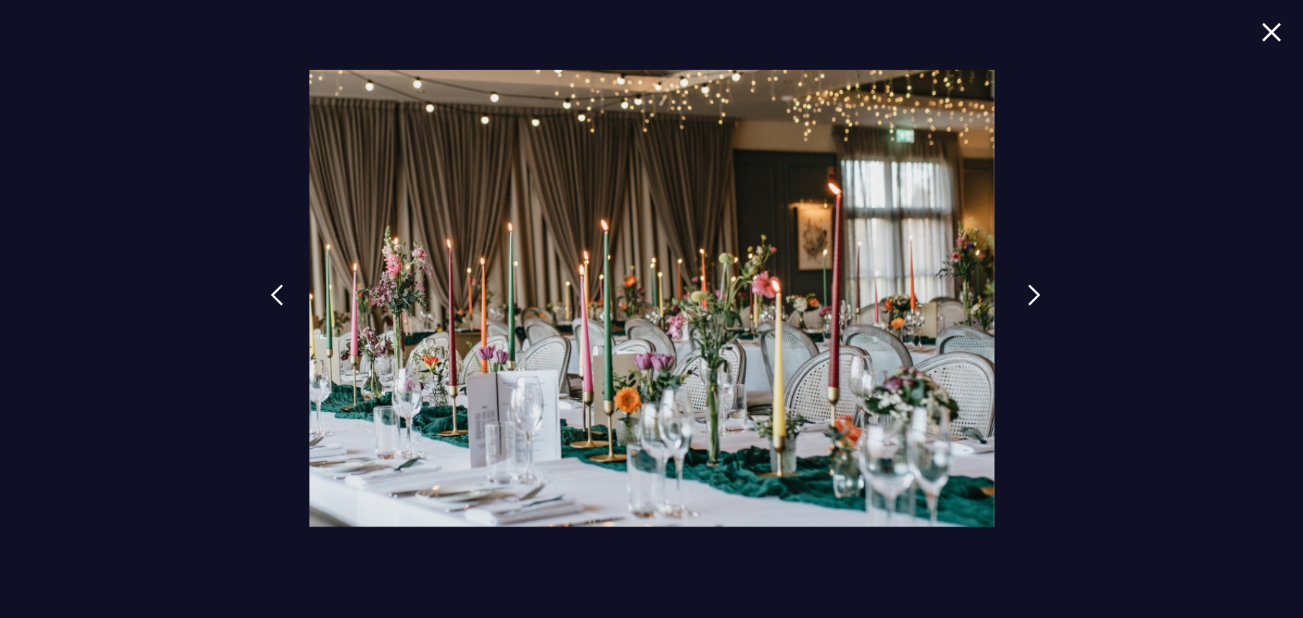
click at [1020, 291] on link at bounding box center [1034, 306] width 36 height 66
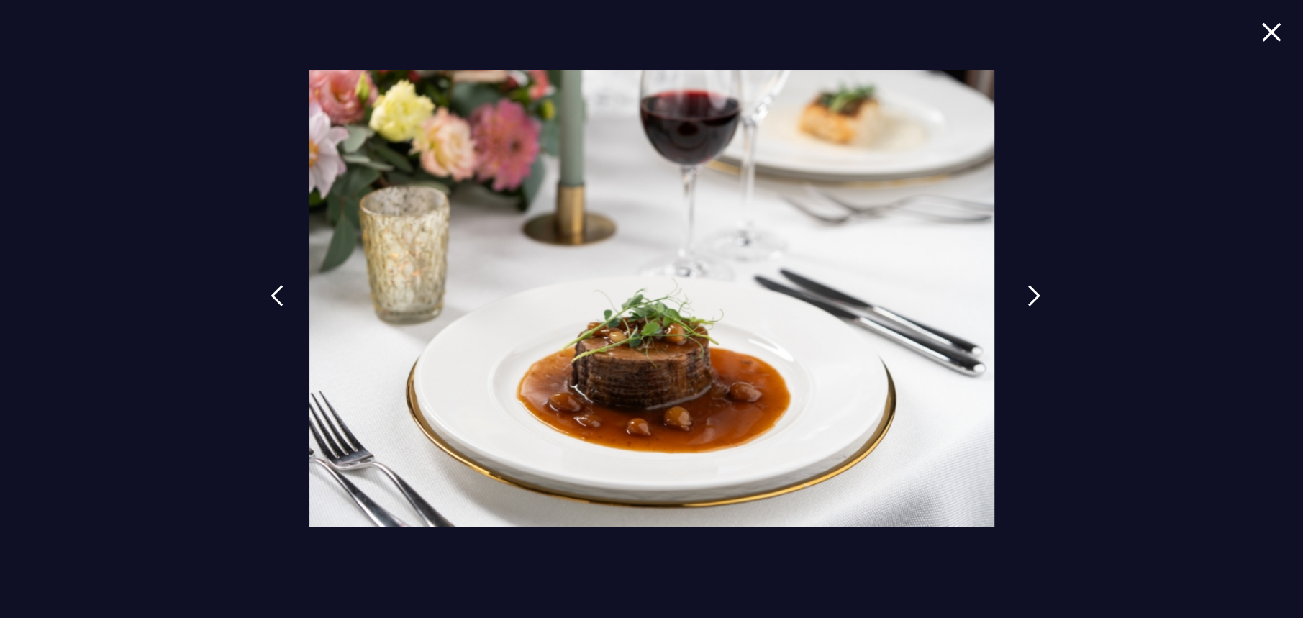
click at [1020, 291] on link at bounding box center [1034, 306] width 36 height 66
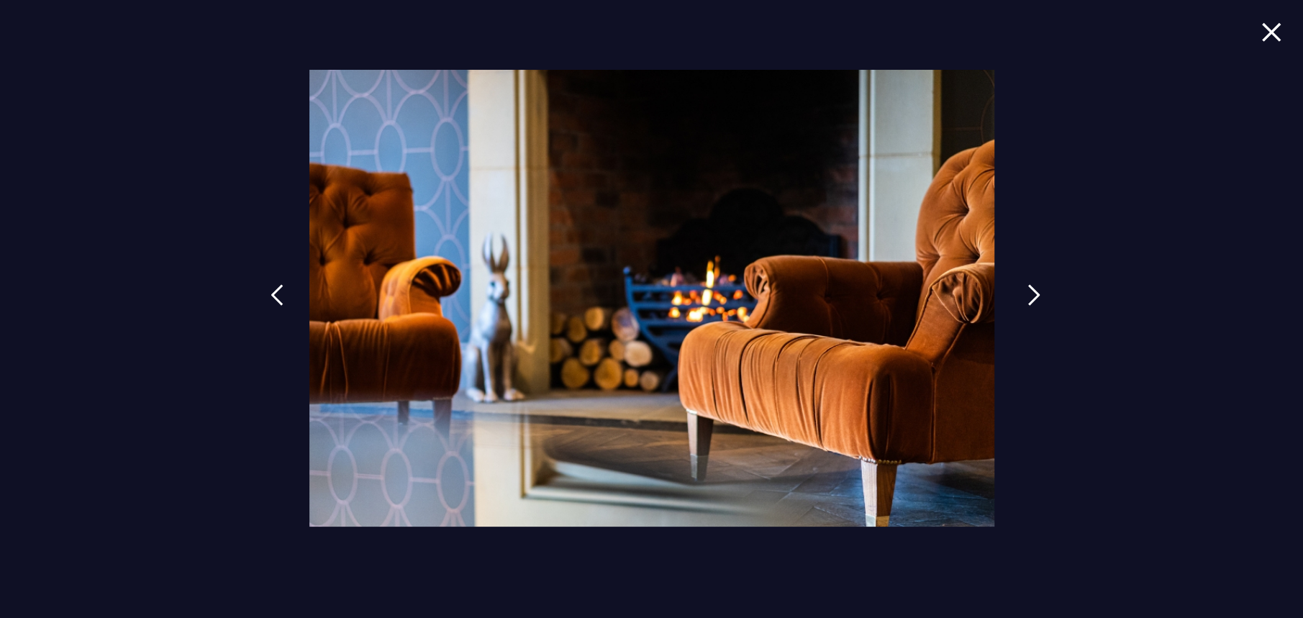
click at [1020, 291] on link at bounding box center [1034, 306] width 36 height 66
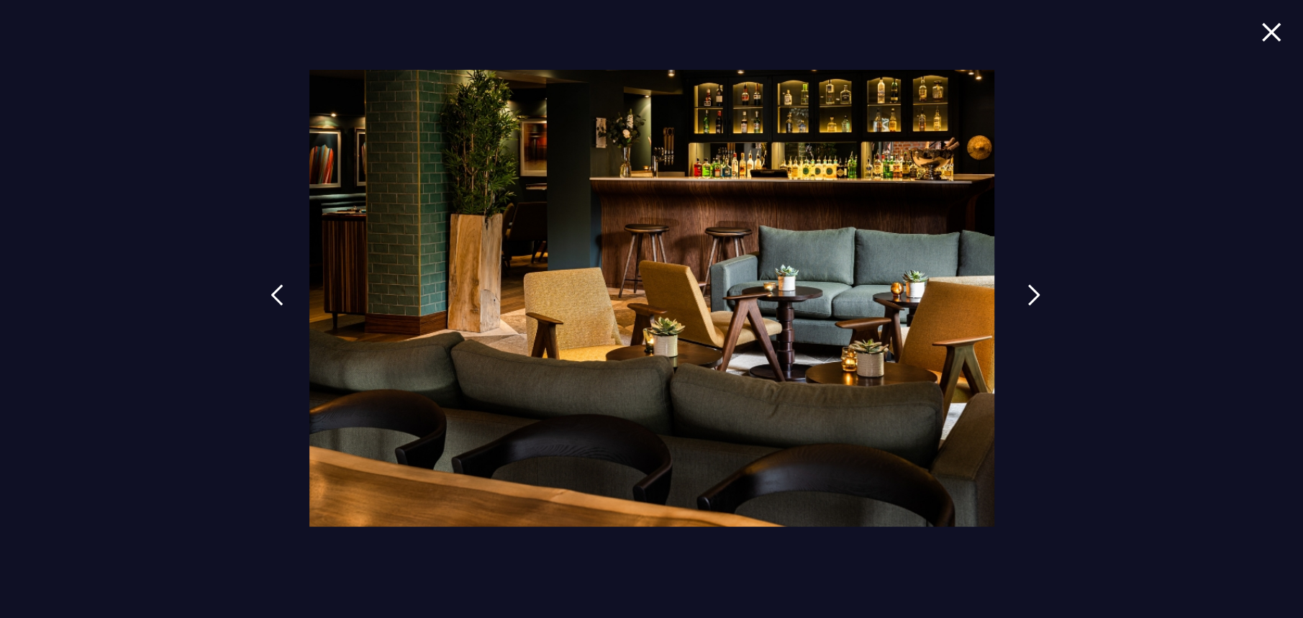
click at [1020, 291] on link at bounding box center [1034, 306] width 36 height 66
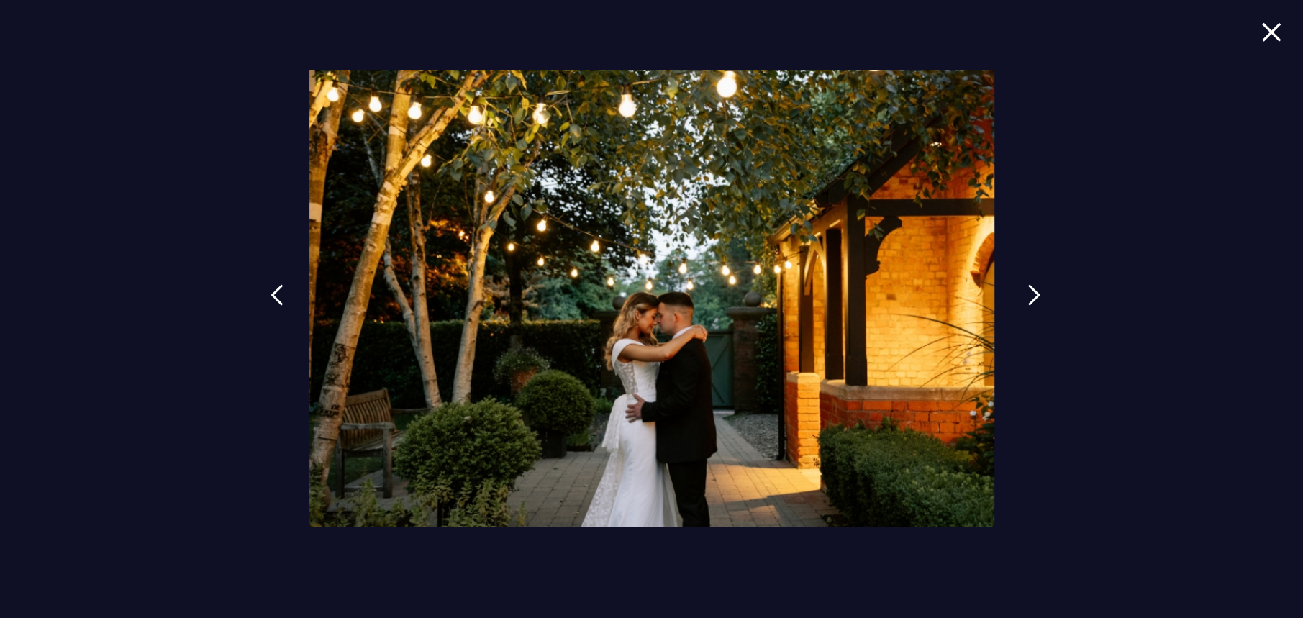
click at [1020, 291] on link at bounding box center [1034, 306] width 36 height 66
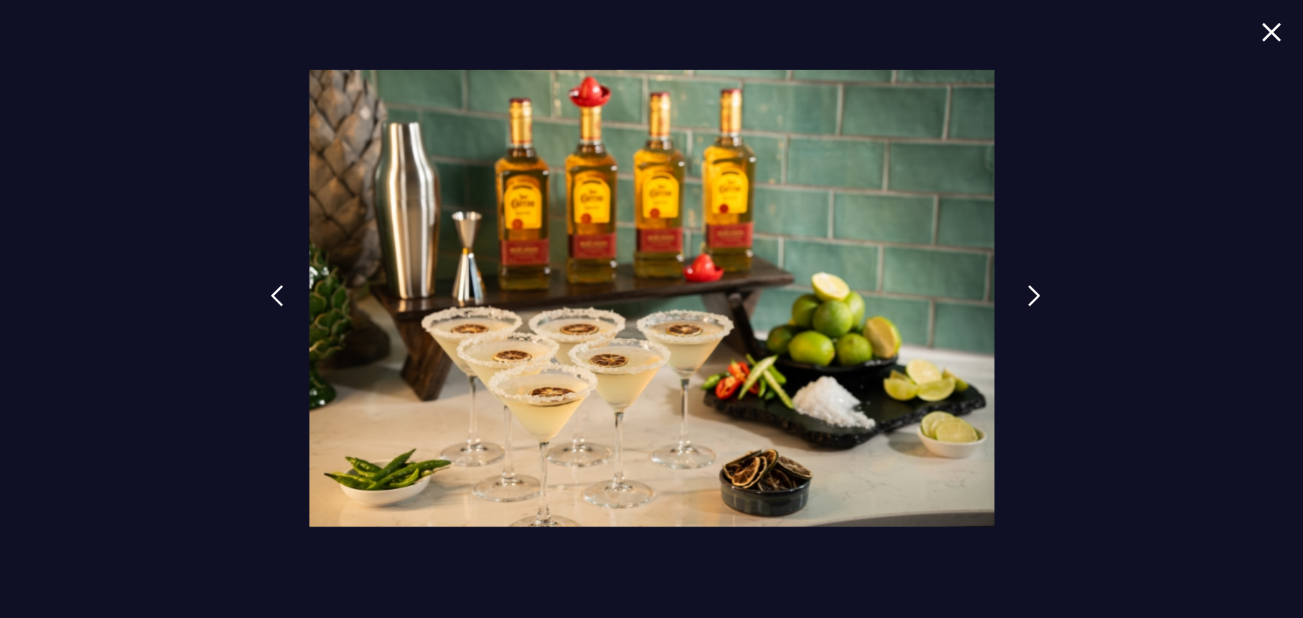
click at [1020, 291] on link at bounding box center [1034, 306] width 36 height 66
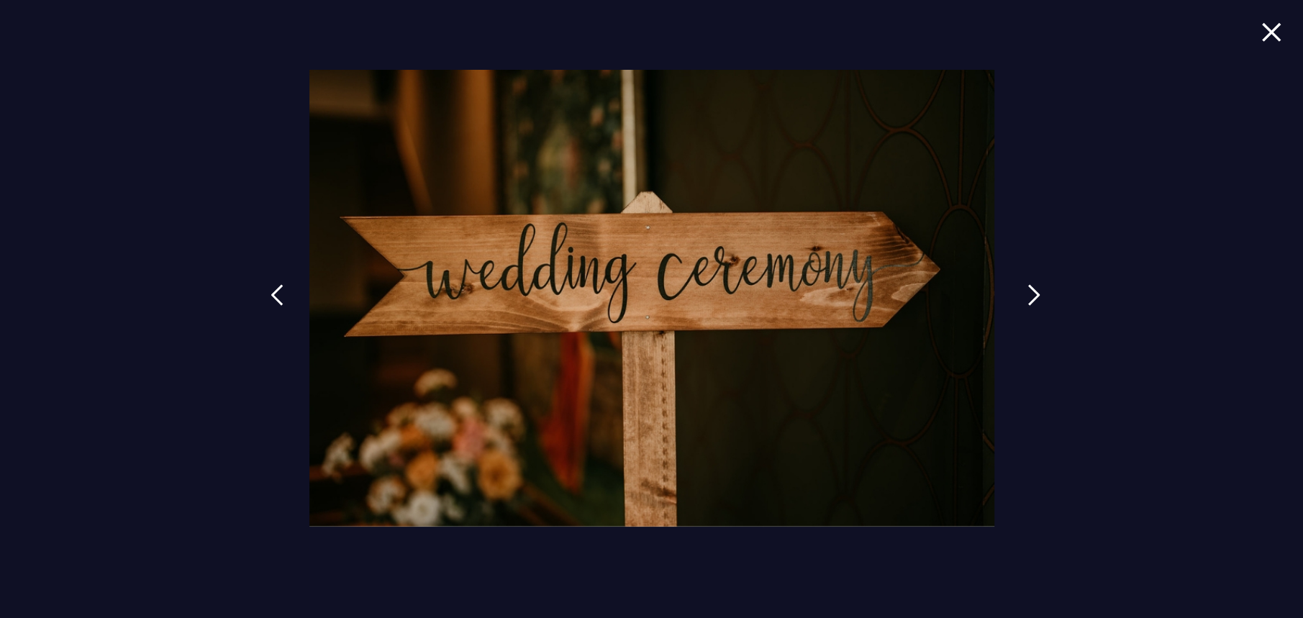
click at [1020, 291] on link at bounding box center [1034, 306] width 36 height 66
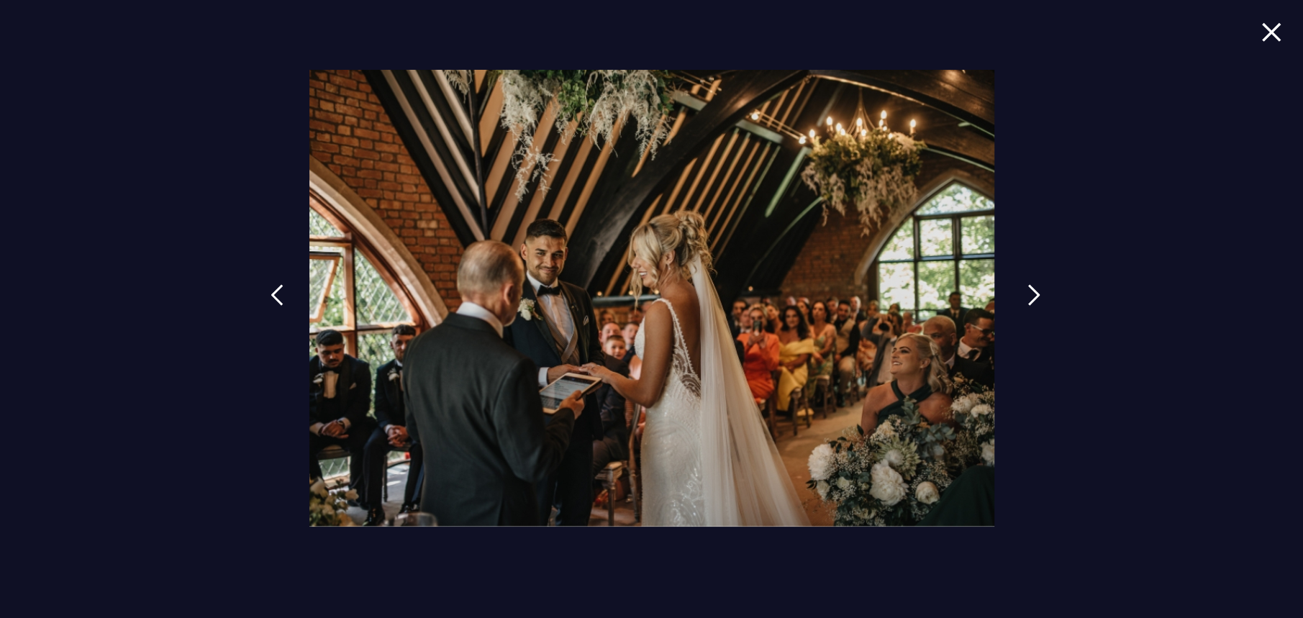
click at [1020, 291] on link at bounding box center [1034, 306] width 36 height 66
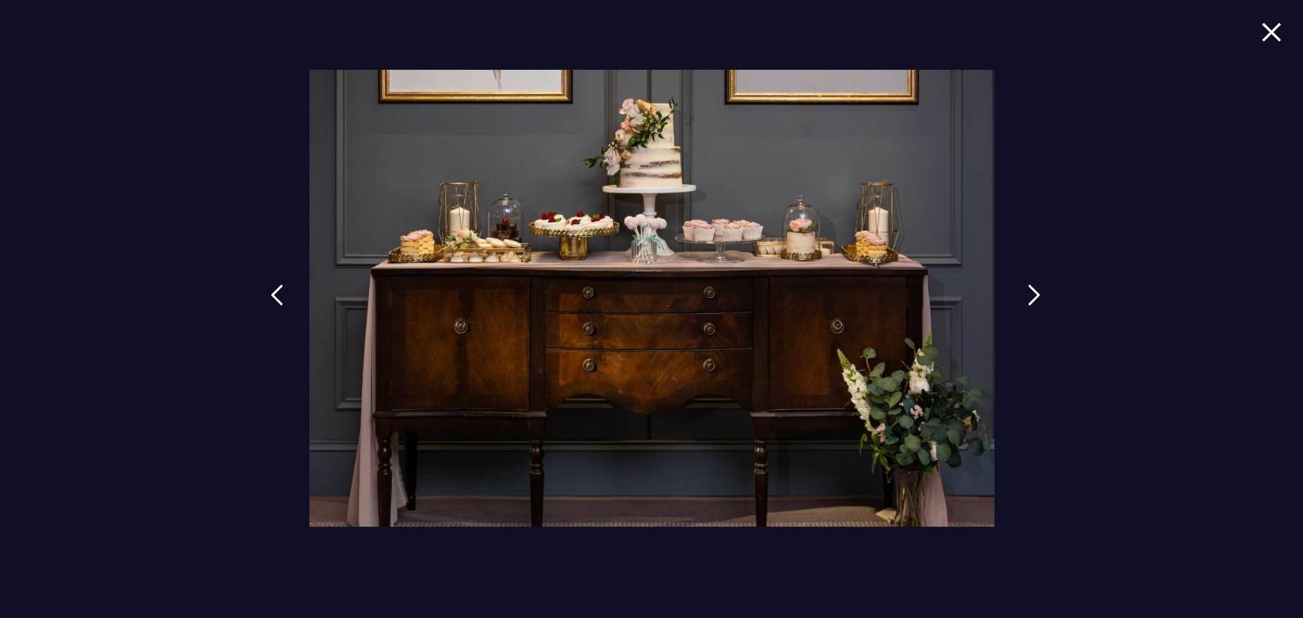
click at [1020, 291] on link at bounding box center [1034, 306] width 36 height 66
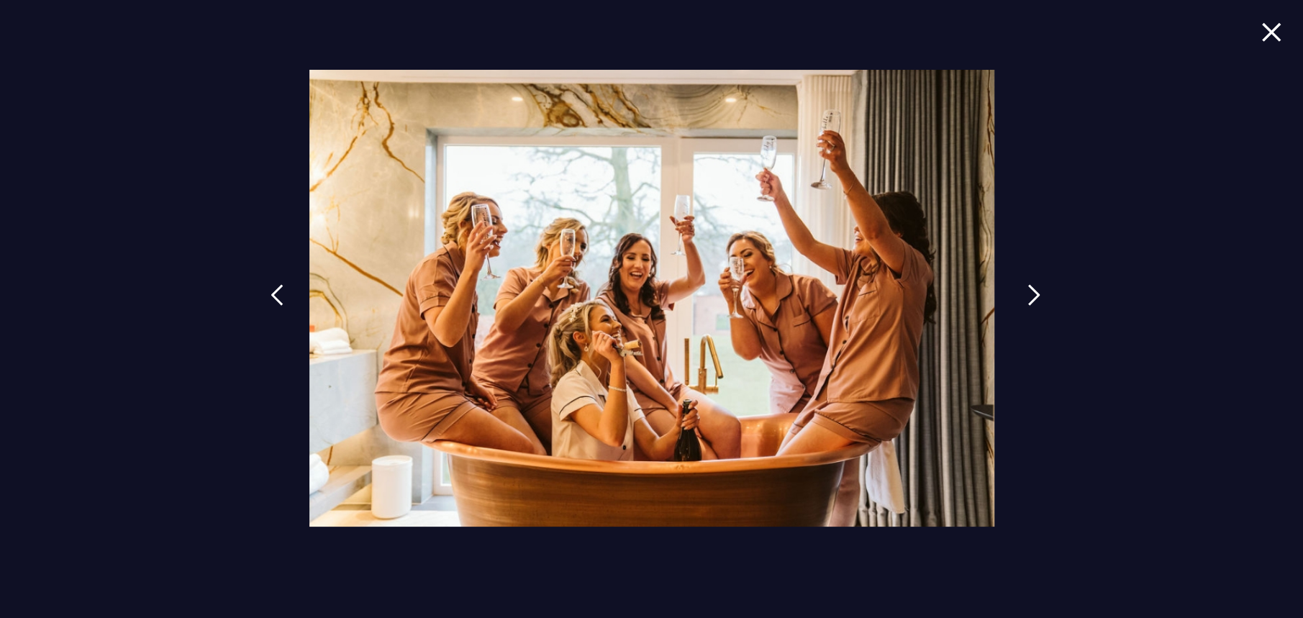
click at [1020, 291] on link at bounding box center [1034, 306] width 36 height 66
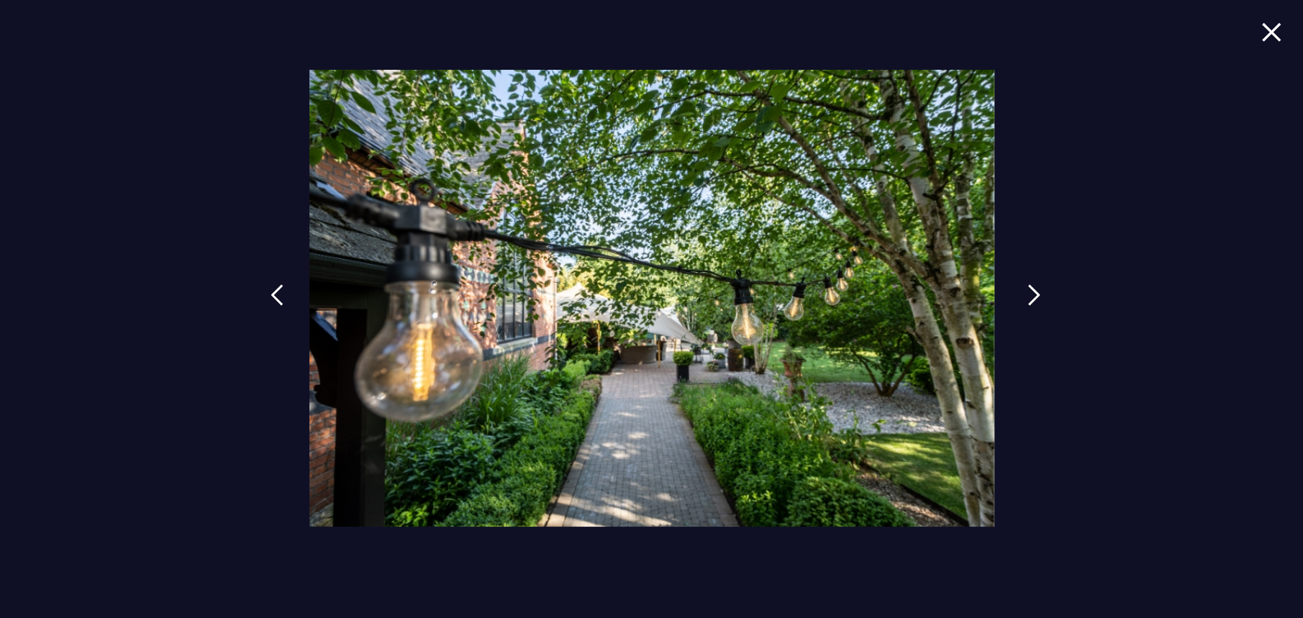
click at [1020, 291] on link at bounding box center [1034, 306] width 36 height 66
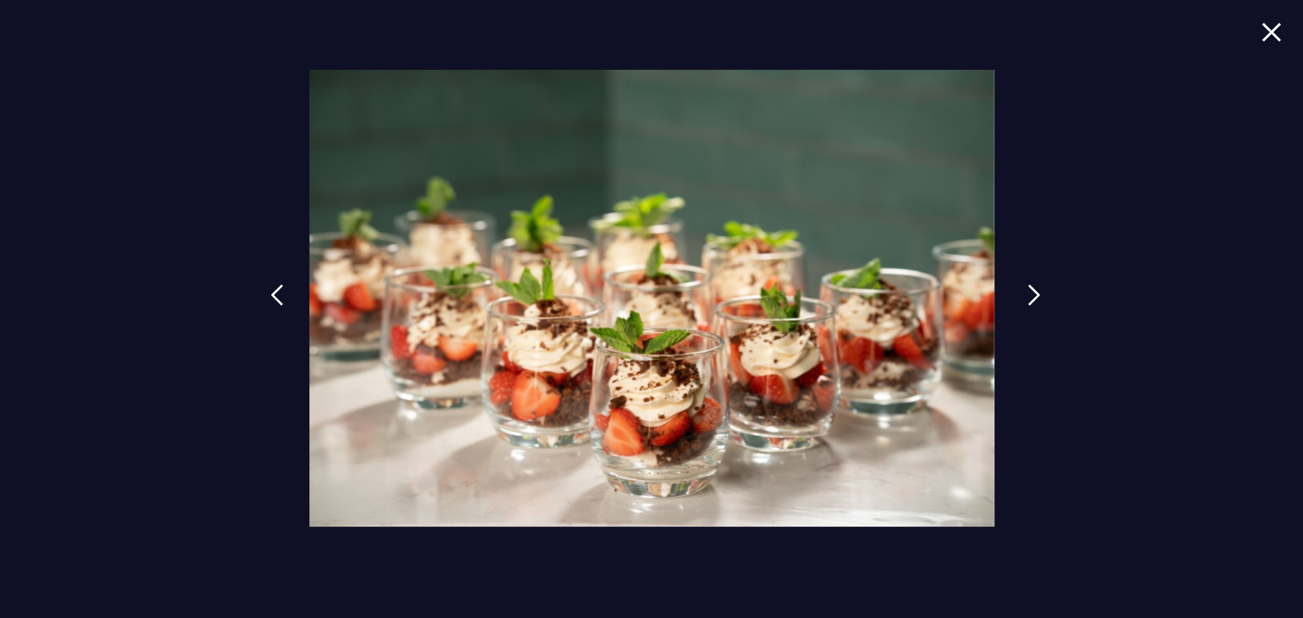
click at [1020, 291] on link at bounding box center [1034, 306] width 36 height 66
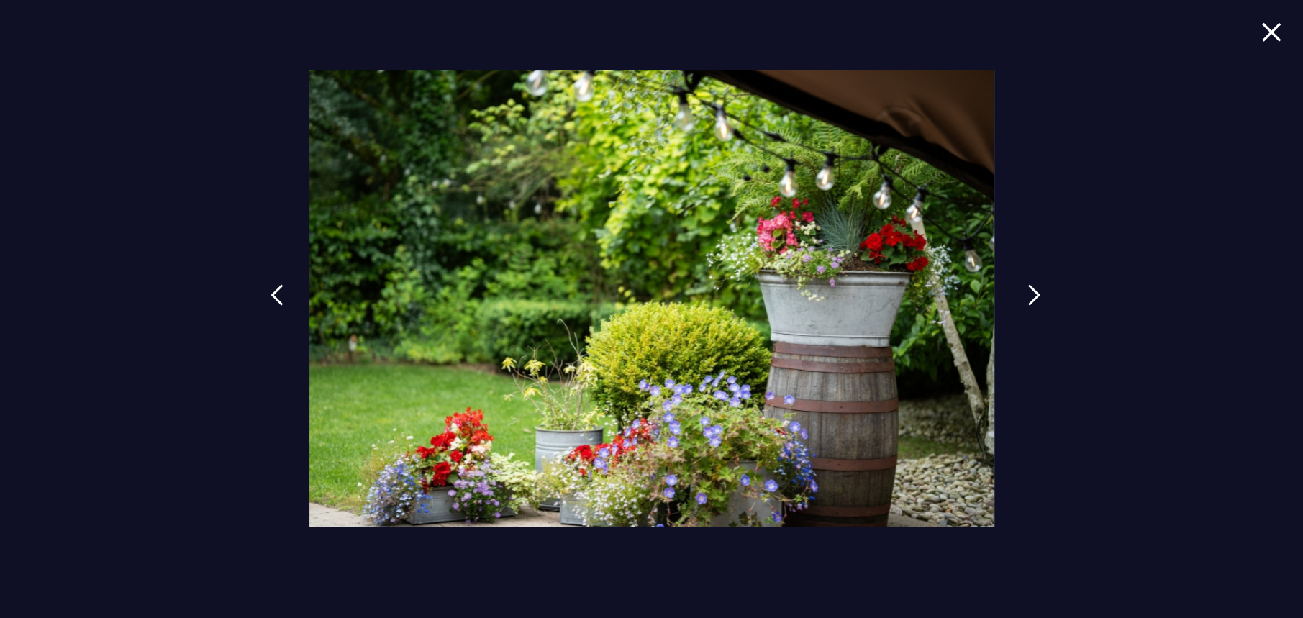
click at [1020, 291] on link at bounding box center [1034, 306] width 36 height 66
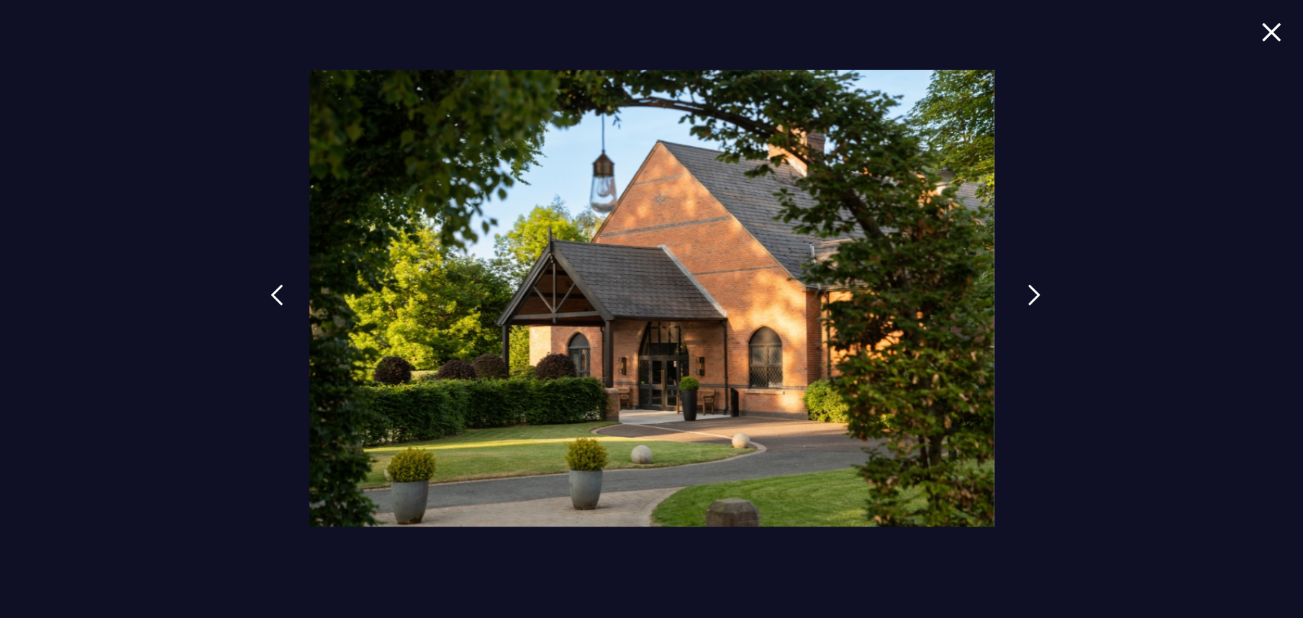
click at [1020, 291] on link at bounding box center [1034, 306] width 36 height 66
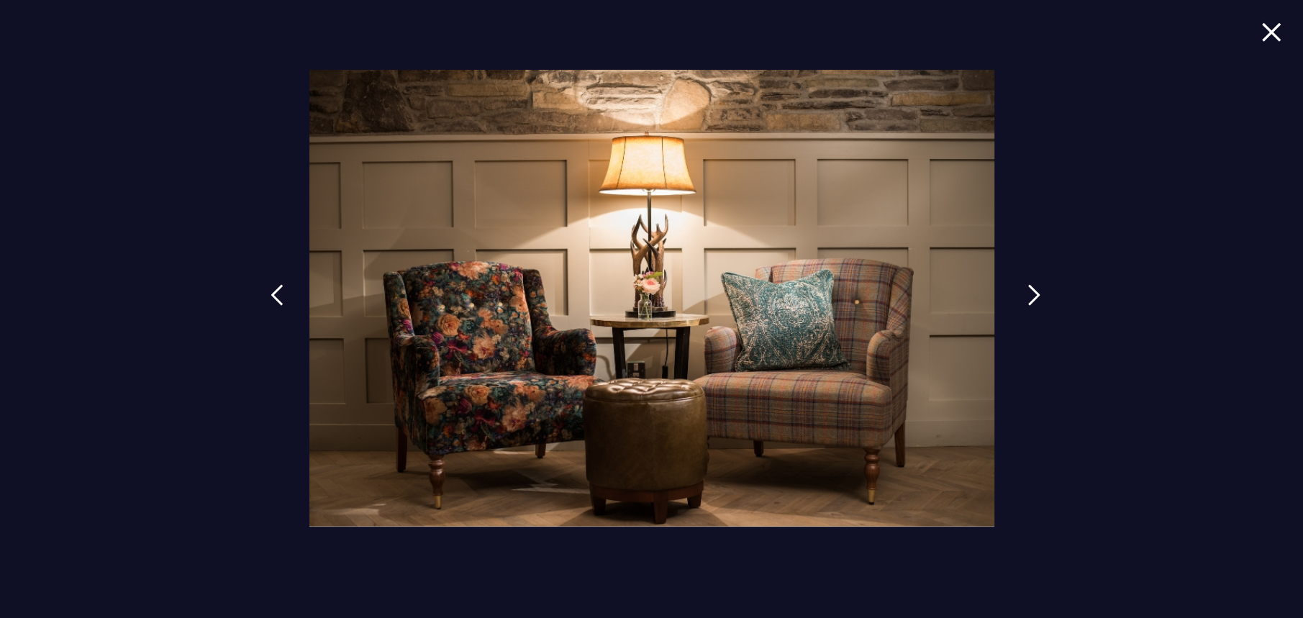
click at [1020, 291] on link at bounding box center [1034, 306] width 36 height 66
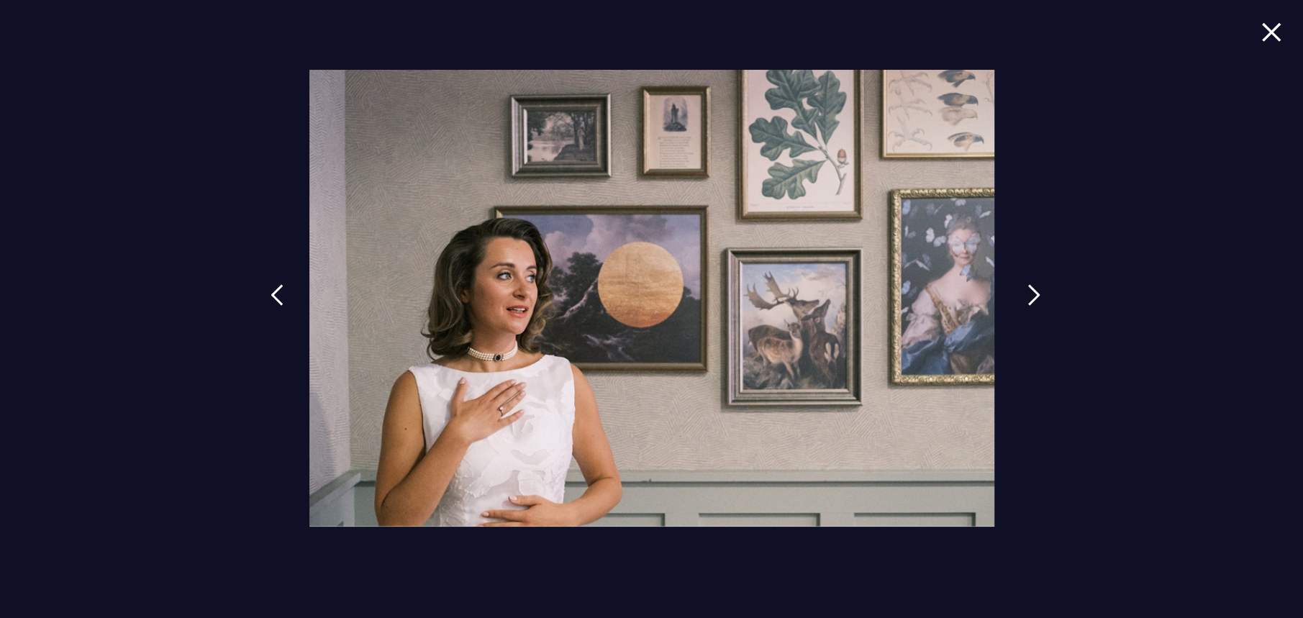
click at [1020, 291] on link at bounding box center [1034, 306] width 36 height 66
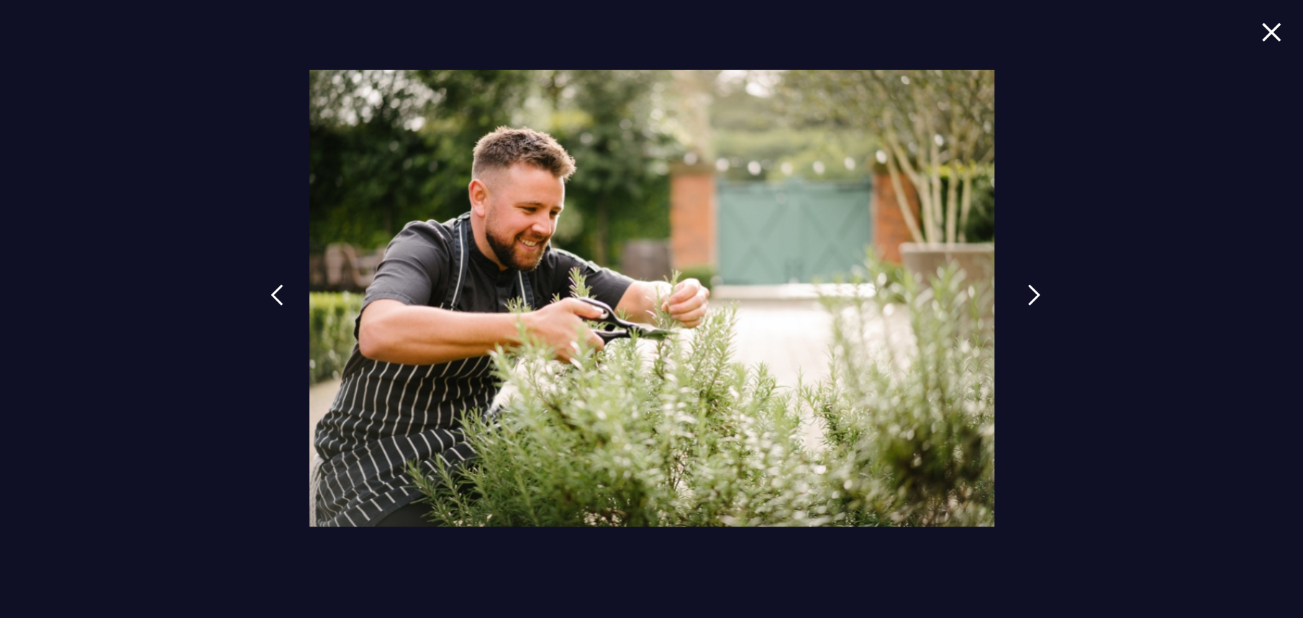
click at [1020, 291] on link at bounding box center [1034, 306] width 36 height 66
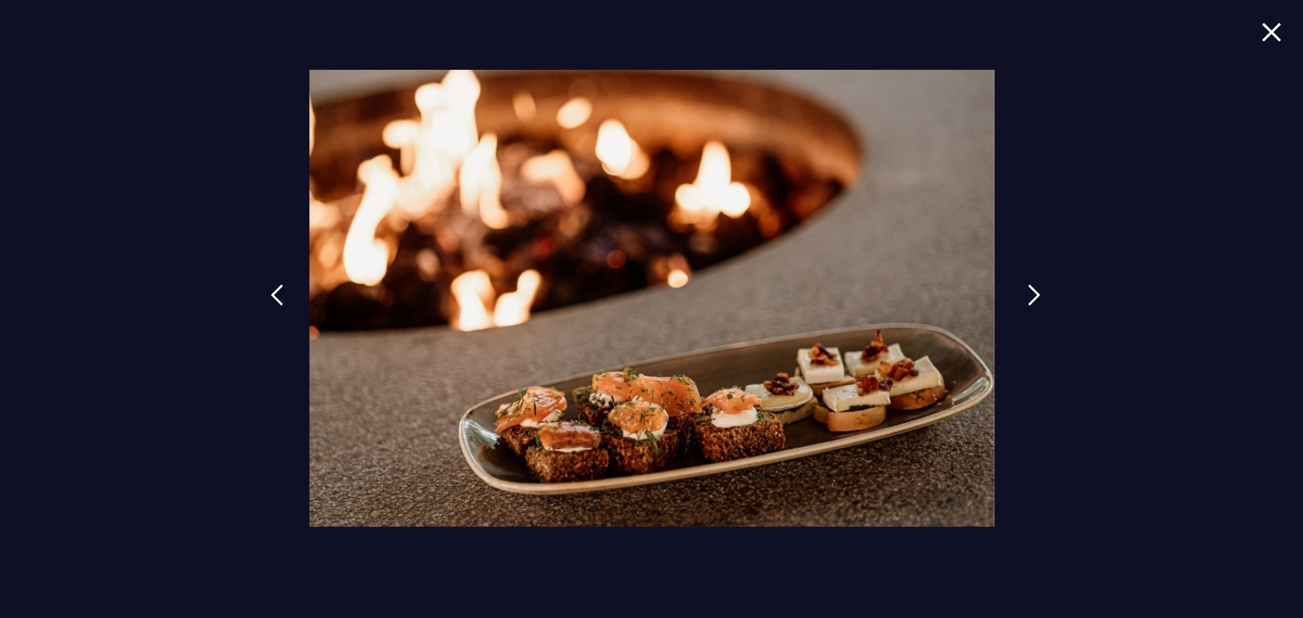
click at [1020, 291] on link at bounding box center [1034, 306] width 36 height 66
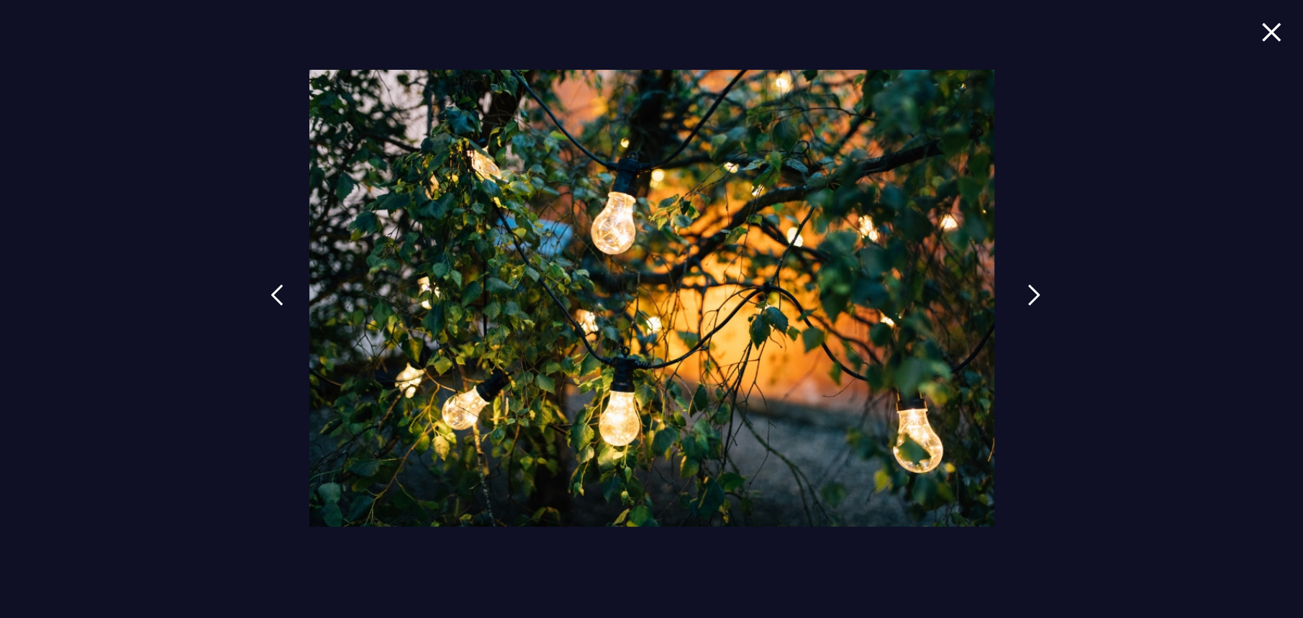
click at [1020, 291] on link at bounding box center [1034, 306] width 36 height 66
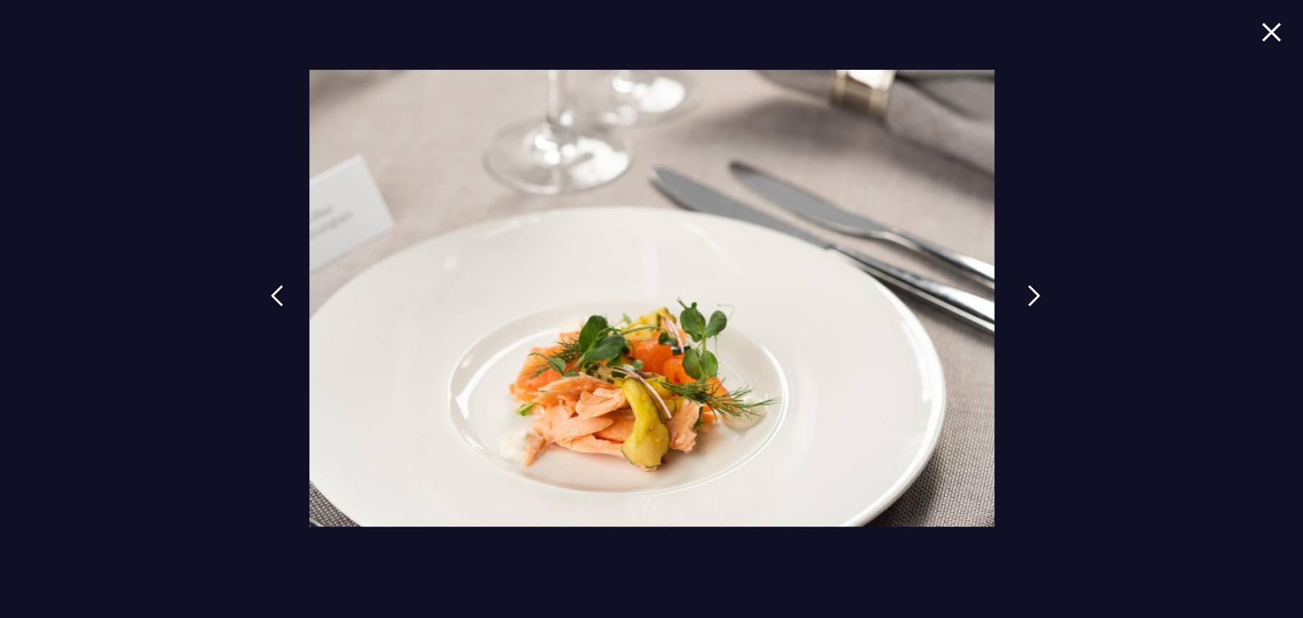
click at [1020, 291] on link at bounding box center [1034, 306] width 36 height 66
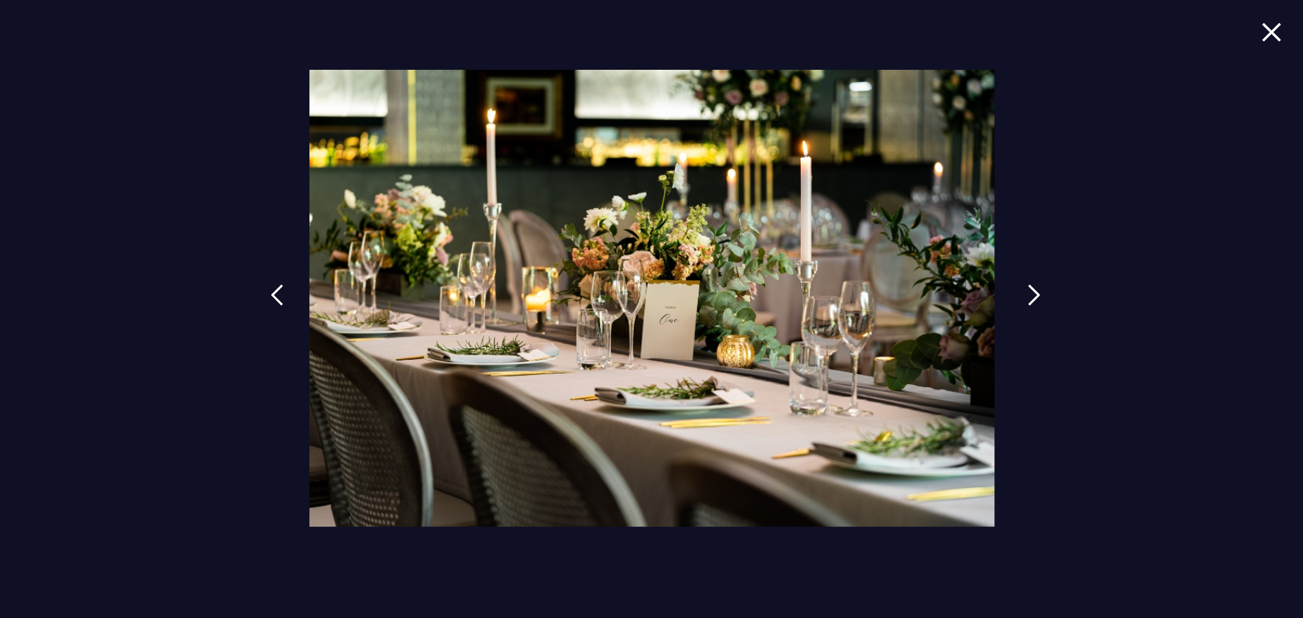
click at [1020, 291] on link at bounding box center [1034, 306] width 36 height 66
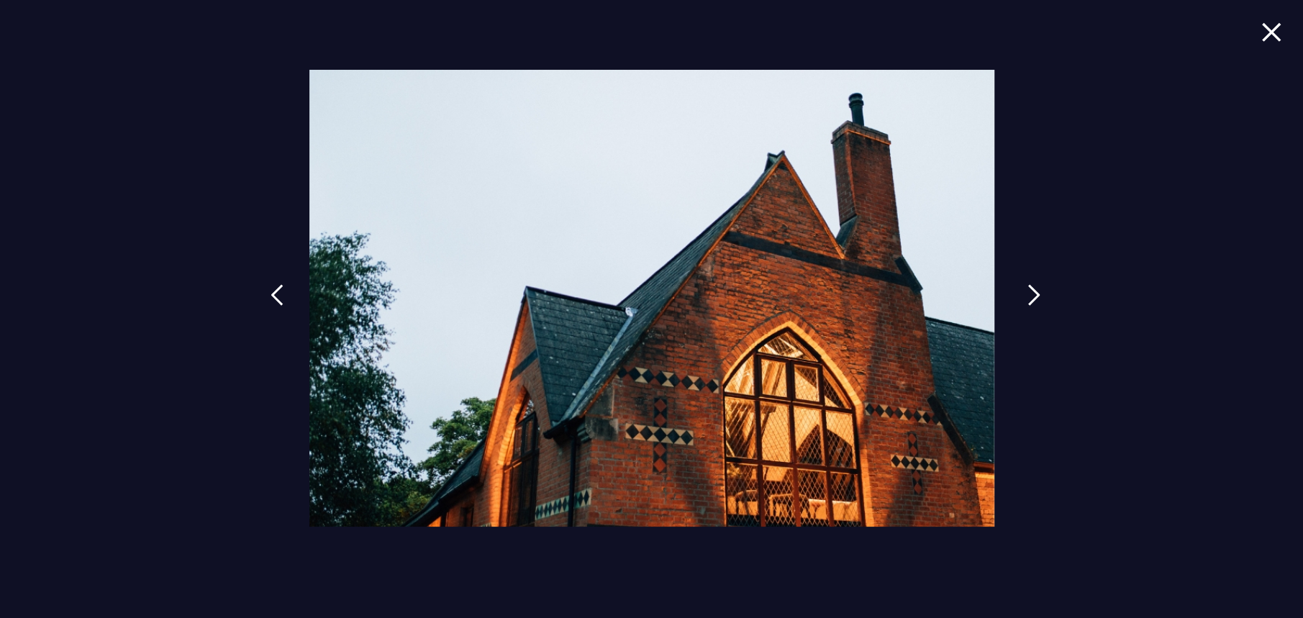
click at [1020, 291] on link at bounding box center [1034, 306] width 36 height 66
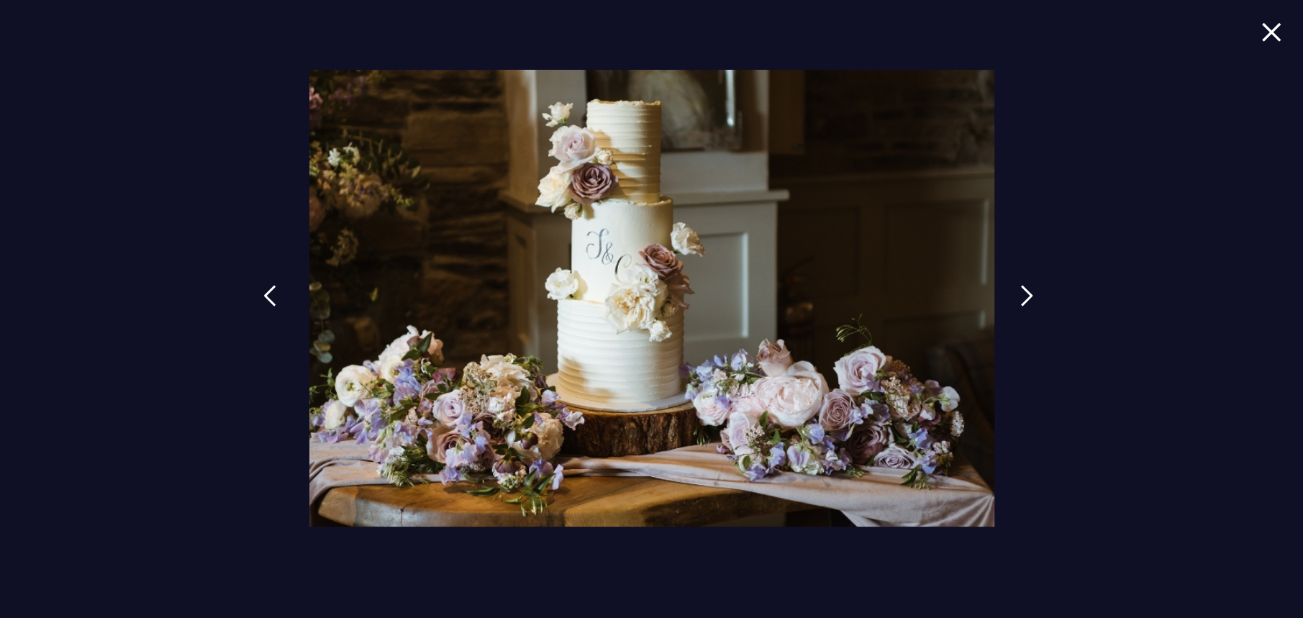
click at [263, 298] on img at bounding box center [269, 296] width 13 height 22
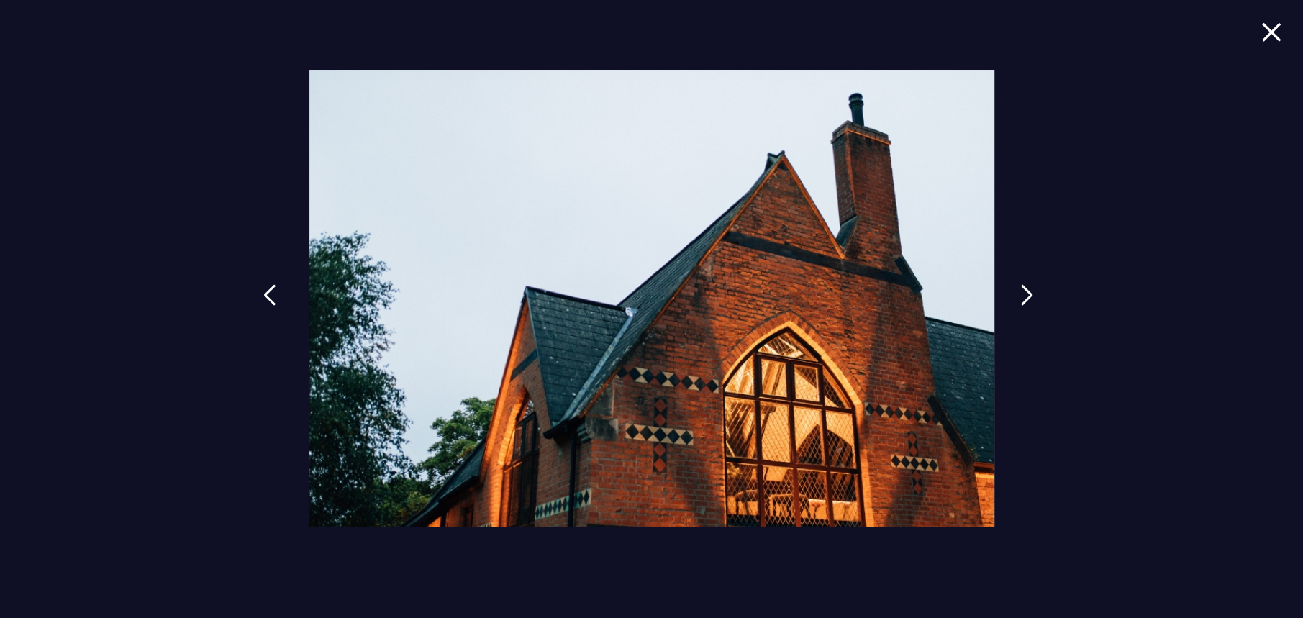
click at [263, 298] on img at bounding box center [269, 295] width 13 height 22
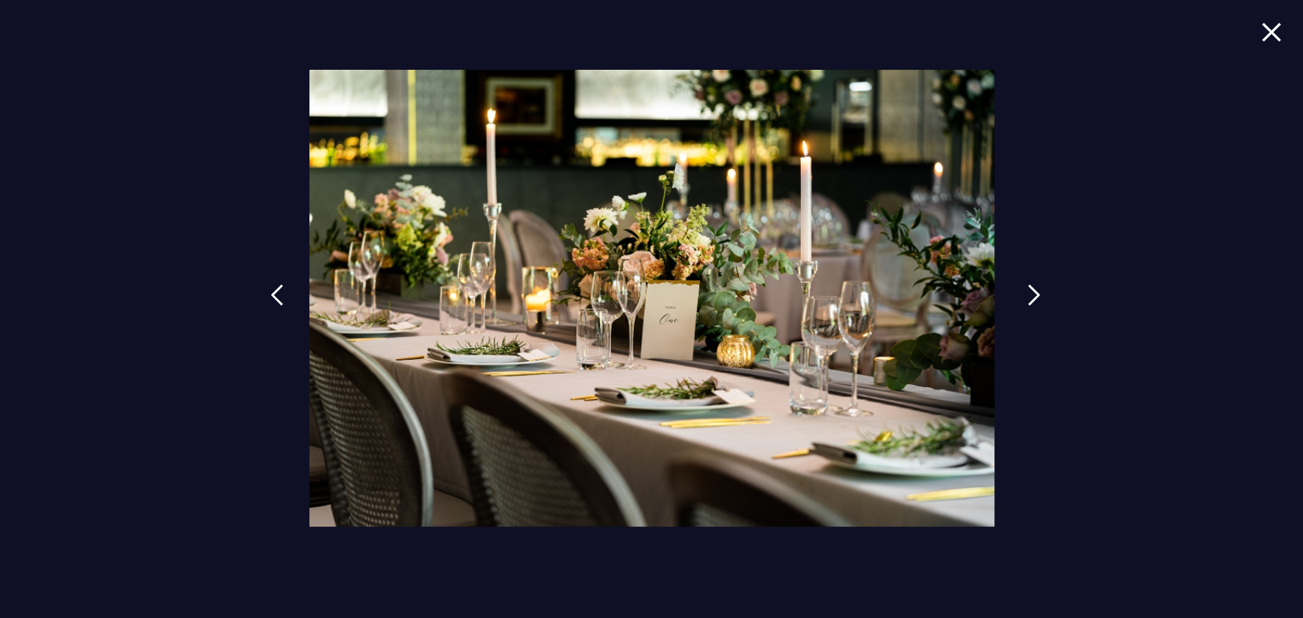
click at [1036, 295] on img at bounding box center [1033, 295] width 13 height 22
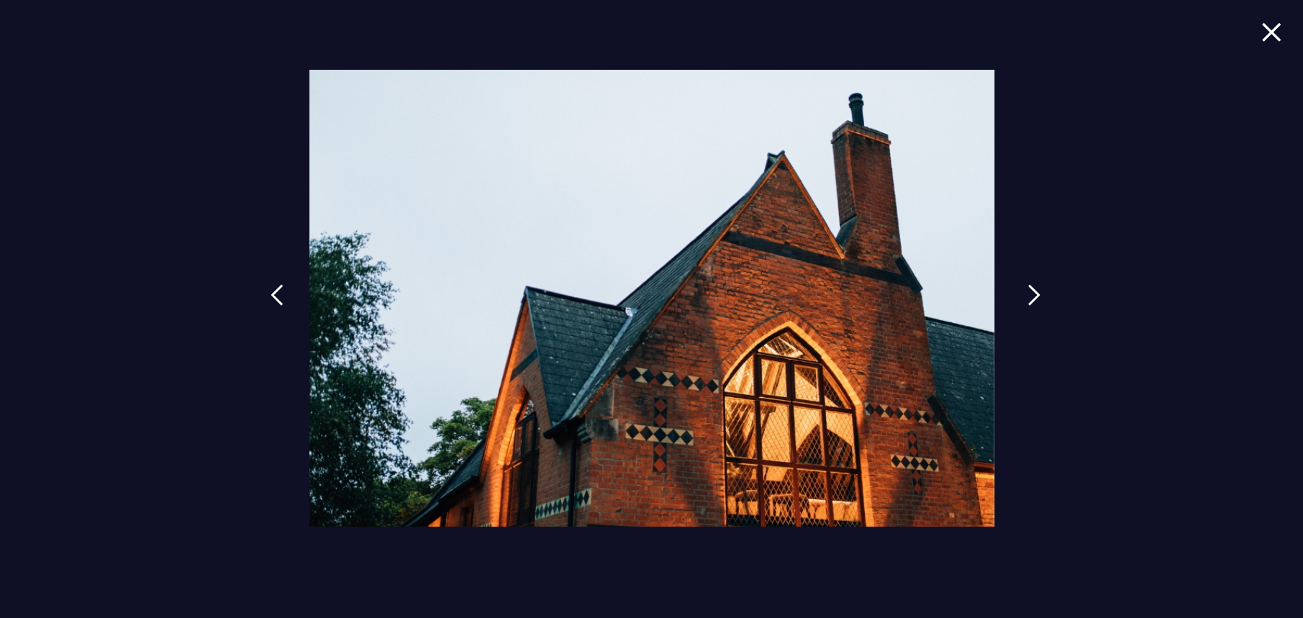
click at [1036, 295] on img at bounding box center [1033, 295] width 13 height 22
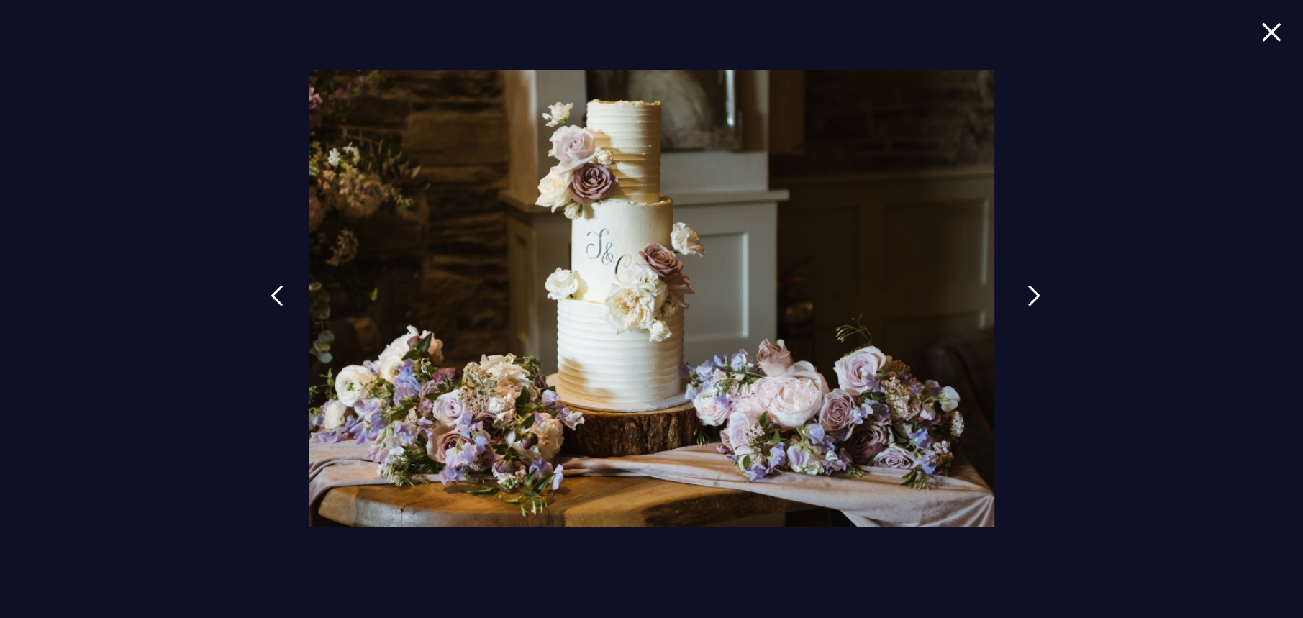
click at [1036, 295] on img at bounding box center [1033, 296] width 13 height 22
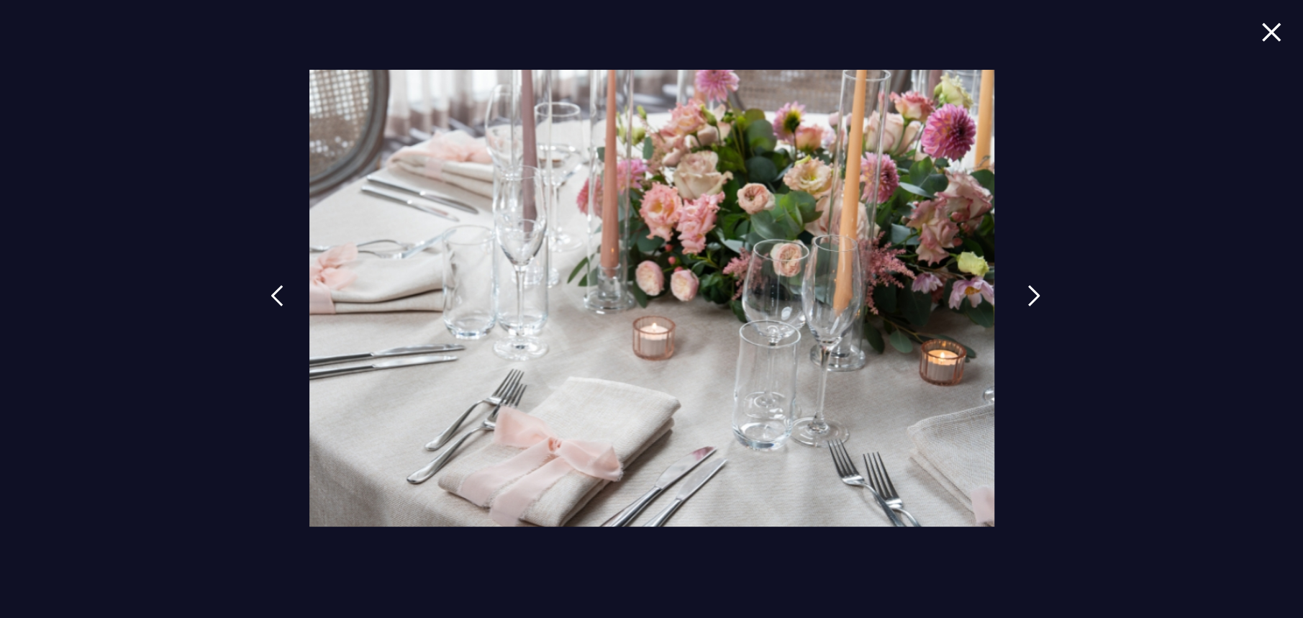
click at [1036, 295] on img at bounding box center [1033, 296] width 13 height 22
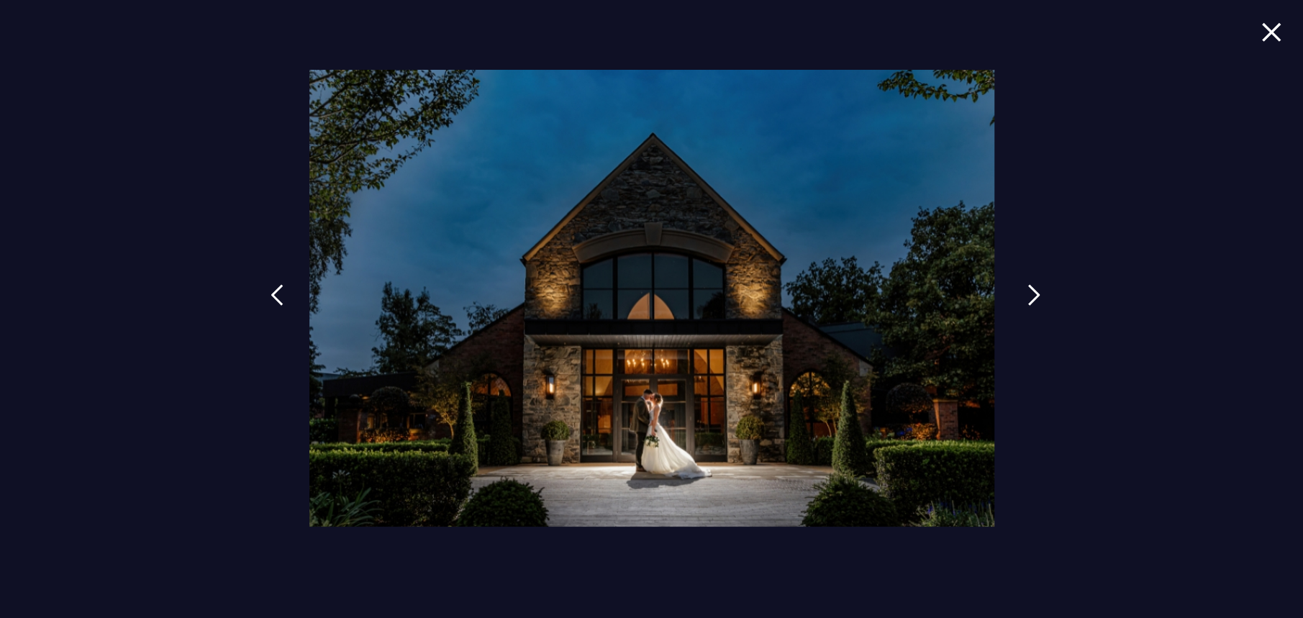
click at [1037, 295] on img at bounding box center [1033, 295] width 13 height 22
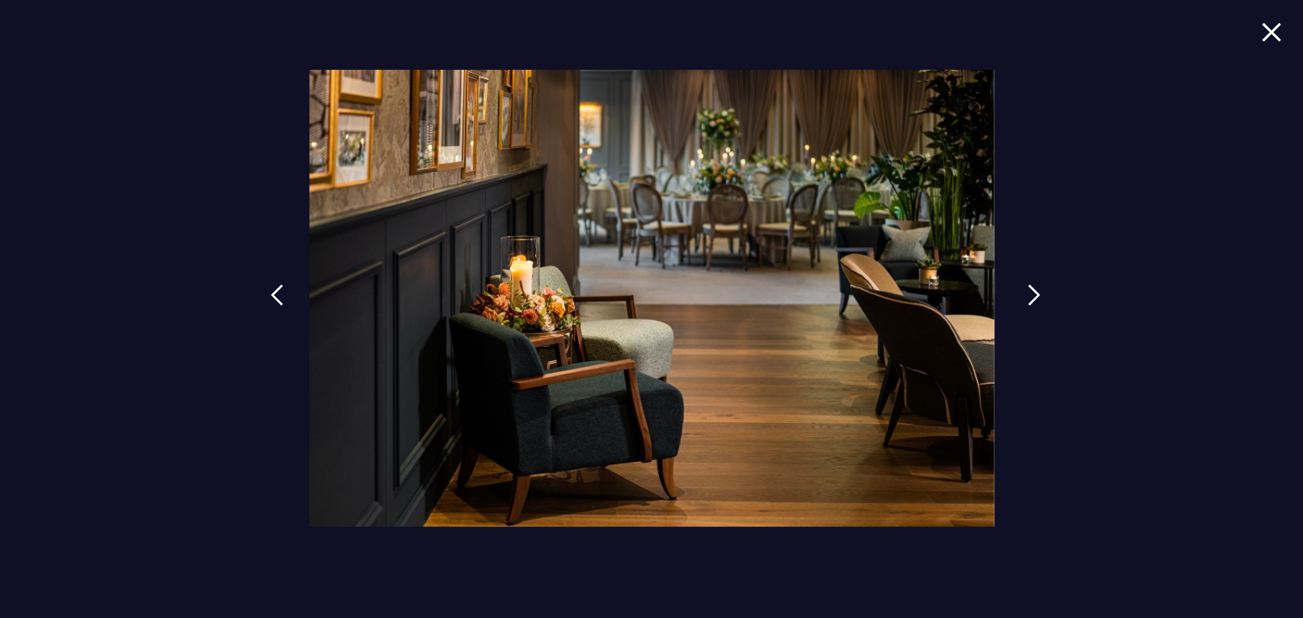
click at [1035, 295] on img at bounding box center [1033, 295] width 13 height 22
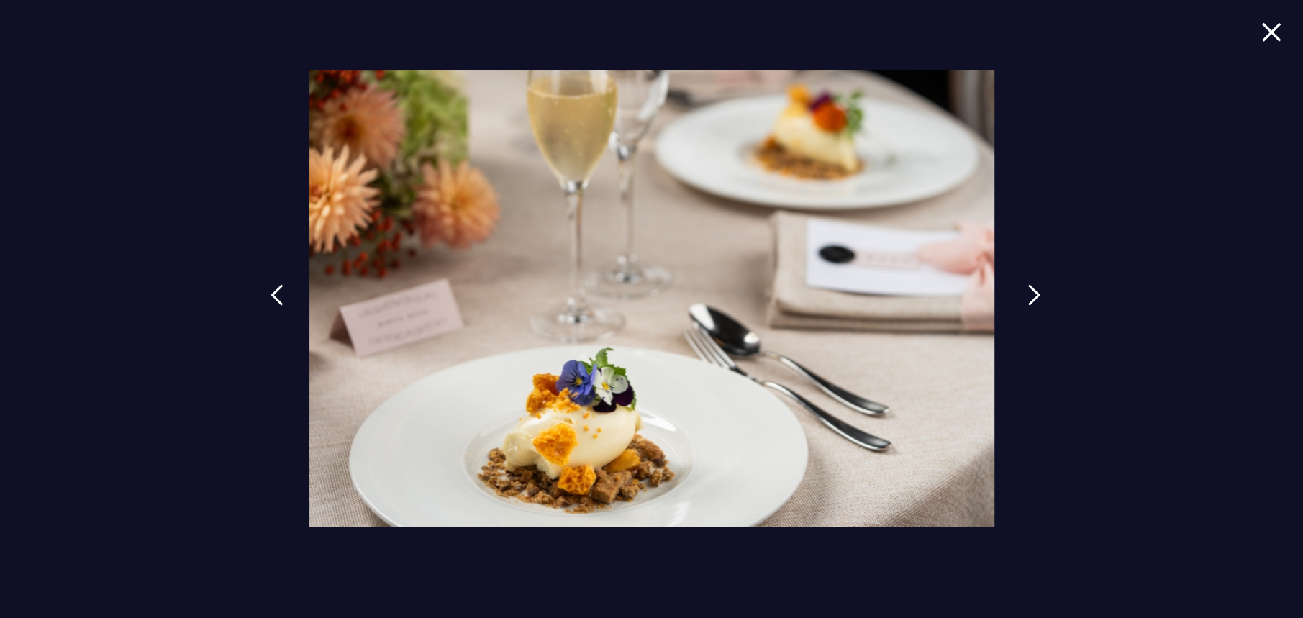
click at [1035, 295] on img at bounding box center [1033, 295] width 13 height 22
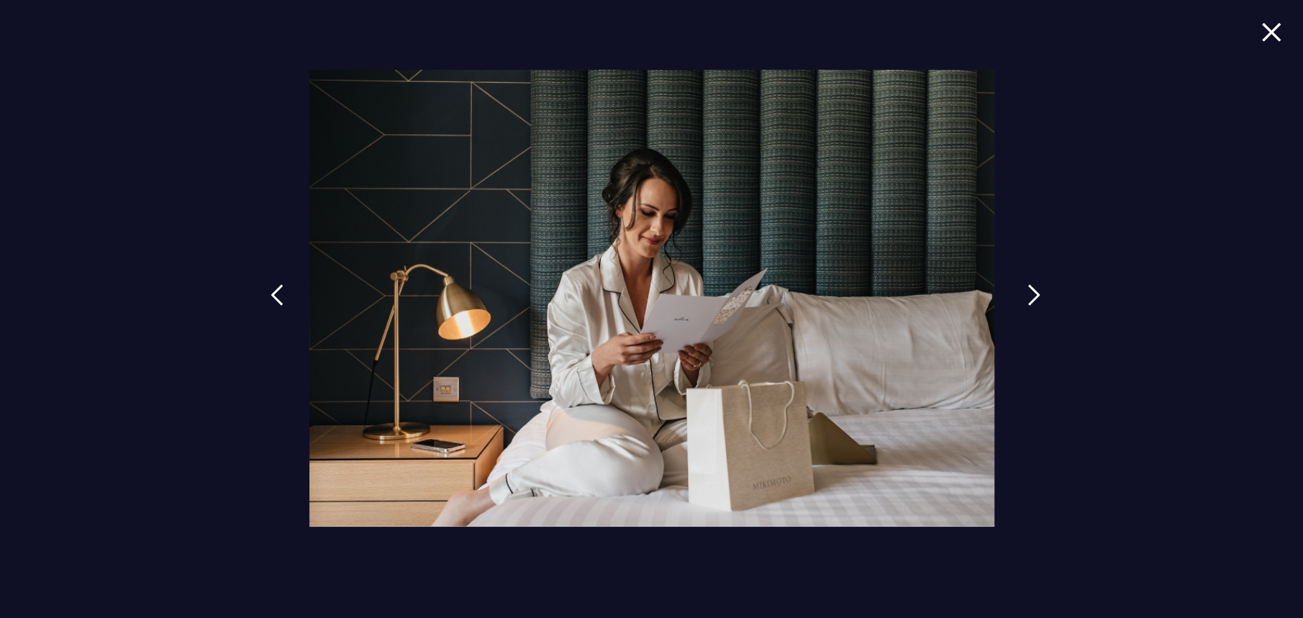
click at [1035, 295] on img at bounding box center [1033, 295] width 13 height 22
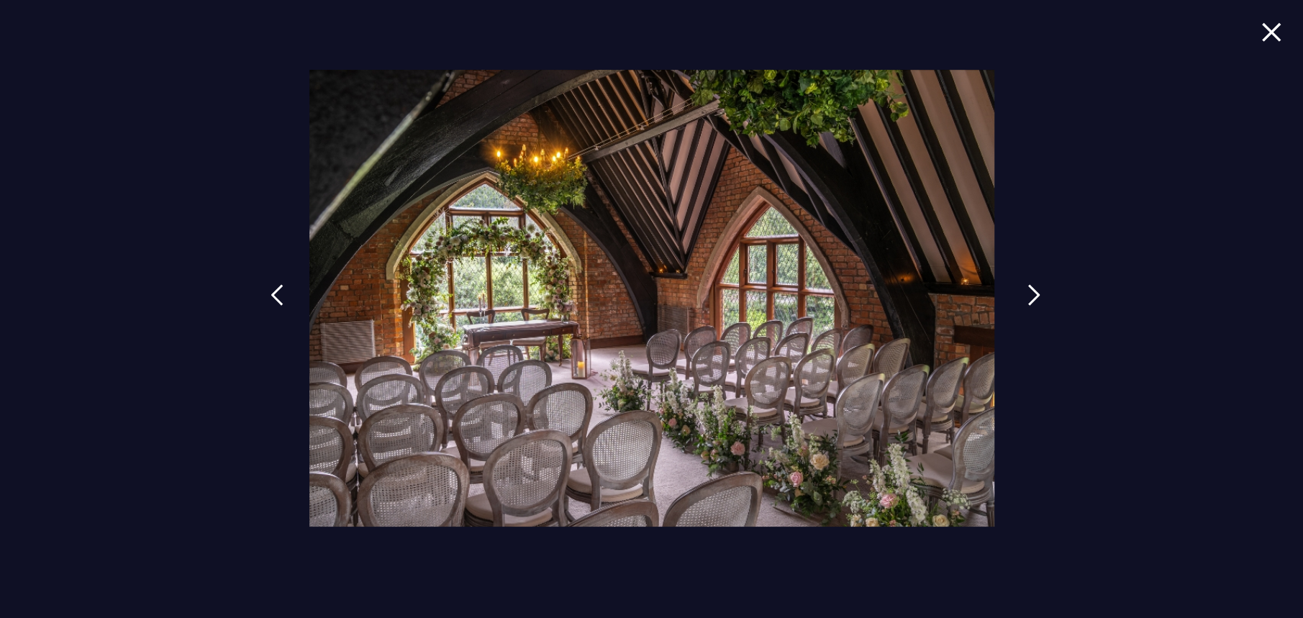
click at [1035, 295] on img at bounding box center [1033, 295] width 13 height 22
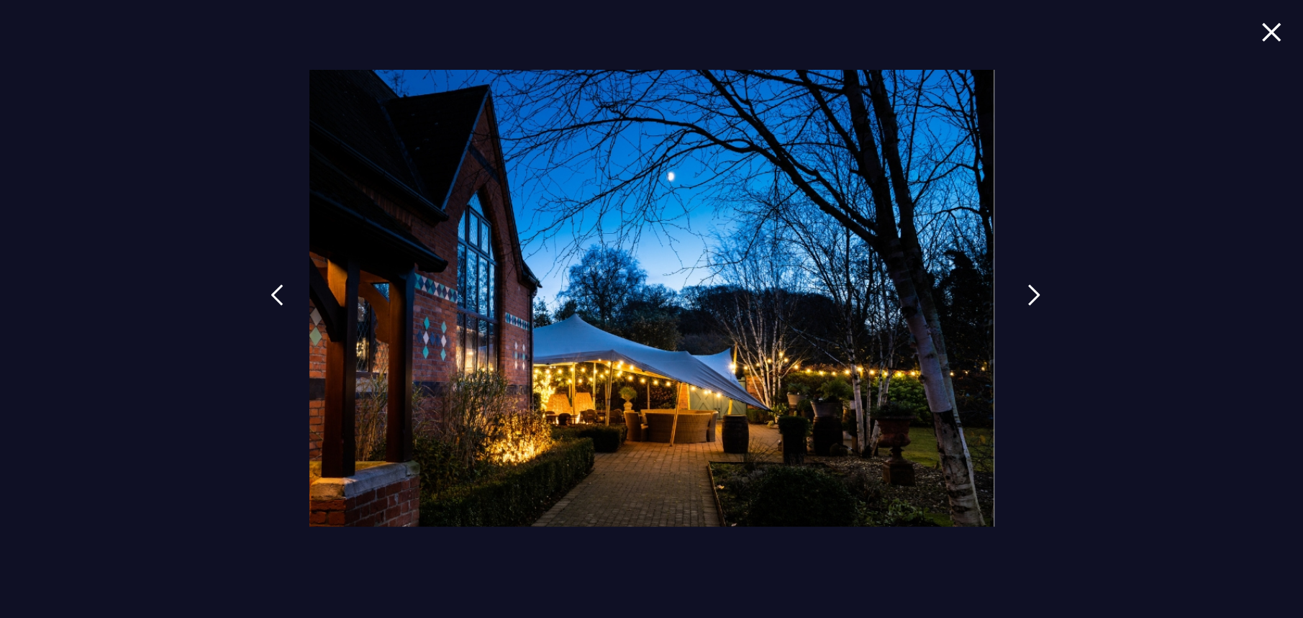
click at [1035, 295] on img at bounding box center [1033, 295] width 13 height 22
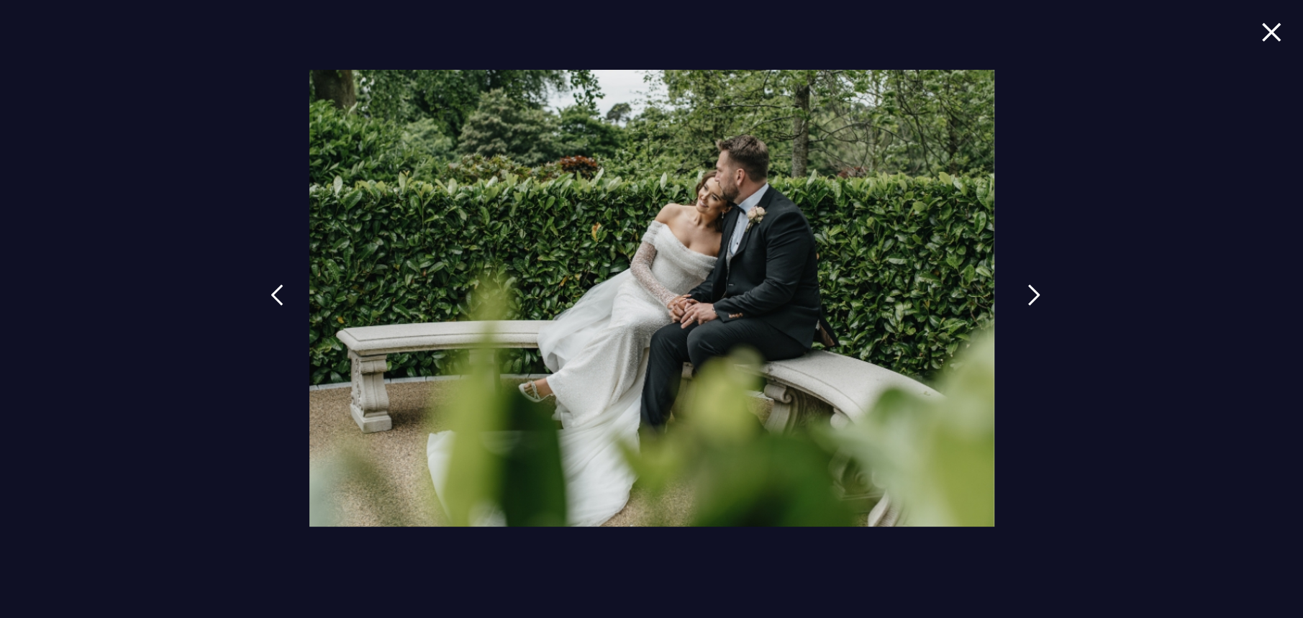
click at [1035, 295] on img at bounding box center [1033, 295] width 13 height 22
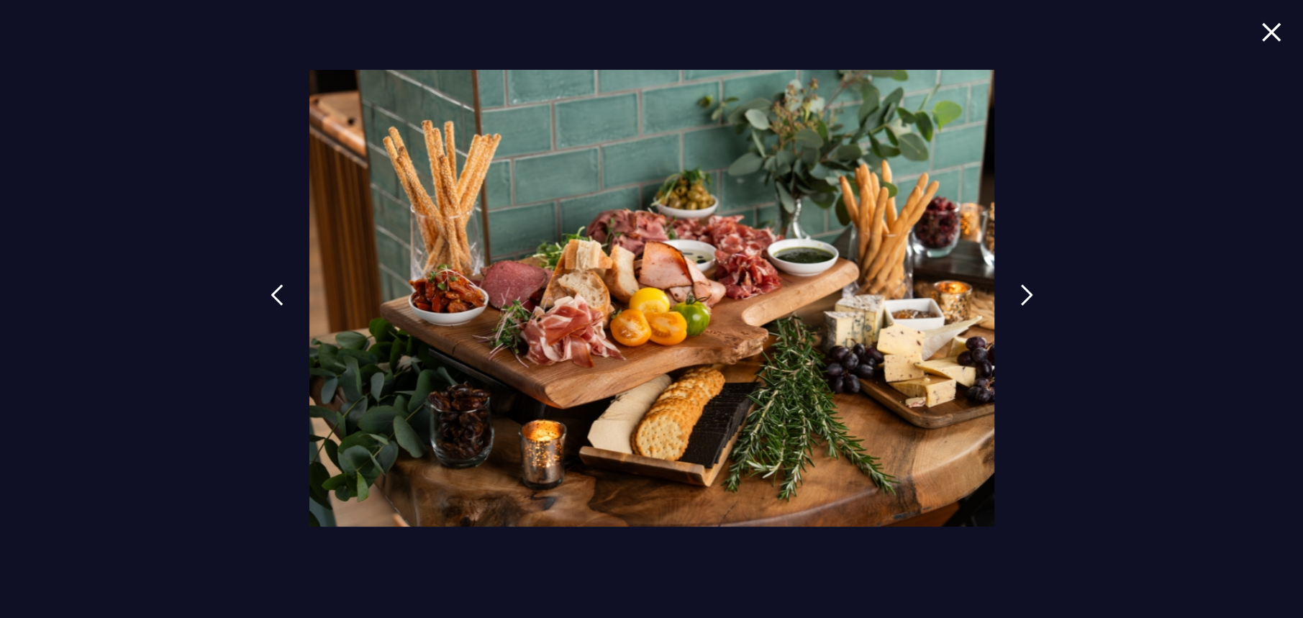
click at [1259, 35] on div at bounding box center [651, 309] width 1303 height 618
click at [1266, 28] on img at bounding box center [1271, 31] width 20 height 19
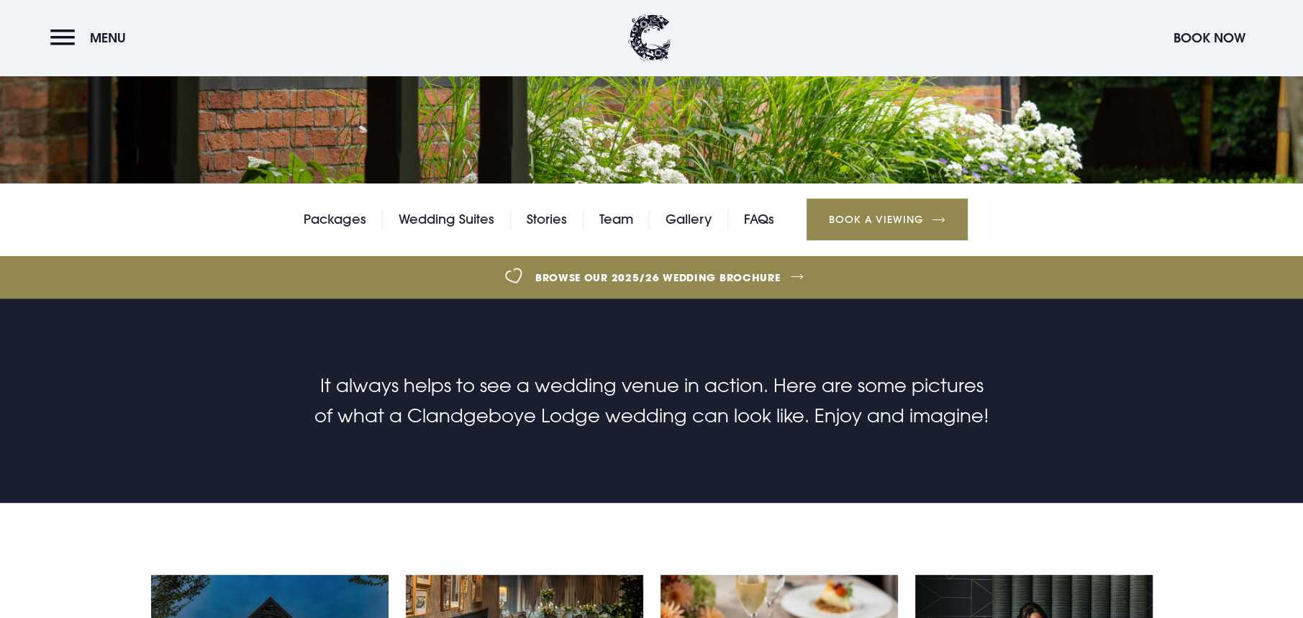
scroll to position [0, 0]
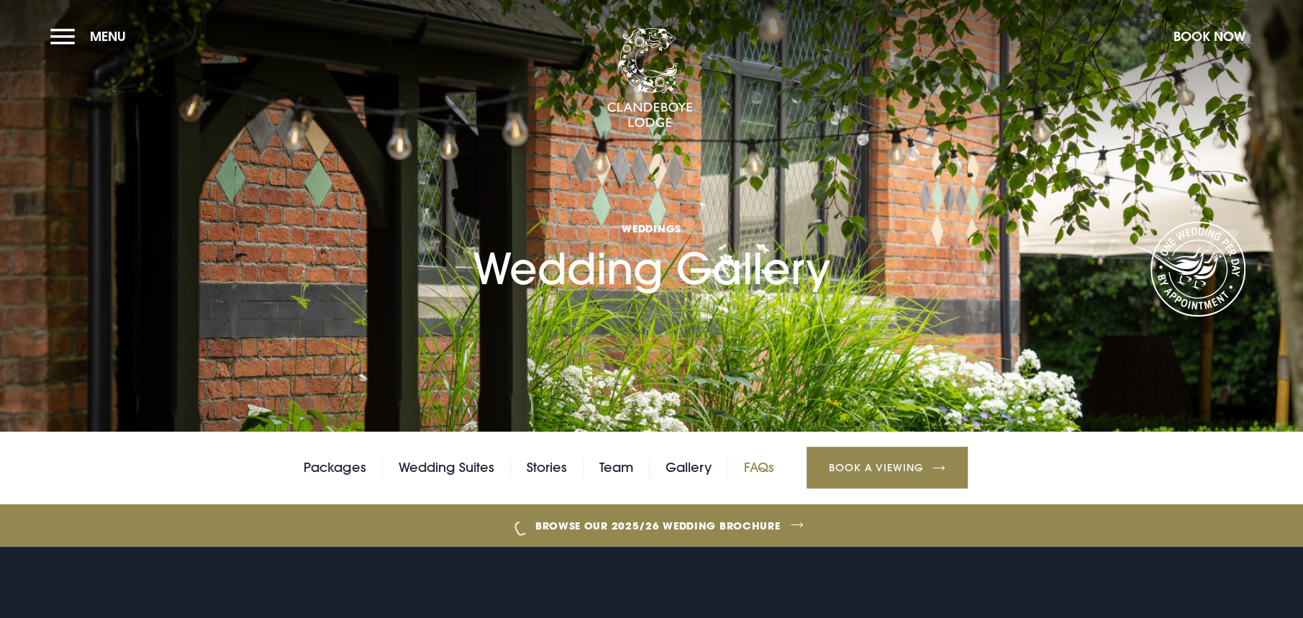
click at [752, 466] on link "FAQs" at bounding box center [759, 468] width 30 height 22
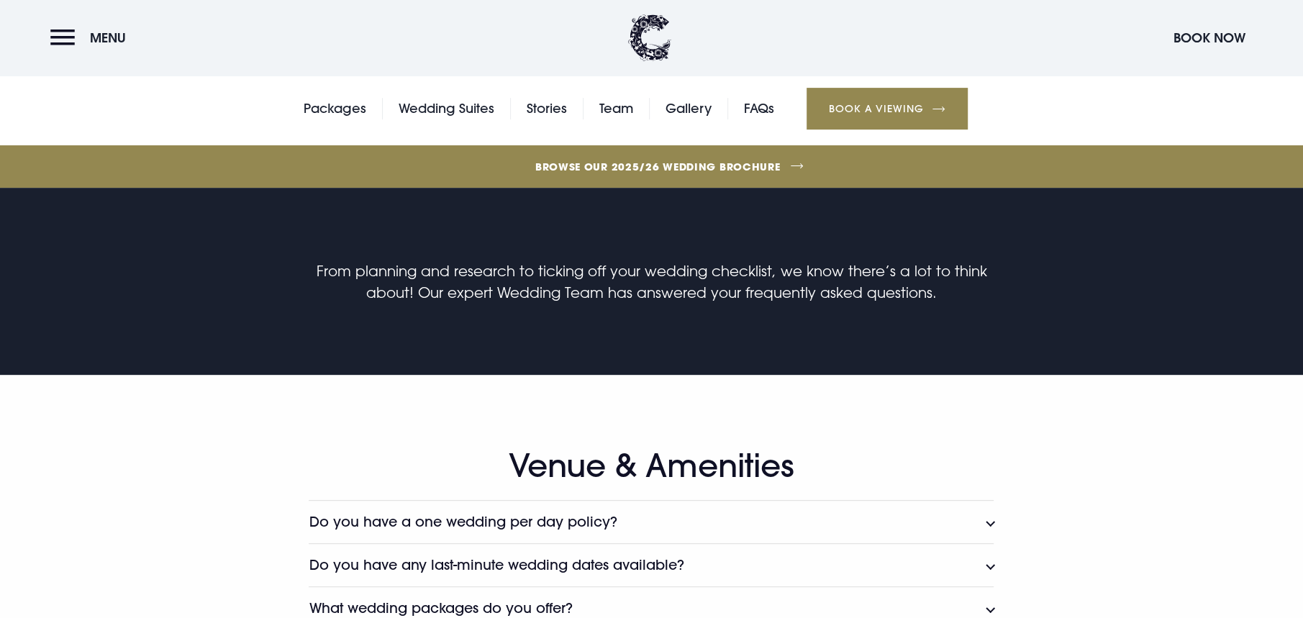
scroll to position [503, 0]
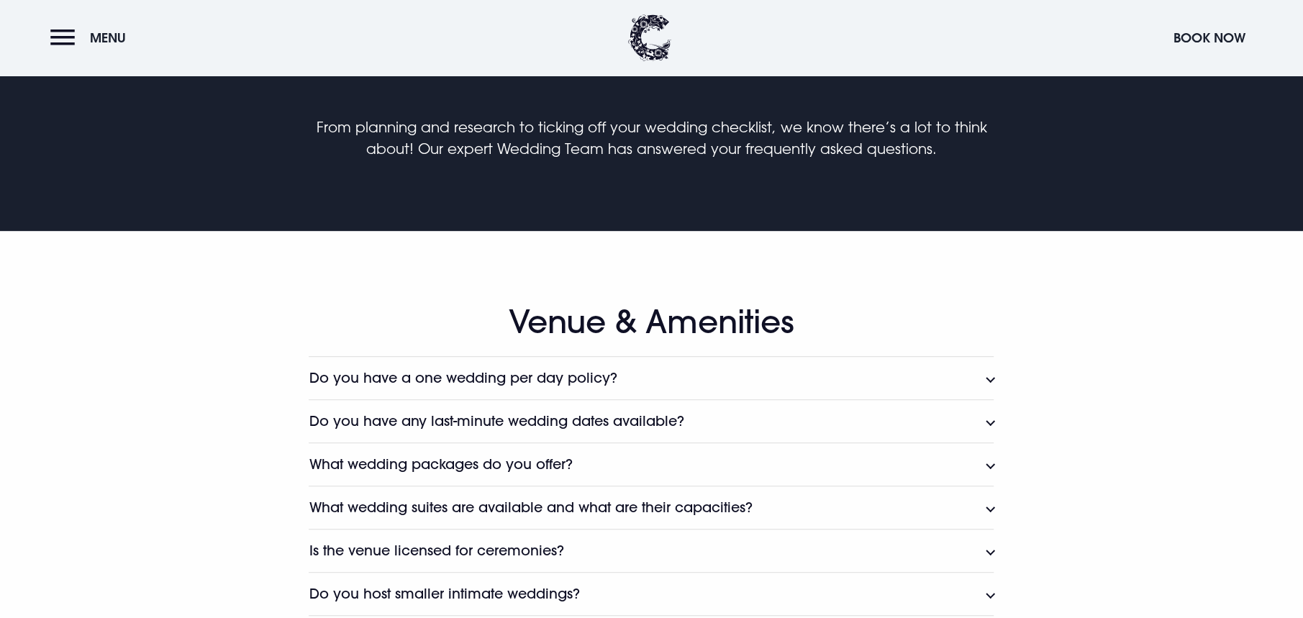
click at [566, 380] on h3 "Do you have a one wedding per day policy?" at bounding box center [463, 378] width 308 height 17
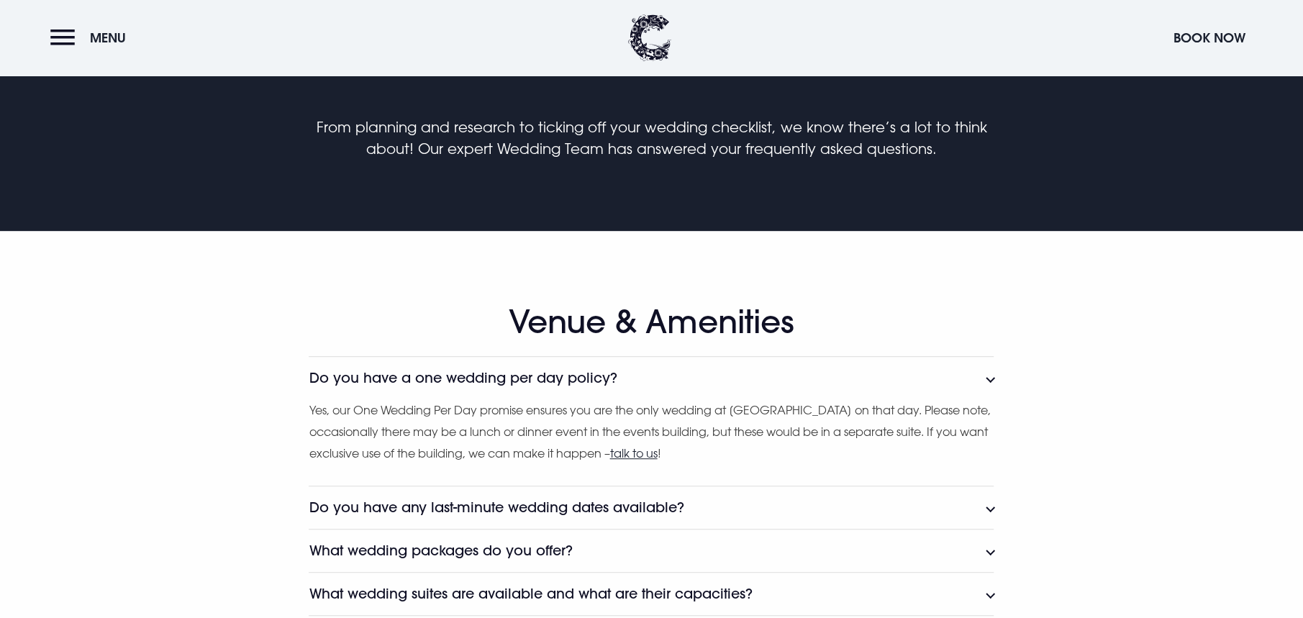
click at [566, 379] on h3 "Do you have a one wedding per day policy?" at bounding box center [463, 378] width 308 height 17
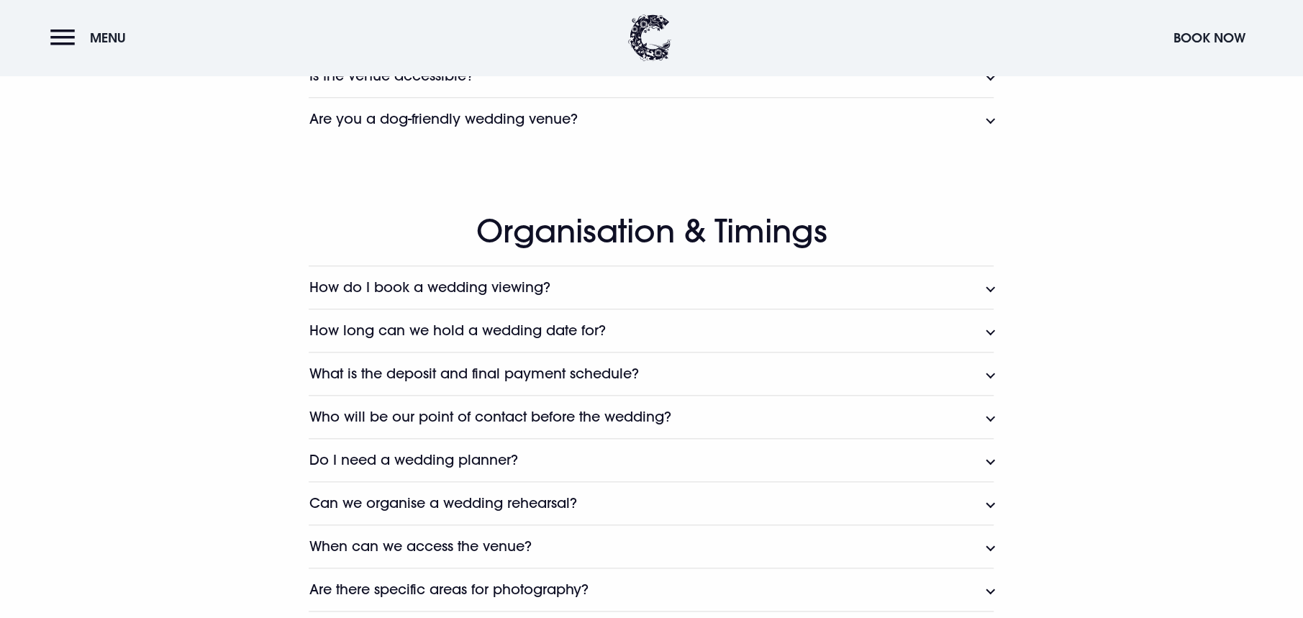
scroll to position [1223, 0]
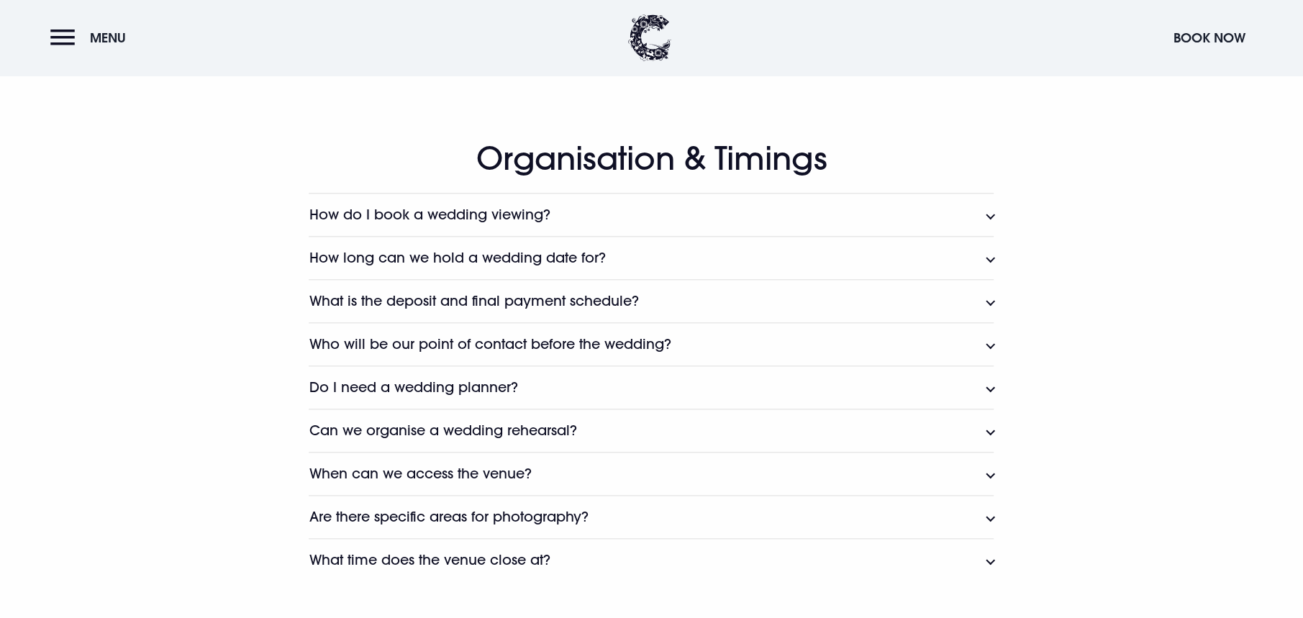
click at [460, 433] on h3 "Can we organise a wedding rehearsal?" at bounding box center [443, 430] width 268 height 17
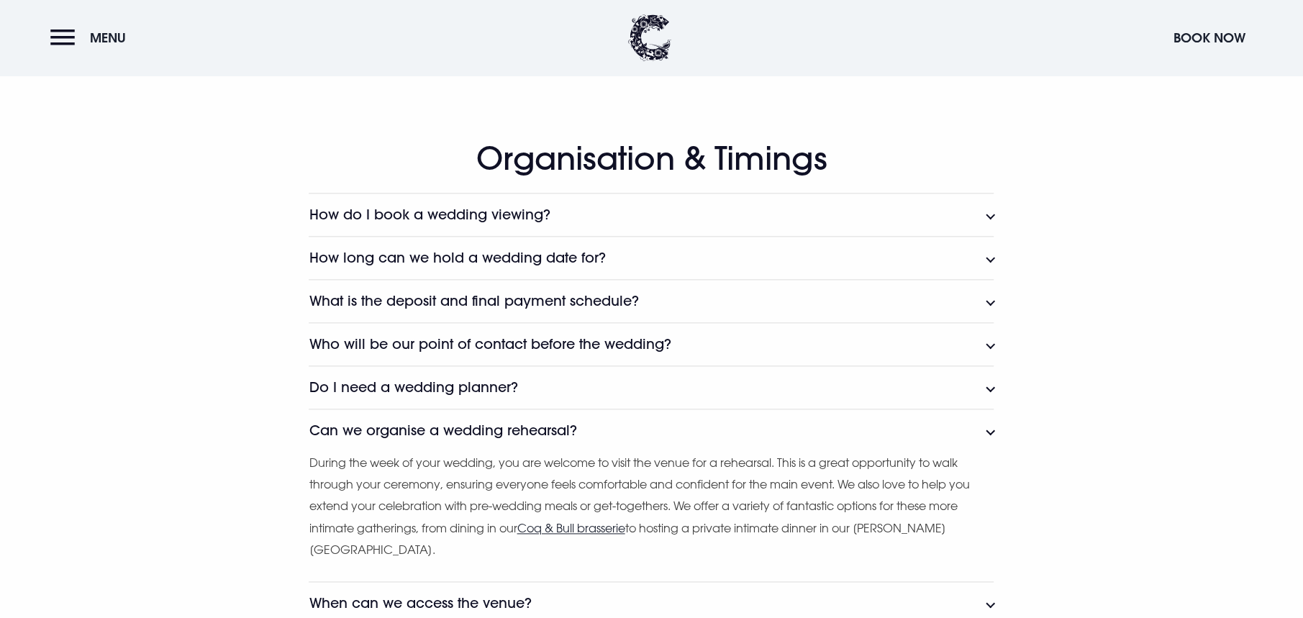
click at [456, 425] on h3 "Can we organise a wedding rehearsal?" at bounding box center [443, 430] width 268 height 17
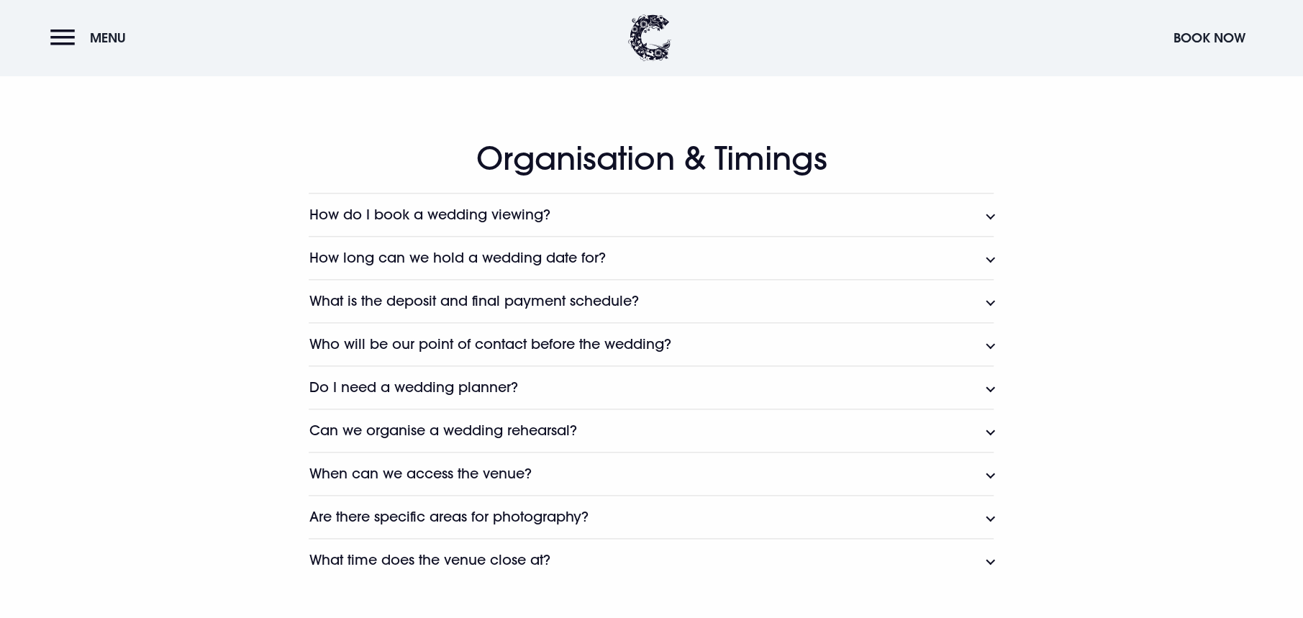
click at [459, 394] on h3 "Do I need a wedding planner?" at bounding box center [413, 387] width 209 height 17
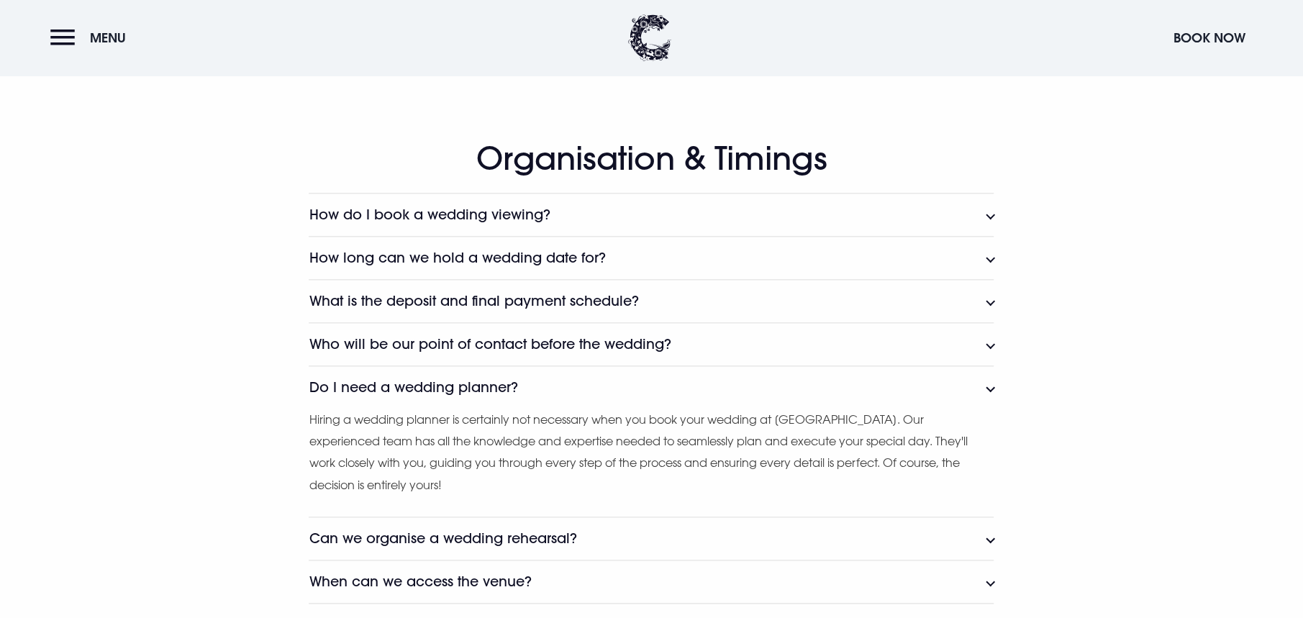
click at [459, 388] on h3 "Do I need a wedding planner?" at bounding box center [413, 387] width 209 height 17
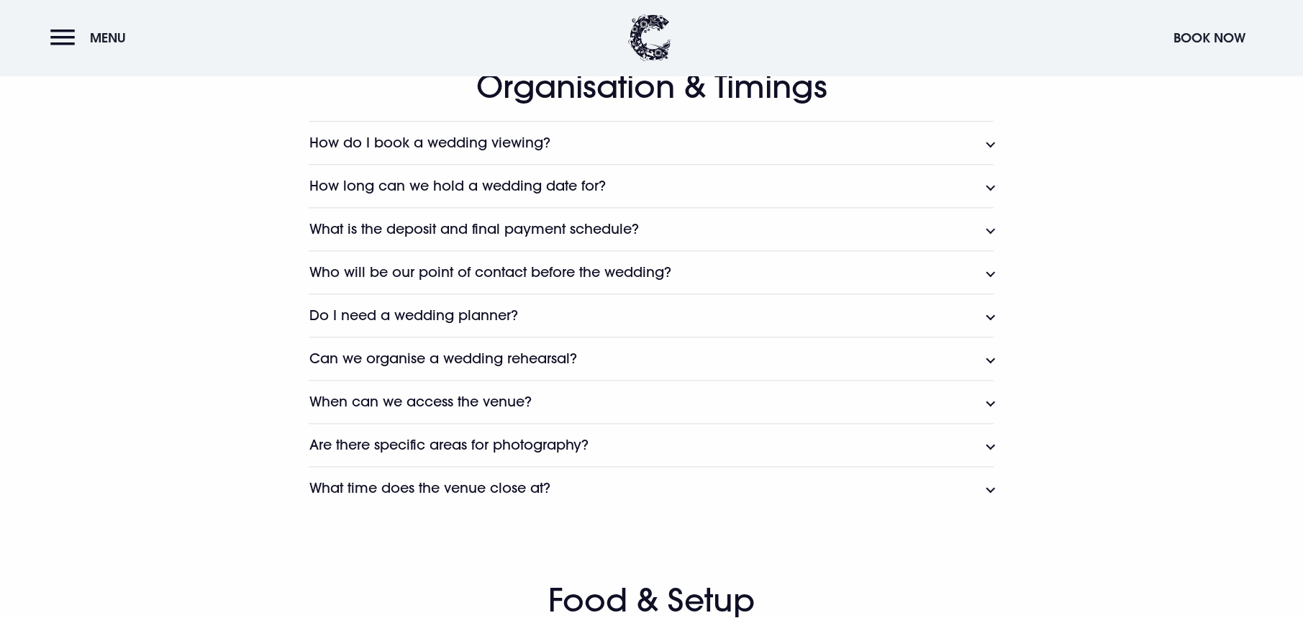
scroll to position [1367, 0]
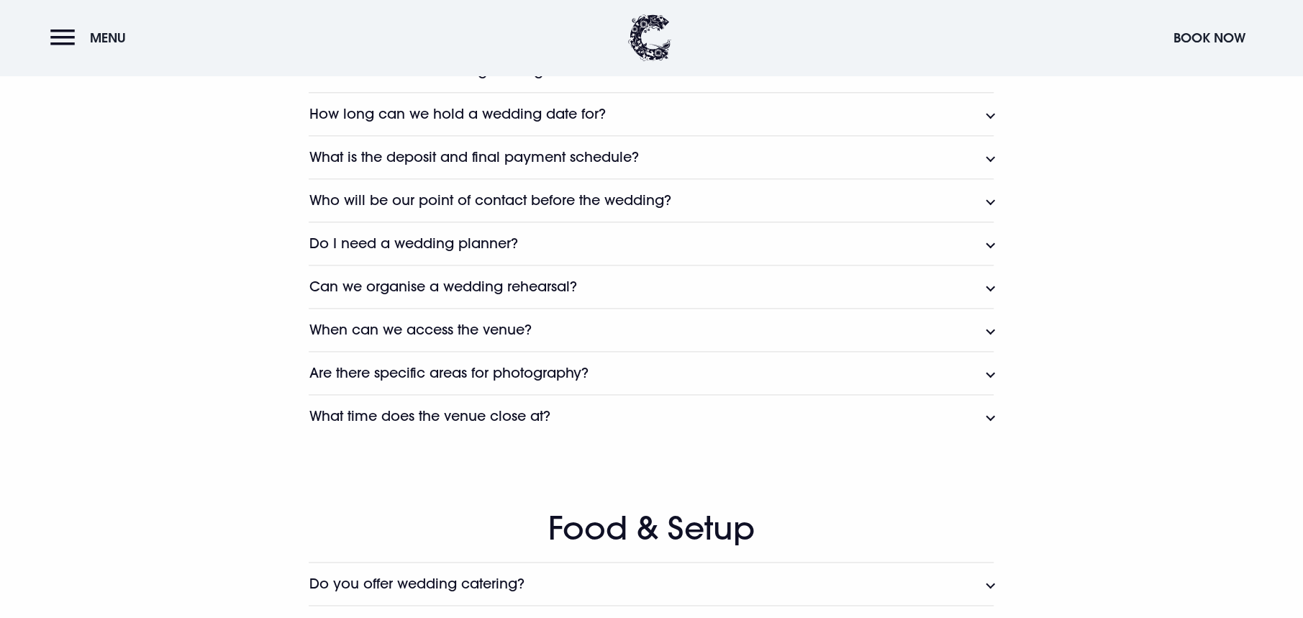
click at [469, 420] on h3 "What time does the venue close at?" at bounding box center [429, 416] width 241 height 17
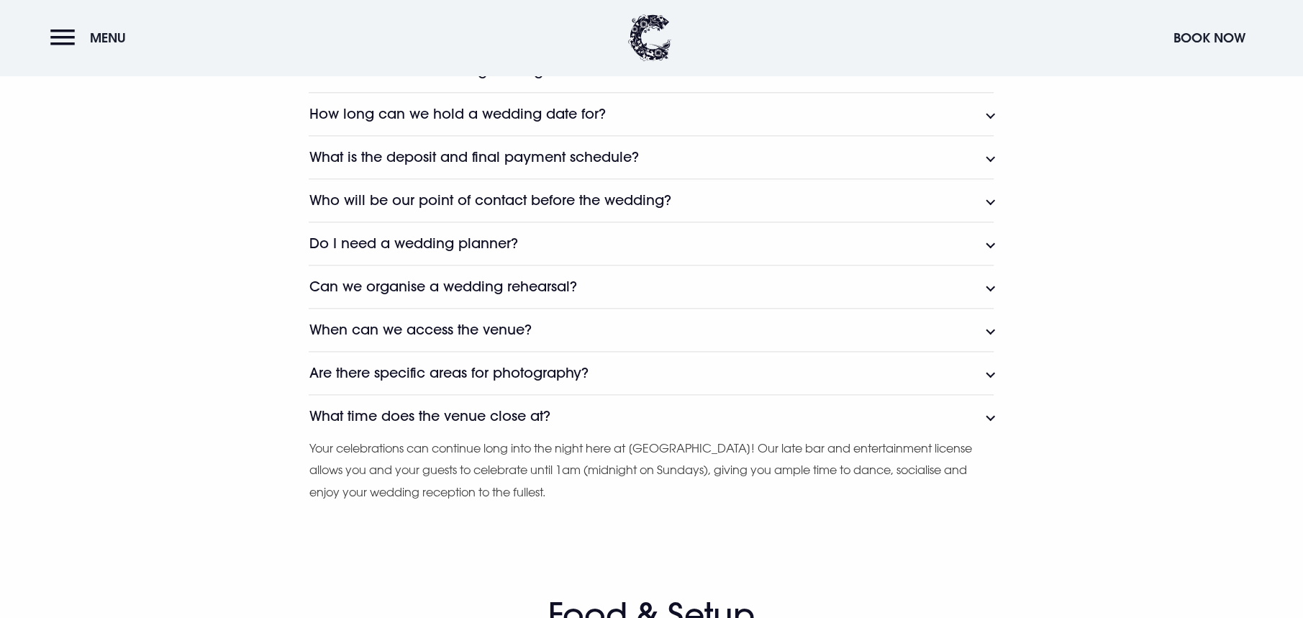
click at [469, 419] on h3 "What time does the venue close at?" at bounding box center [429, 416] width 241 height 17
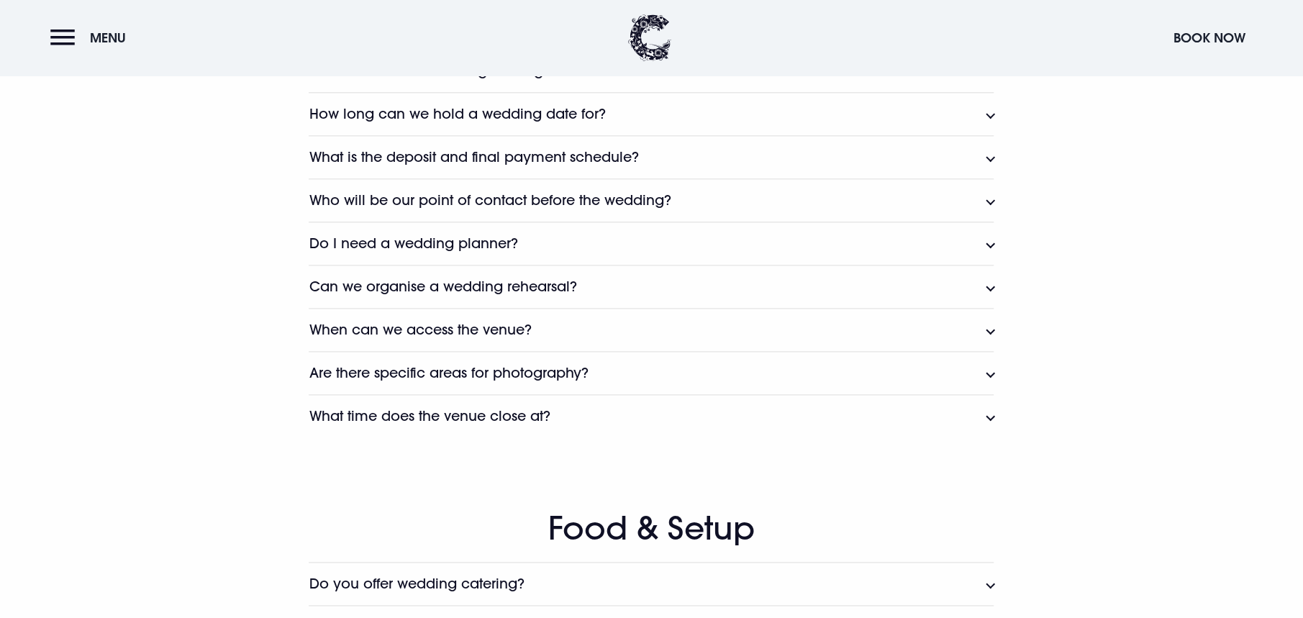
scroll to position [1583, 0]
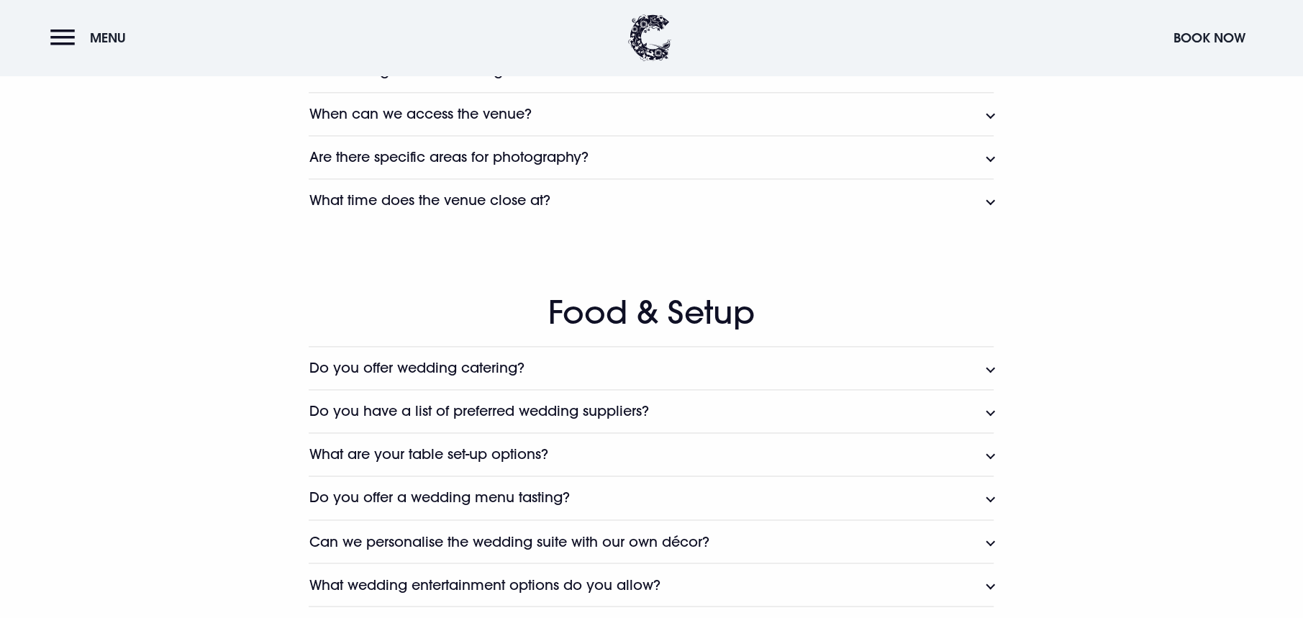
click at [481, 395] on button "Do you have a list of preferred wedding suppliers?" at bounding box center [651, 410] width 685 height 43
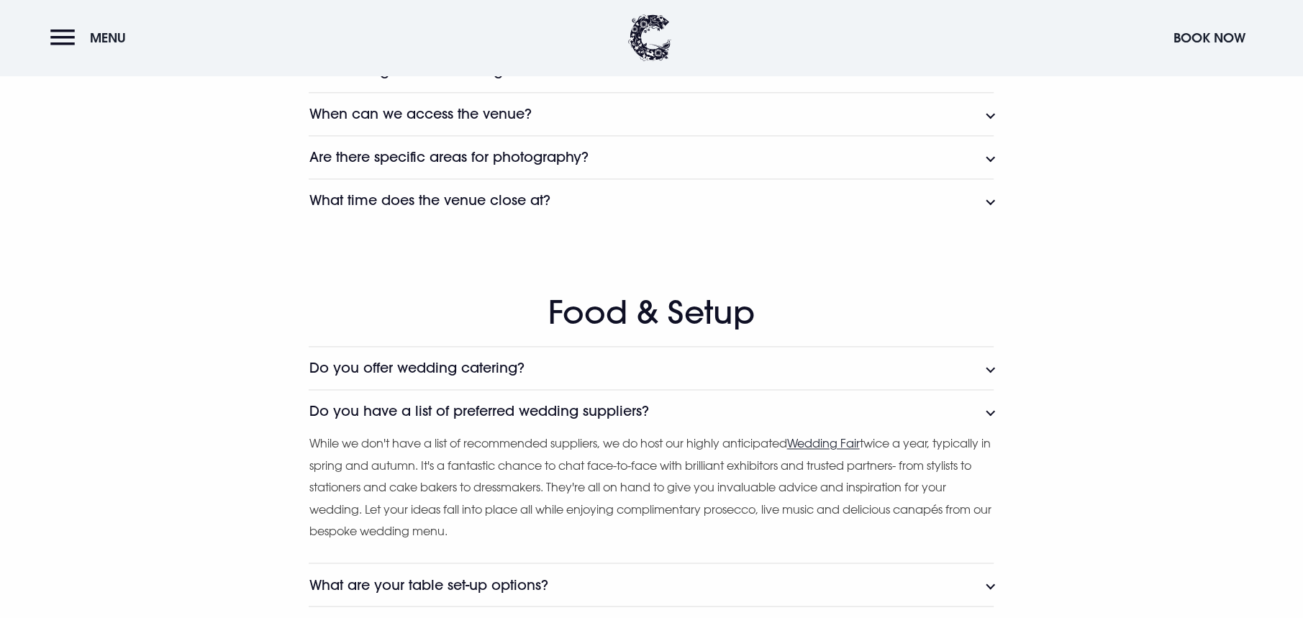
click at [479, 400] on button "Do you have a list of preferred wedding suppliers?" at bounding box center [651, 410] width 685 height 43
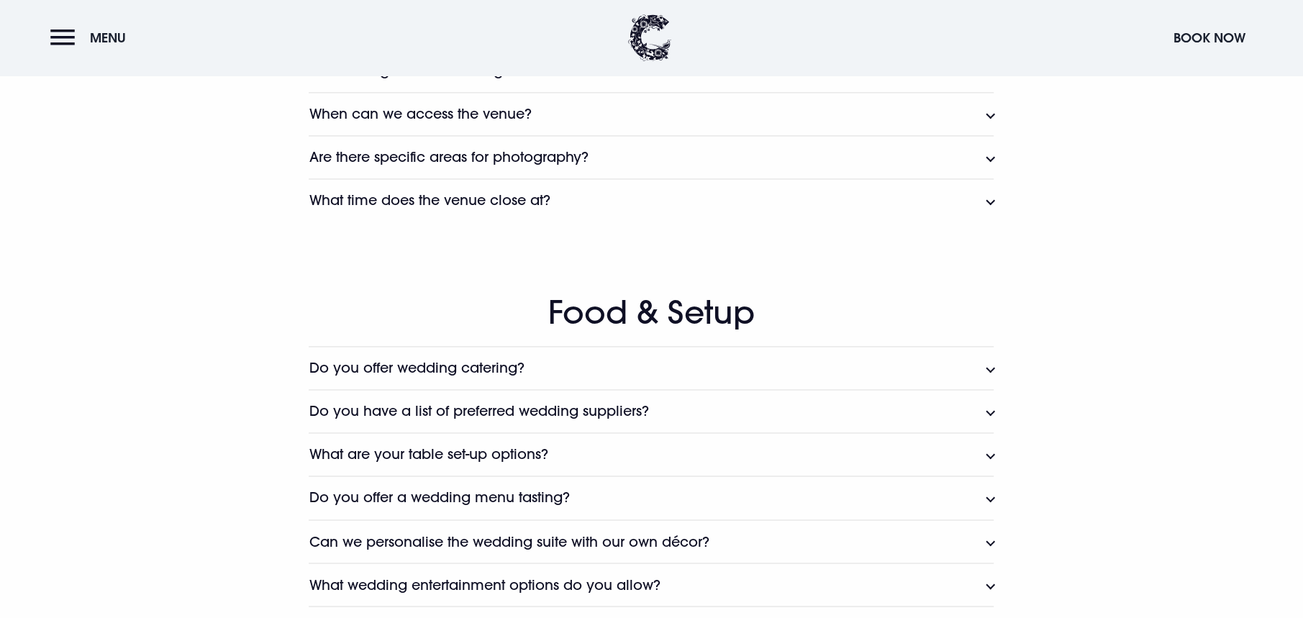
click at [473, 446] on h3 "What are your table set-up options?" at bounding box center [428, 454] width 239 height 17
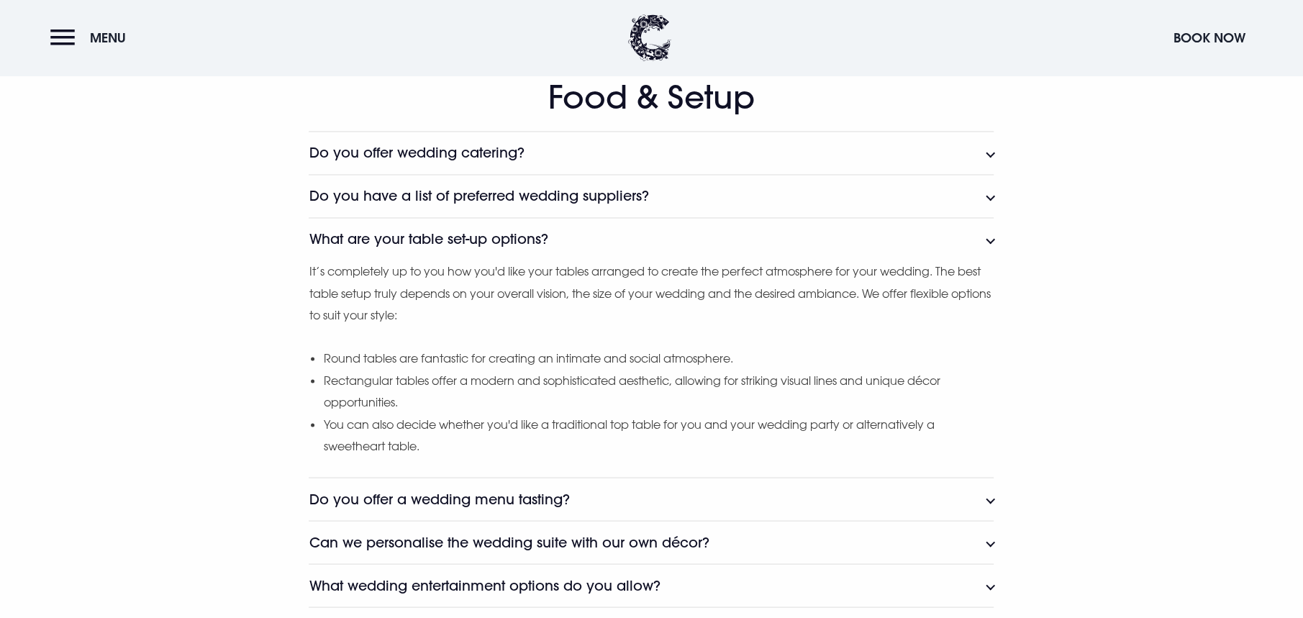
scroll to position [1870, 0]
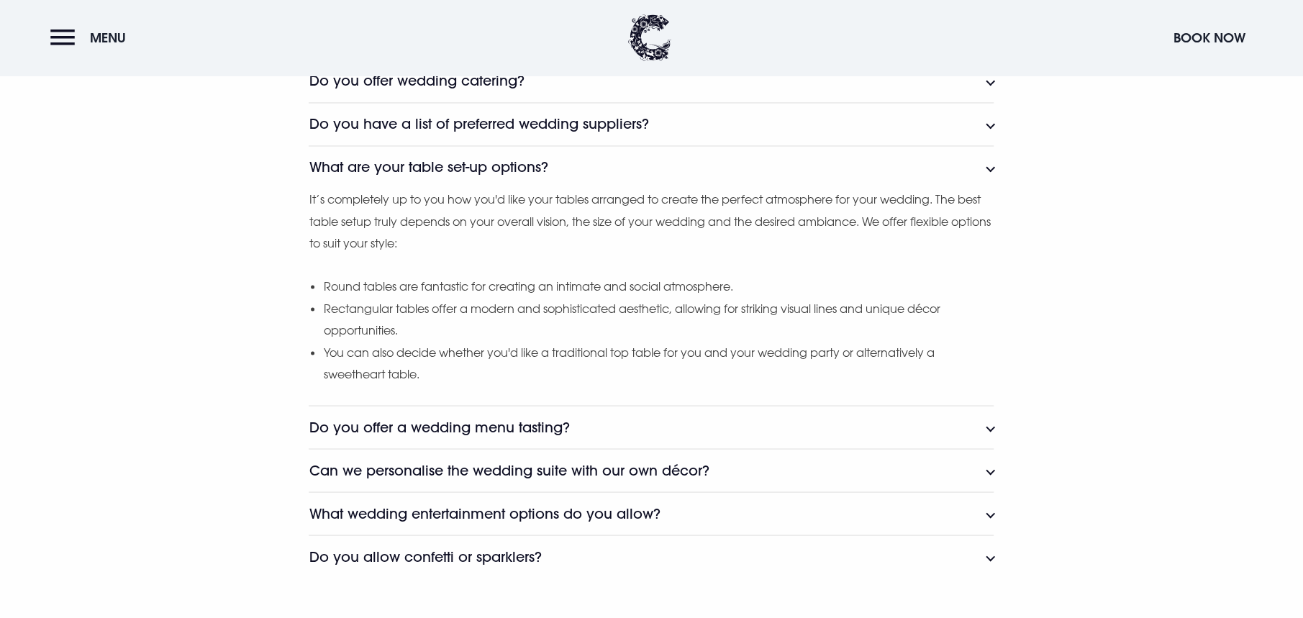
click at [469, 434] on h3 "Do you offer a wedding menu tasting?" at bounding box center [439, 427] width 260 height 17
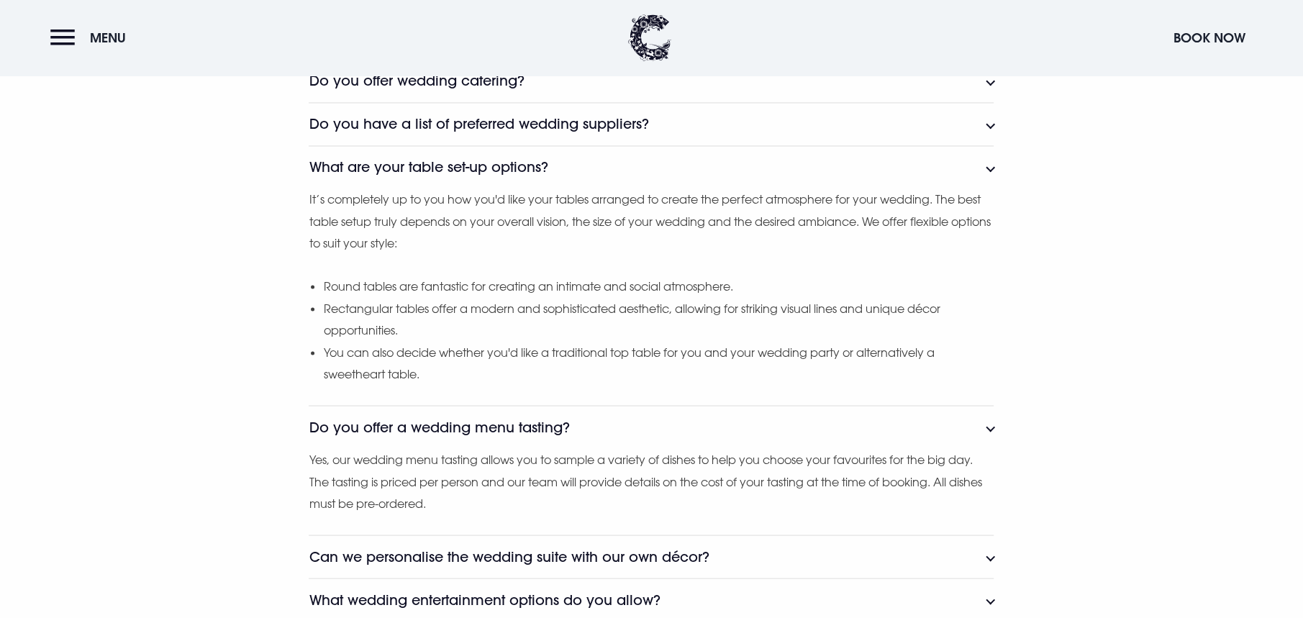
click at [470, 430] on h3 "Do you offer a wedding menu tasting?" at bounding box center [439, 427] width 260 height 17
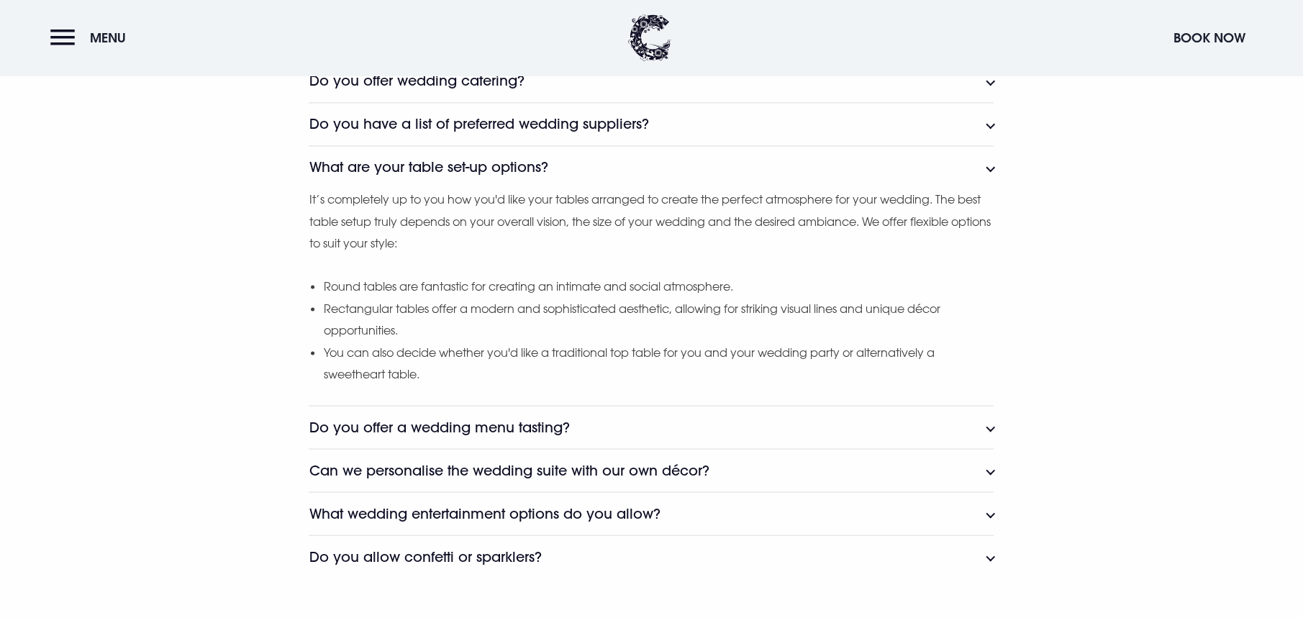
click at [478, 463] on h3 "Can we personalise the wedding suite with our own décor?" at bounding box center [509, 470] width 400 height 17
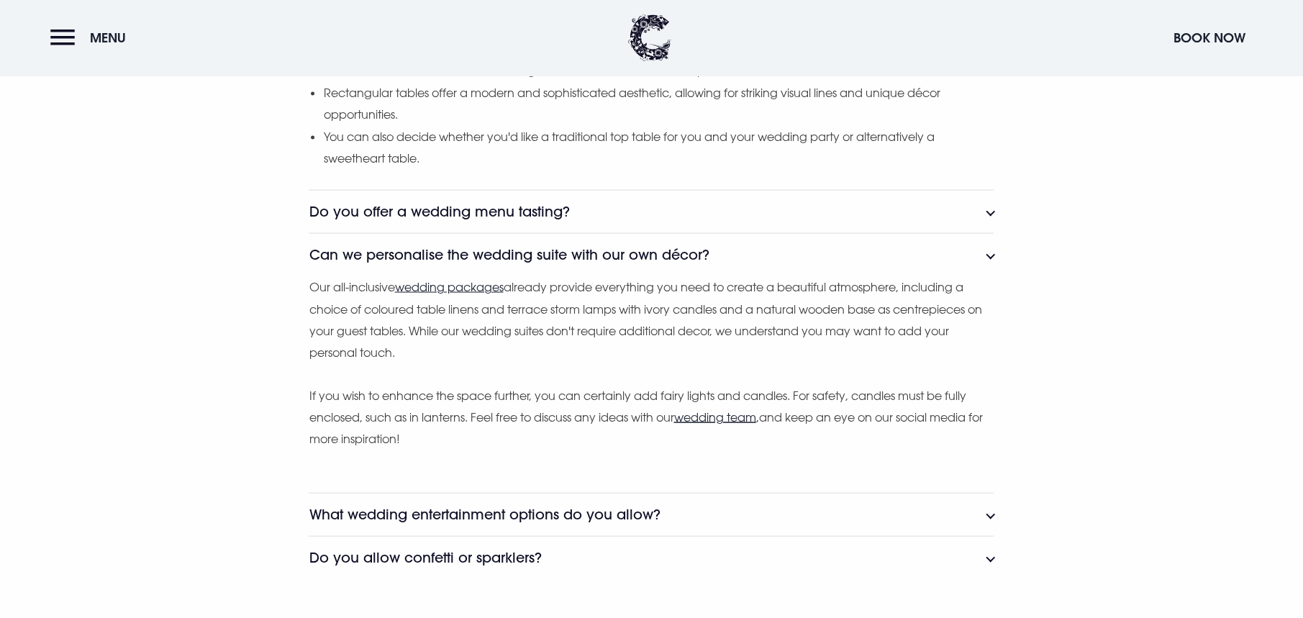
scroll to position [2374, 0]
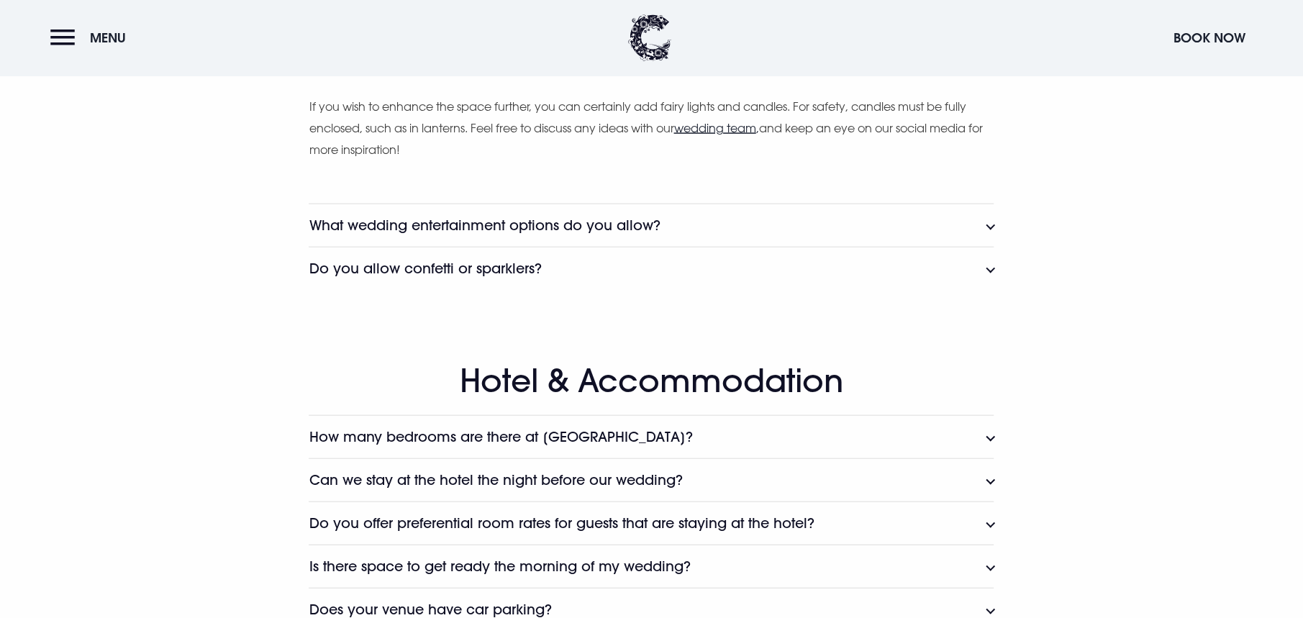
click at [476, 442] on h3 "How many bedrooms are there at Clandeboye Lodge?" at bounding box center [500, 437] width 383 height 17
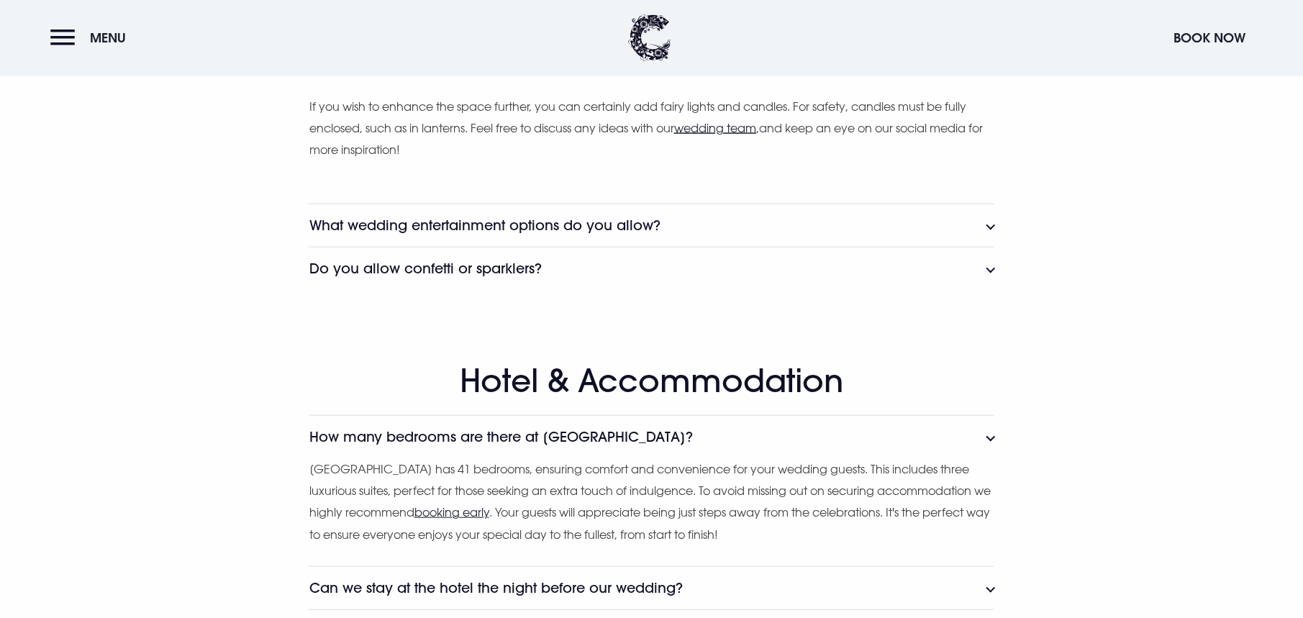
click at [477, 437] on h3 "How many bedrooms are there at Clandeboye Lodge?" at bounding box center [500, 437] width 383 height 17
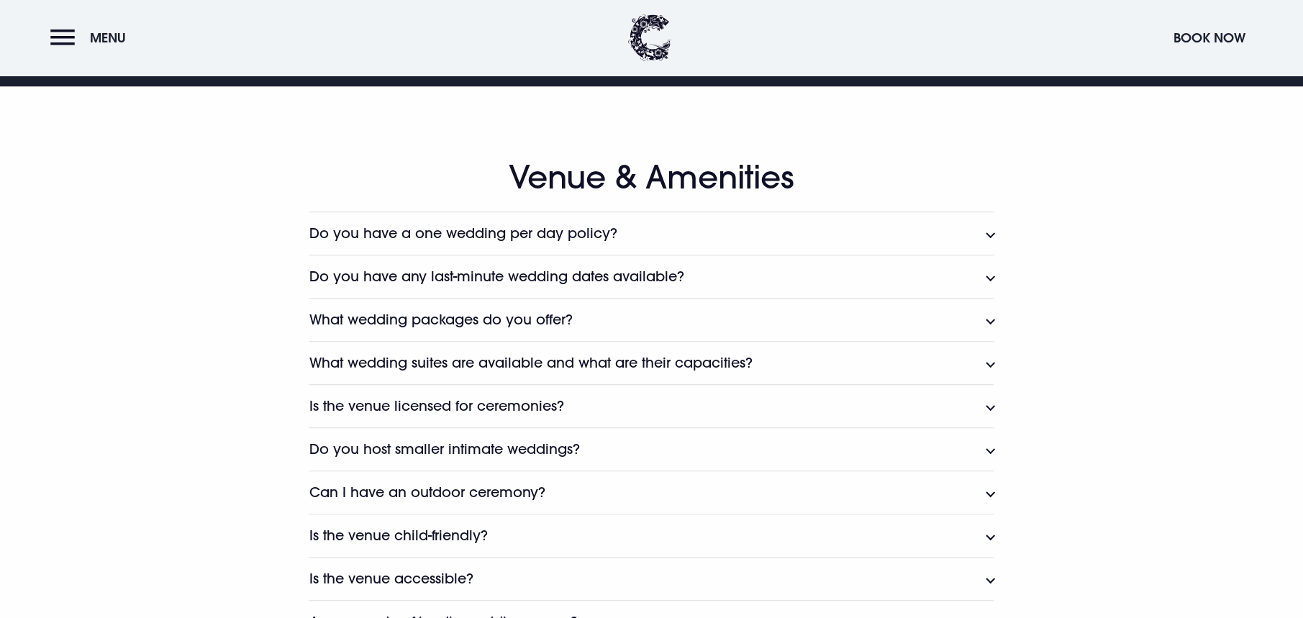
scroll to position [0, 0]
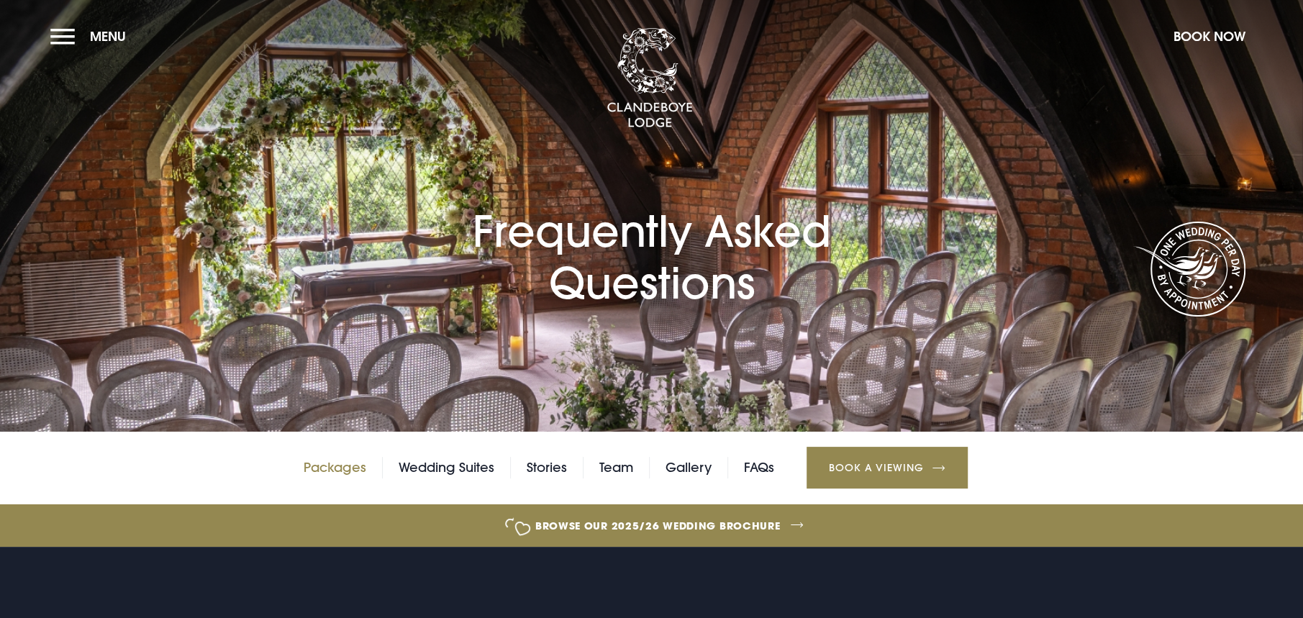
click at [358, 467] on link "Packages" at bounding box center [335, 468] width 63 height 22
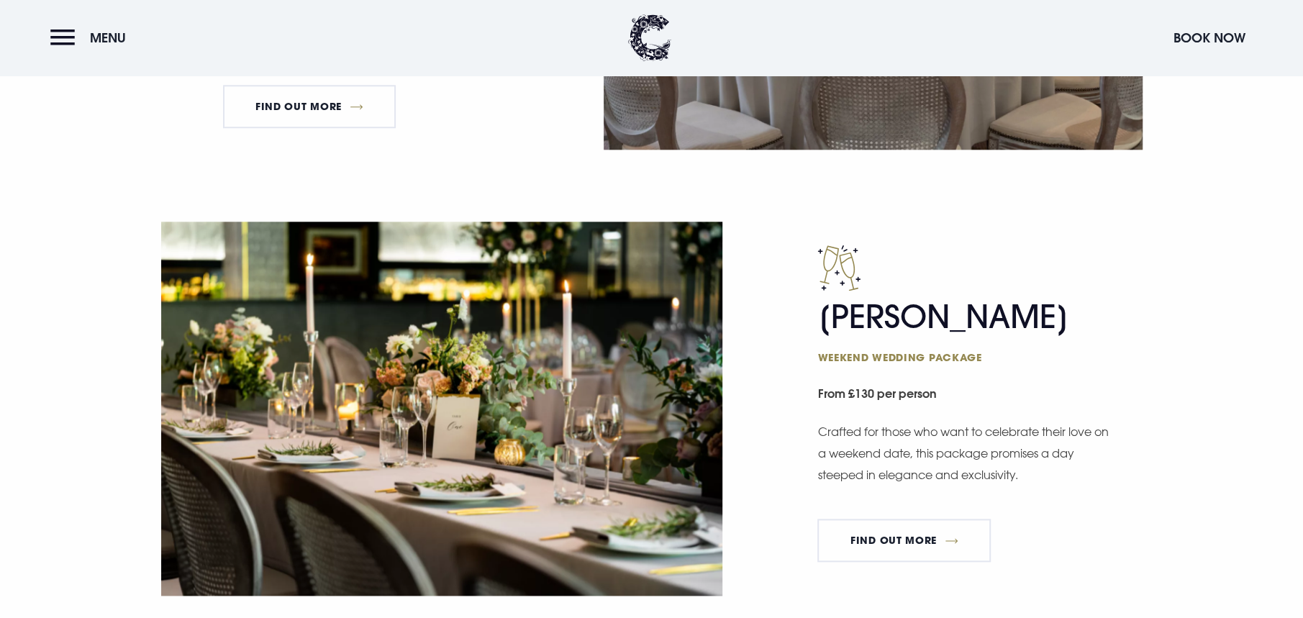
scroll to position [863, 0]
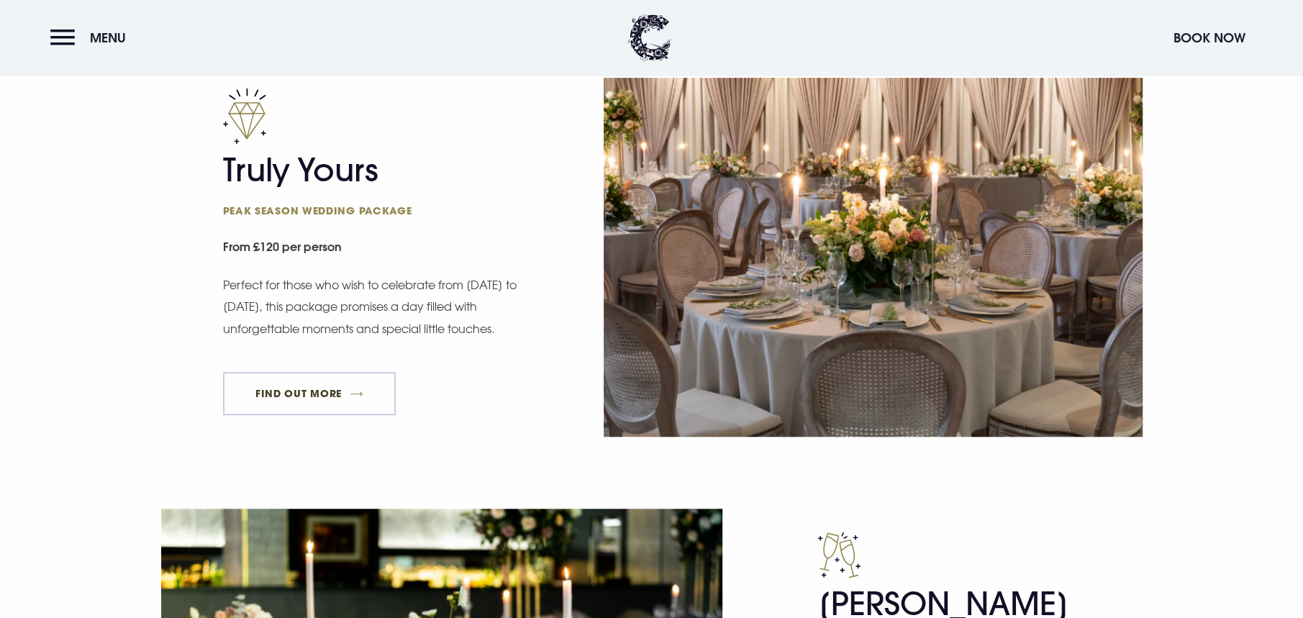
click at [332, 396] on link "FIND OUT MORE" at bounding box center [309, 393] width 173 height 43
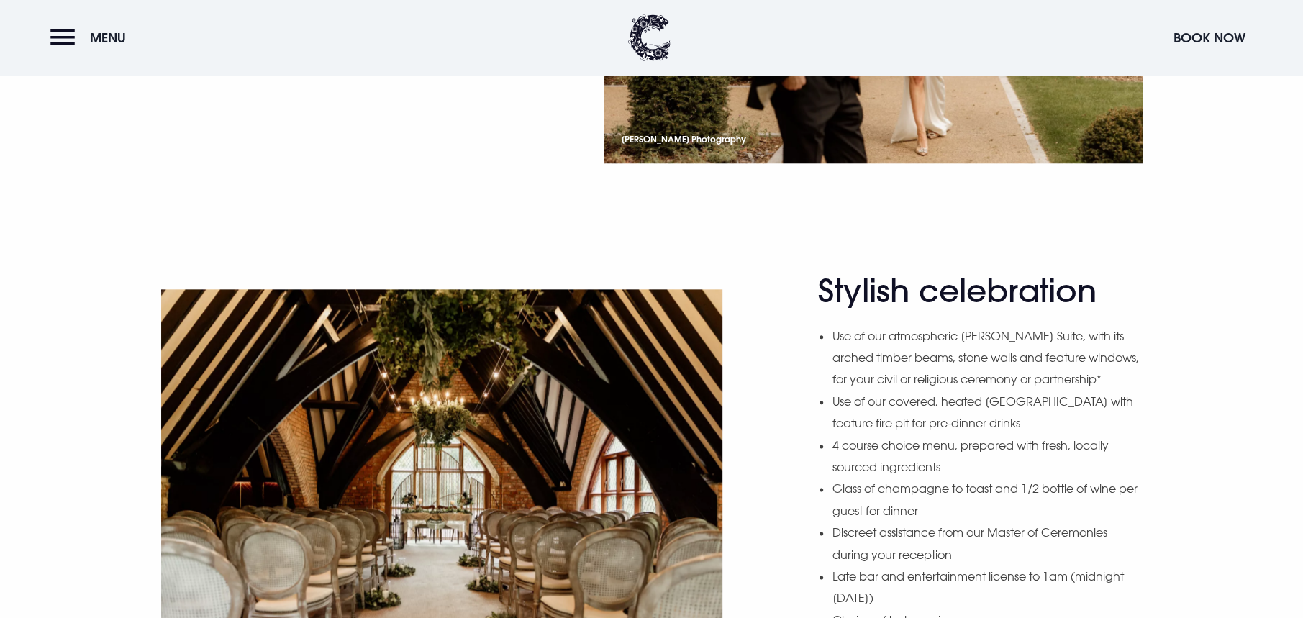
scroll to position [1223, 0]
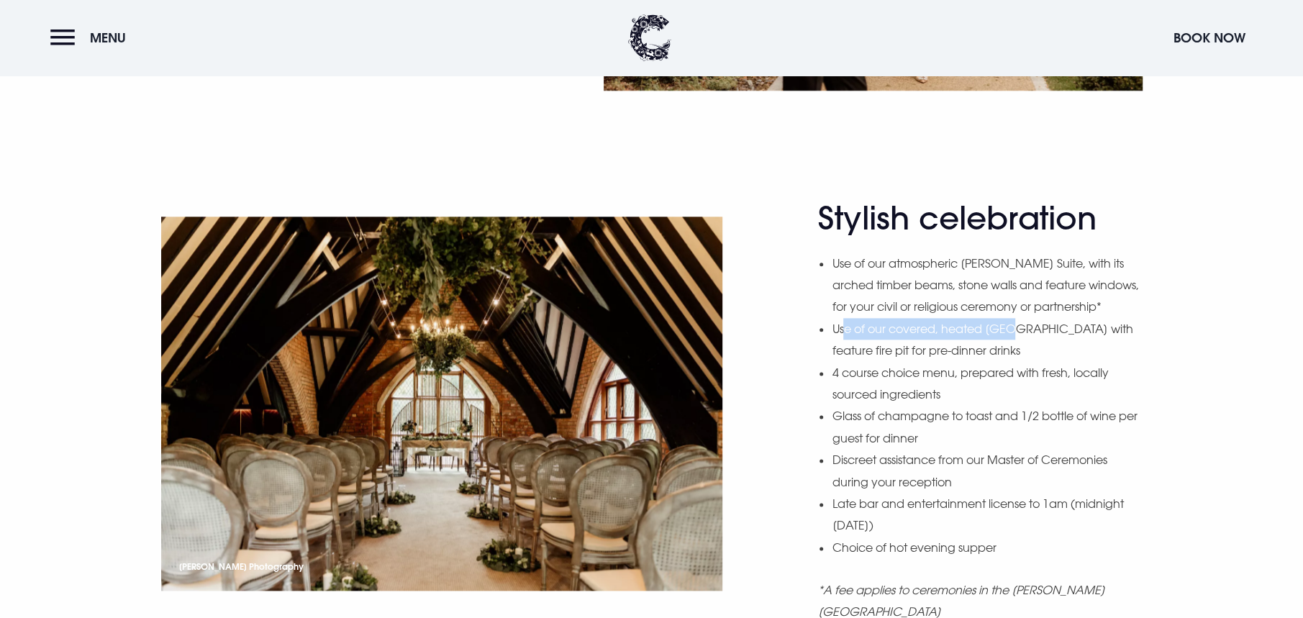
drag, startPoint x: 847, startPoint y: 352, endPoint x: 1011, endPoint y: 360, distance: 164.3
click at [1011, 360] on li "Use of our covered, heated [GEOGRAPHIC_DATA] with feature fire pit for pre-dinn…" at bounding box center [987, 340] width 310 height 44
click at [1014, 362] on li "Use of our covered, heated [GEOGRAPHIC_DATA] with feature fire pit for pre-dinn…" at bounding box center [987, 340] width 310 height 44
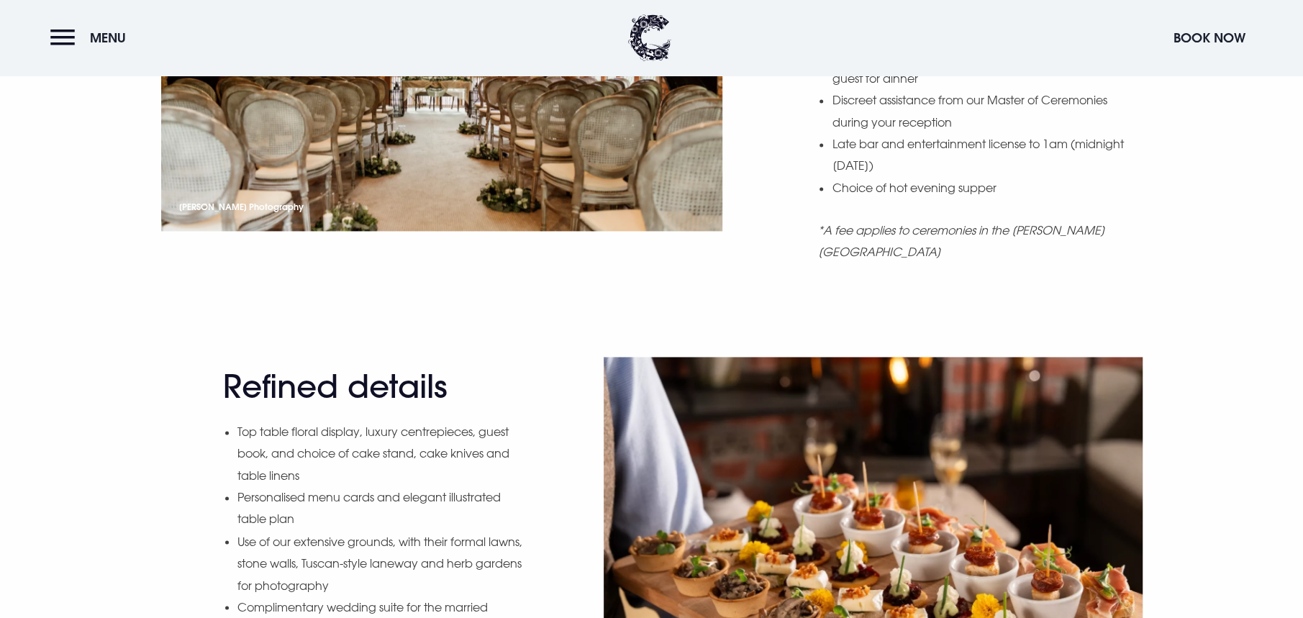
scroll to position [1655, 0]
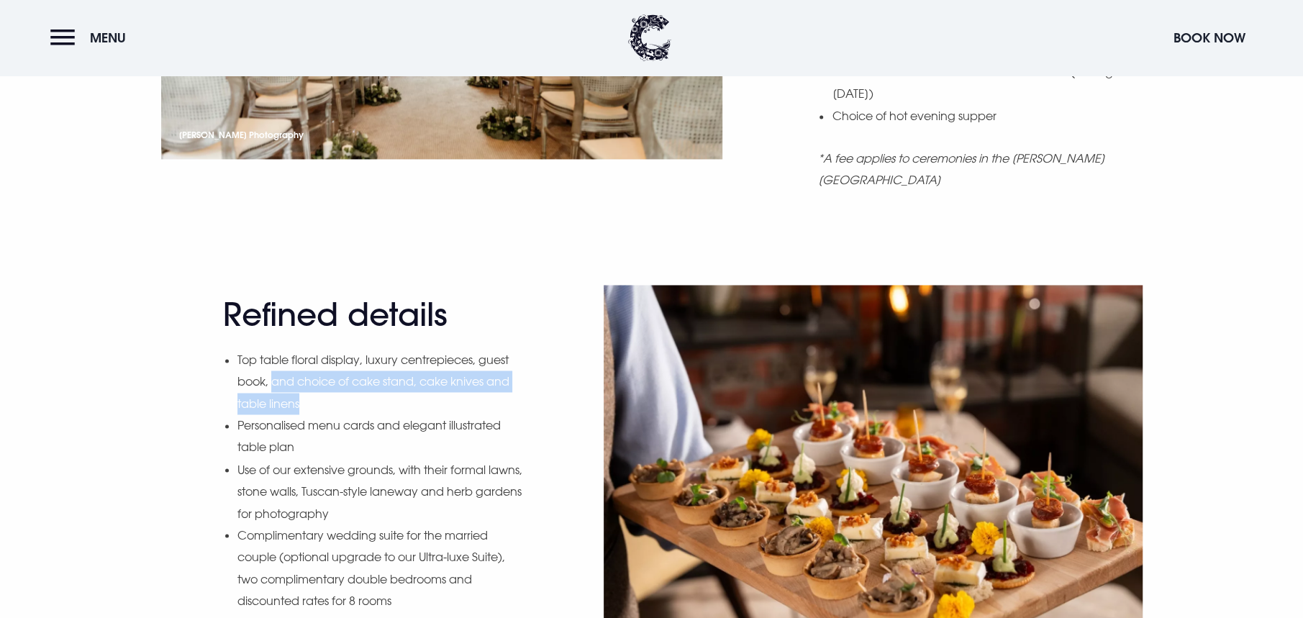
drag, startPoint x: 276, startPoint y: 378, endPoint x: 312, endPoint y: 394, distance: 39.0
click at [312, 394] on li "Top table floral display, luxury centrepieces, guest book, and choice of cake s…" at bounding box center [380, 381] width 287 height 65
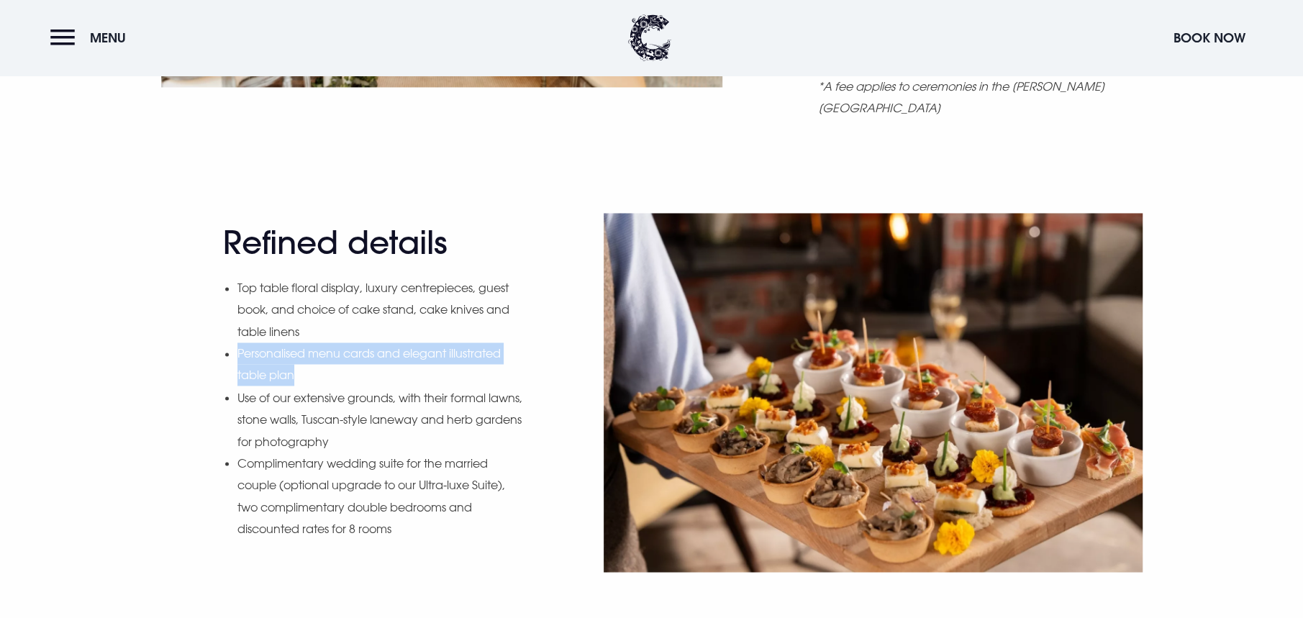
drag, startPoint x: 308, startPoint y: 375, endPoint x: 239, endPoint y: 359, distance: 70.9
click at [239, 359] on li "Personalised menu cards and elegant illustrated table plan" at bounding box center [380, 364] width 287 height 44
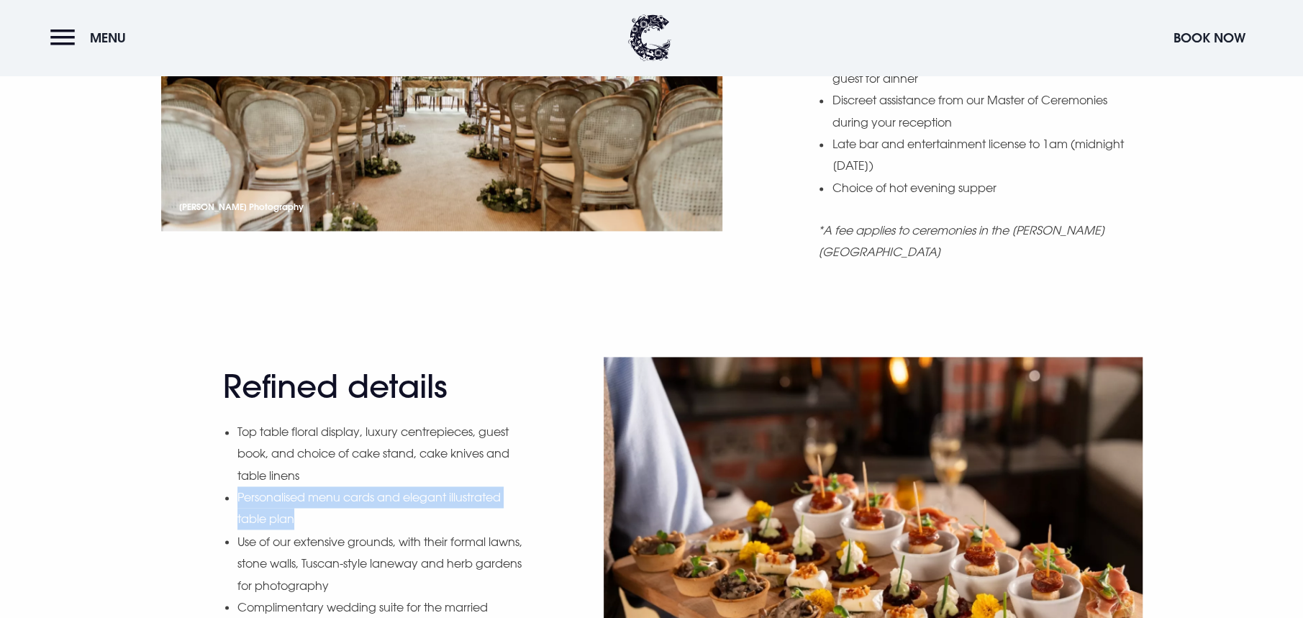
scroll to position [1438, 0]
